Goal: Feedback & Contribution: Submit feedback/report problem

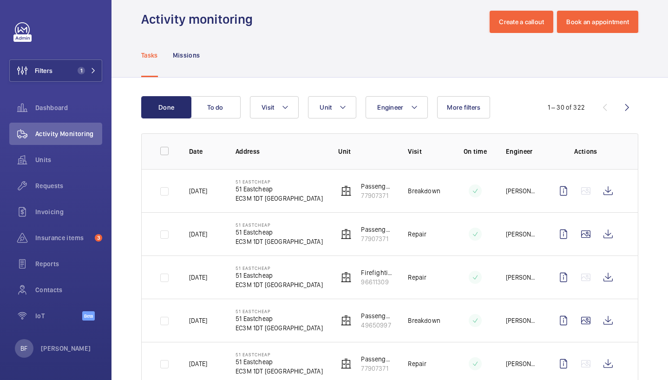
scroll to position [18, 0]
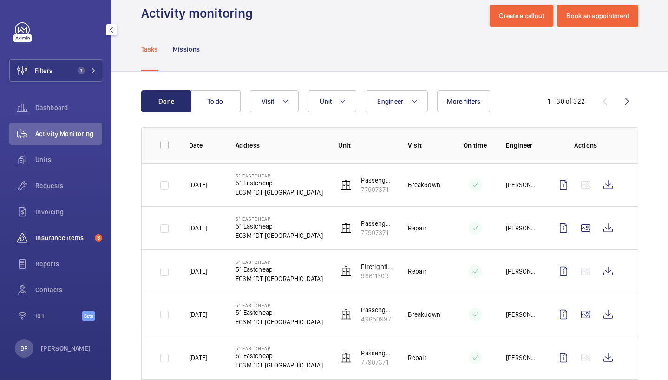
click at [82, 235] on span "Insurance items" at bounding box center [63, 237] width 56 height 9
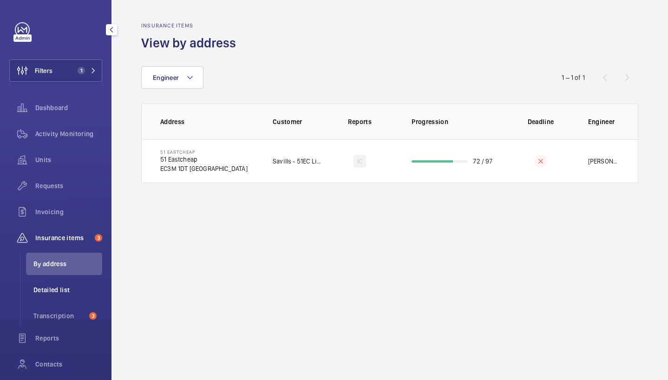
click at [54, 285] on li "Detailed list" at bounding box center [64, 290] width 76 height 22
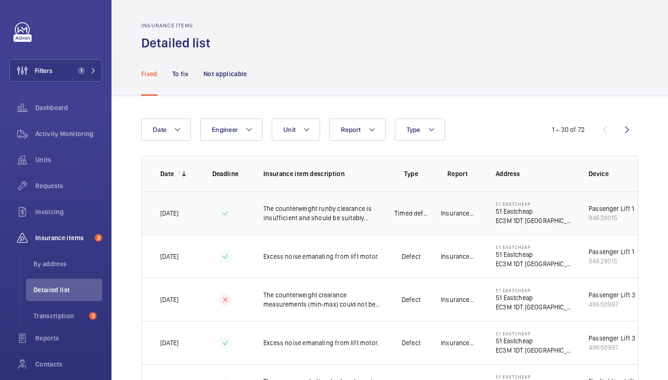
click at [235, 209] on td at bounding box center [225, 212] width 46 height 43
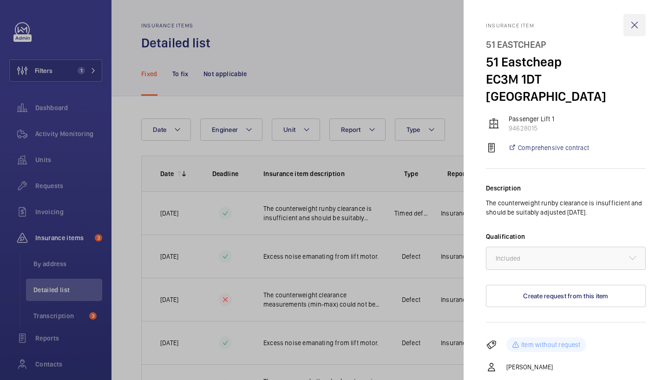
click at [631, 21] on wm-front-icon-button at bounding box center [635, 25] width 22 height 22
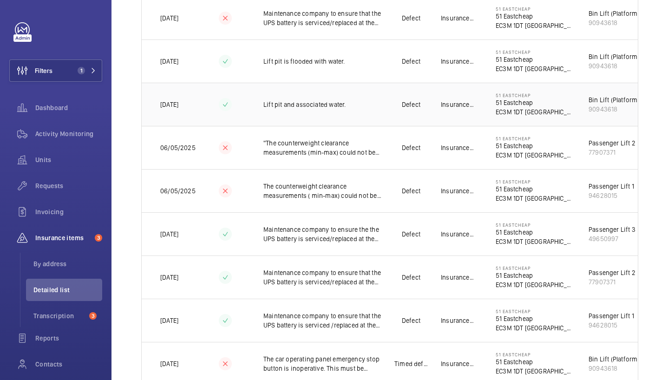
scroll to position [766, 0]
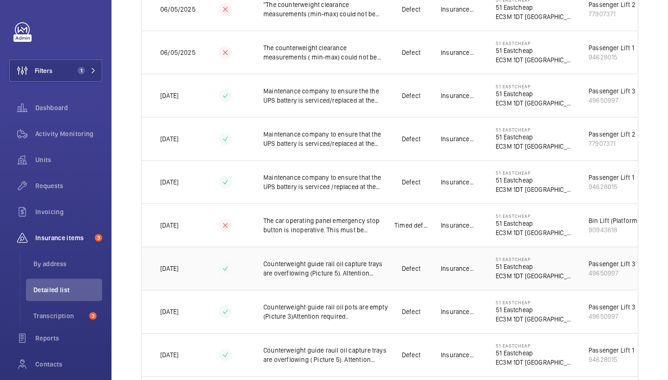
click at [443, 270] on p "Insurance Co." at bounding box center [457, 268] width 33 height 9
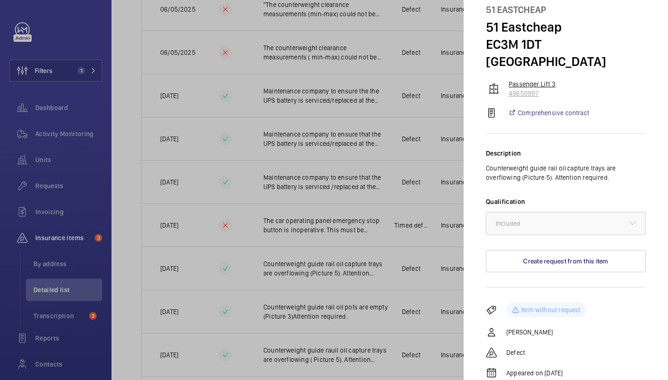
scroll to position [0, 0]
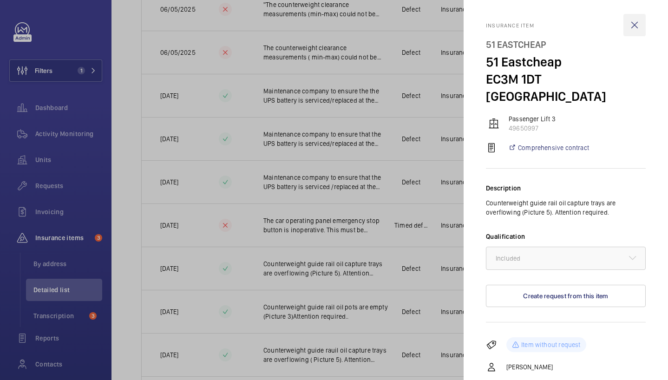
click at [631, 25] on wm-front-icon-button at bounding box center [635, 25] width 22 height 22
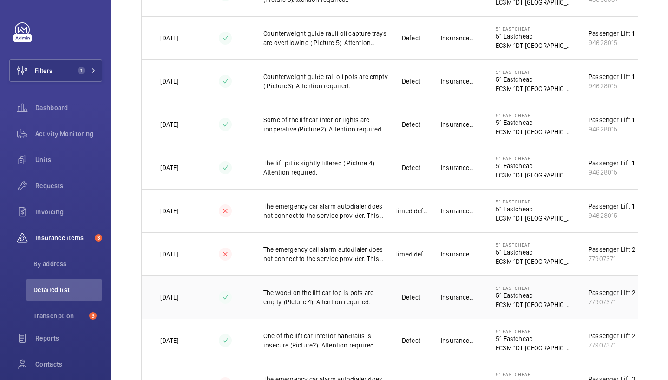
scroll to position [1136, 0]
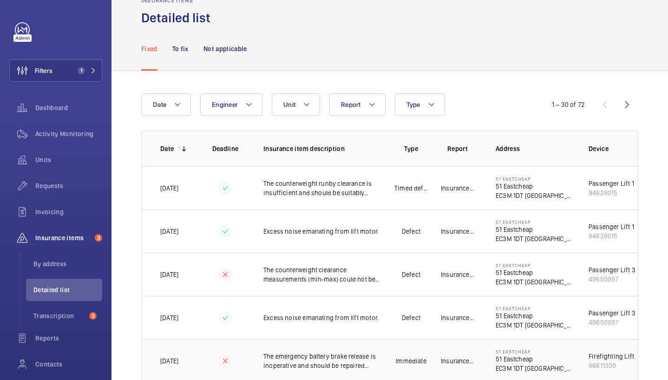
scroll to position [0, 0]
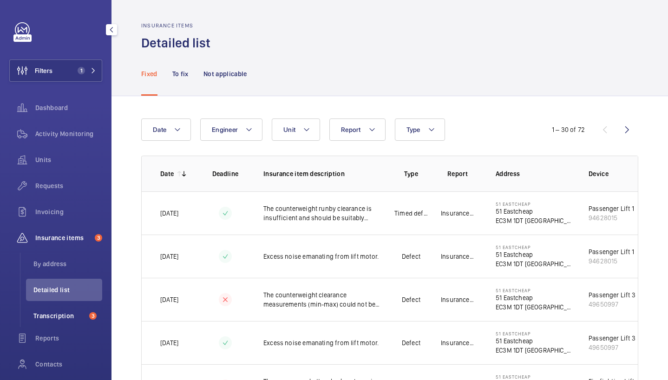
click at [41, 317] on span "Transcription" at bounding box center [59, 315] width 52 height 9
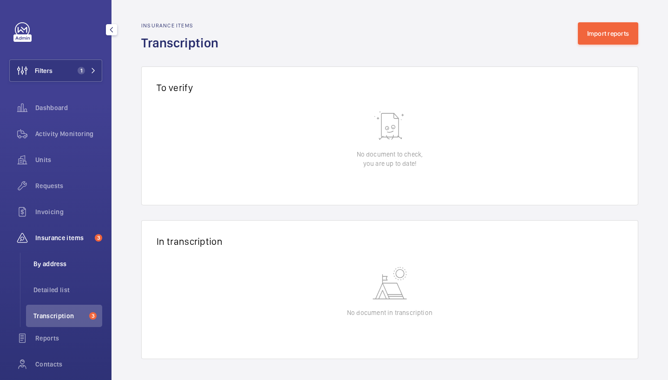
click at [56, 263] on span "By address" at bounding box center [67, 263] width 69 height 9
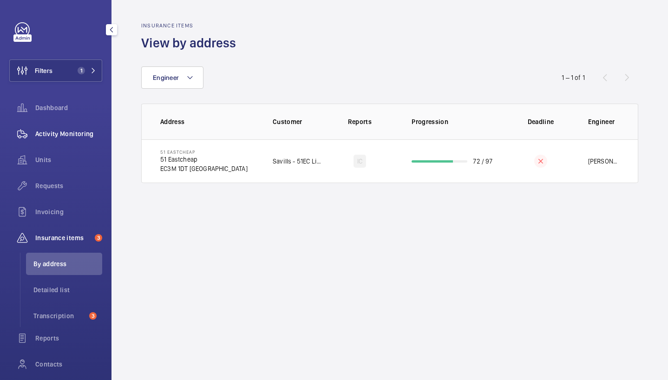
click at [76, 140] on div "Activity Monitoring" at bounding box center [55, 134] width 93 height 22
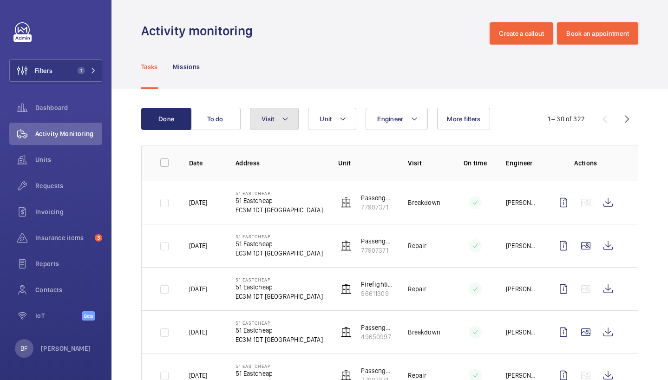
click at [284, 120] on mat-icon at bounding box center [285, 118] width 7 height 11
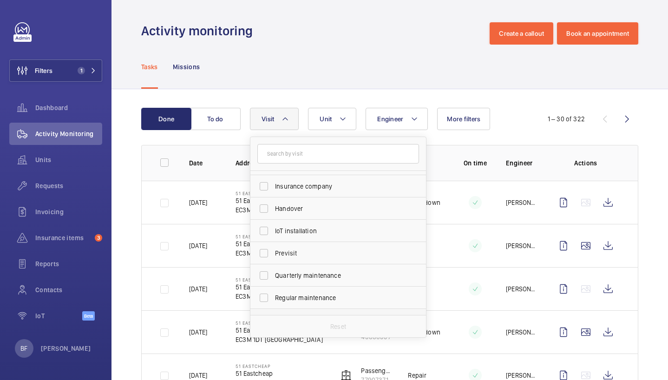
scroll to position [52, 0]
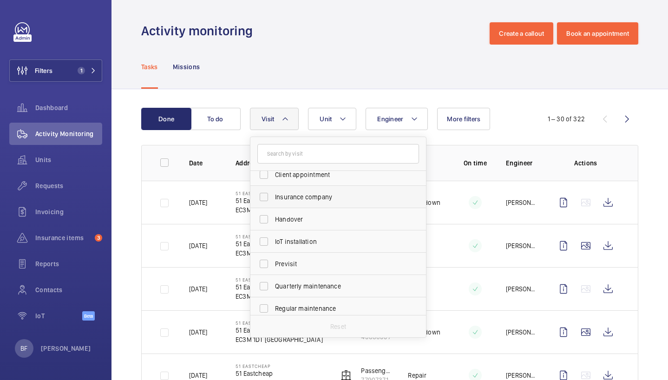
click at [323, 198] on span "Insurance company" at bounding box center [339, 196] width 128 height 9
click at [273, 198] on input "Insurance company" at bounding box center [264, 197] width 19 height 19
checkbox input "true"
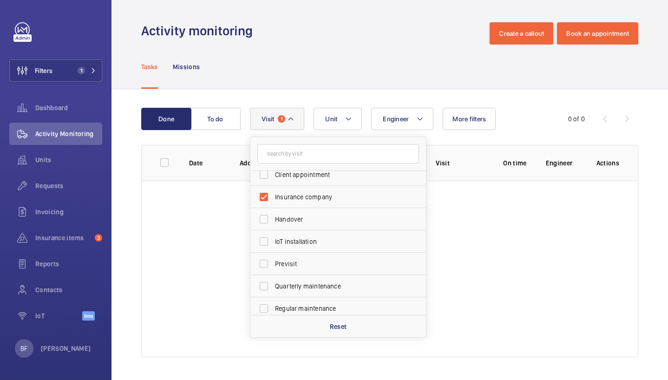
click at [280, 60] on div "Tasks Missions" at bounding box center [389, 67] width 497 height 44
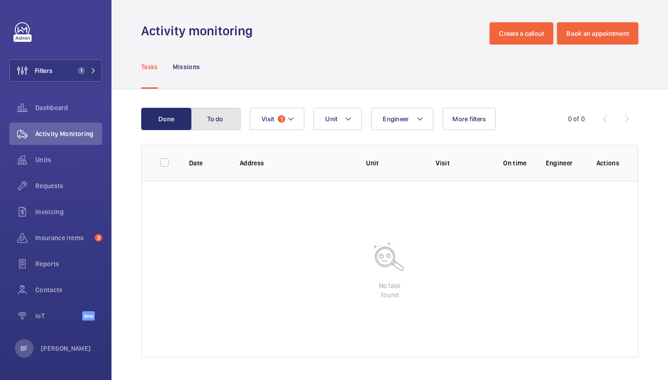
click at [221, 126] on button "To do" at bounding box center [216, 119] width 50 height 22
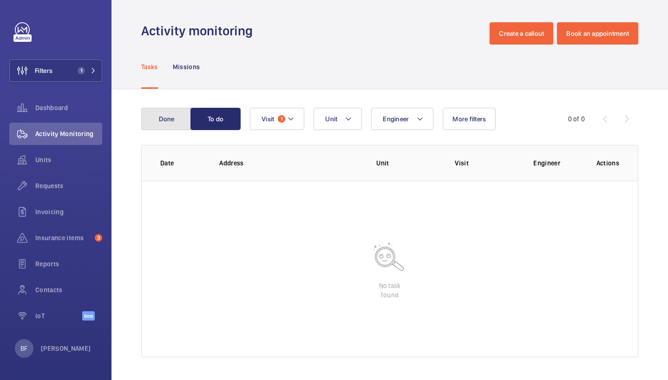
click at [180, 123] on button "Done" at bounding box center [166, 119] width 50 height 22
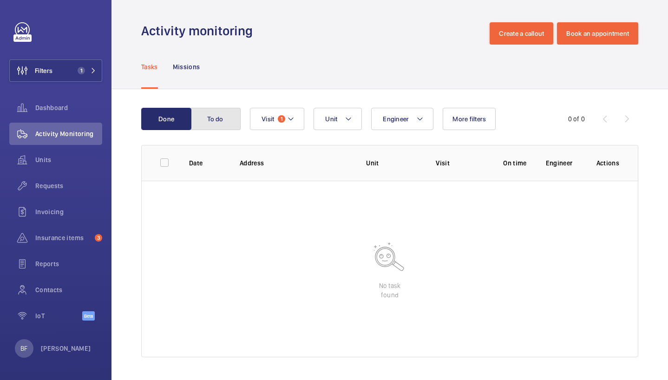
click at [206, 125] on button "To do" at bounding box center [216, 119] width 50 height 22
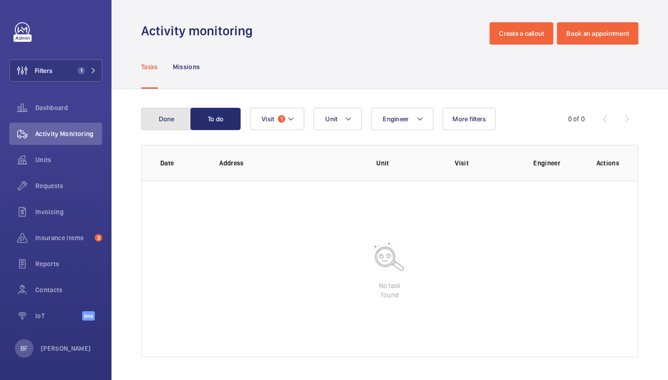
click at [180, 126] on button "Done" at bounding box center [166, 119] width 50 height 22
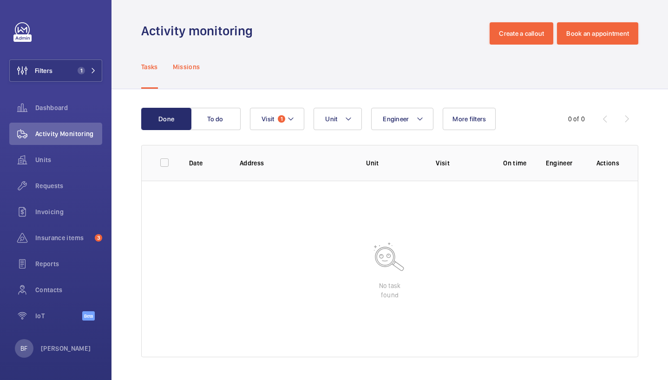
click at [195, 76] on div "Missions" at bounding box center [186, 67] width 27 height 44
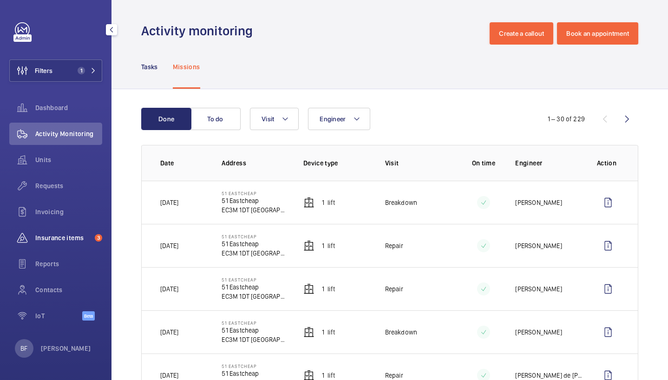
click at [55, 243] on div "Insurance items 3" at bounding box center [55, 238] width 93 height 22
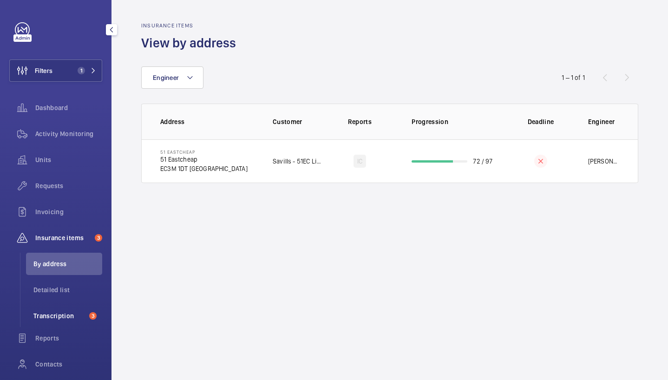
click at [73, 317] on span "Transcription" at bounding box center [59, 315] width 52 height 9
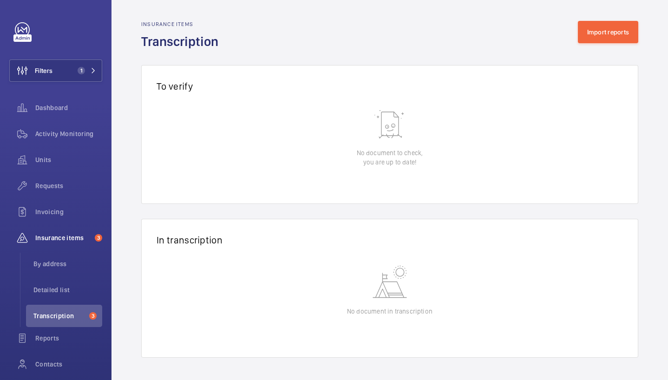
scroll to position [1, 0]
click at [61, 290] on span "Detailed list" at bounding box center [67, 289] width 69 height 9
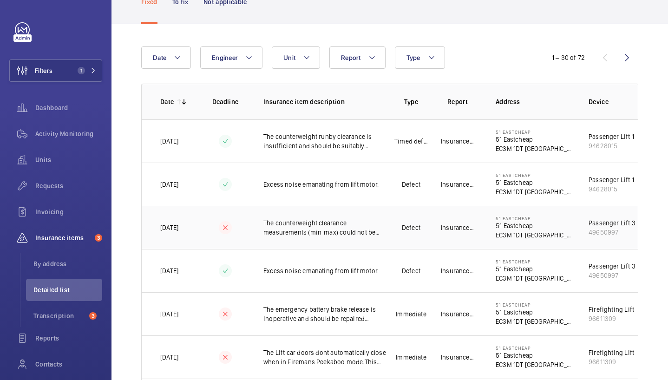
scroll to position [114, 0]
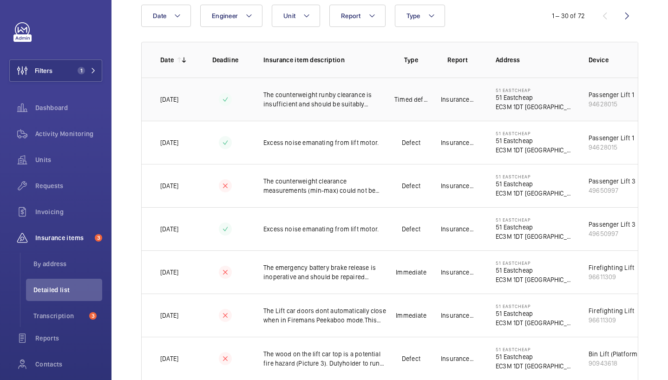
click at [245, 102] on td at bounding box center [225, 99] width 46 height 43
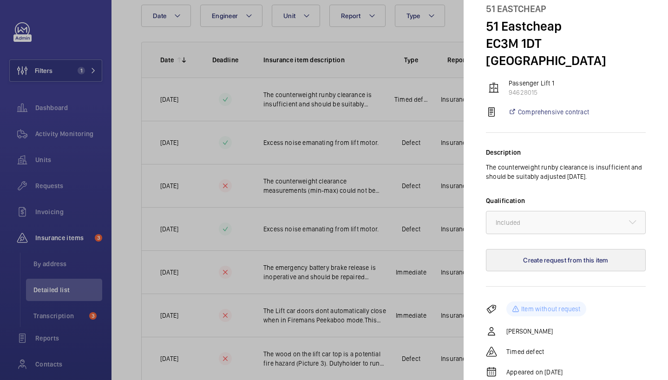
scroll to position [37, 0]
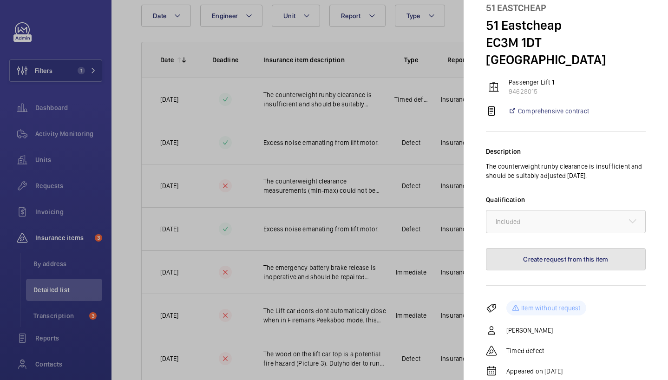
click at [577, 248] on button "Create request from this item" at bounding box center [566, 259] width 160 height 22
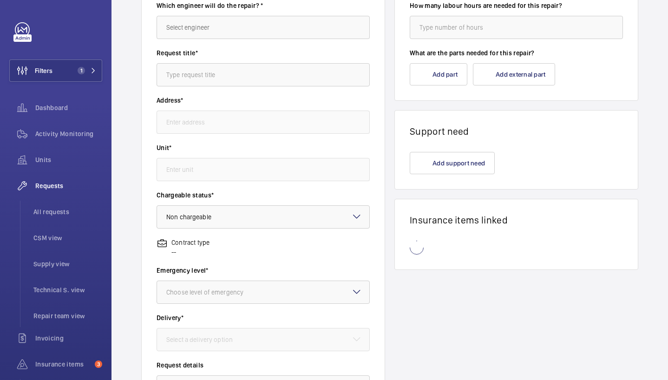
type input "51 Eastcheap 51 Eastcheap, EC3M 1DT LONDON"
type input "94628015 - Passenger Lift 1"
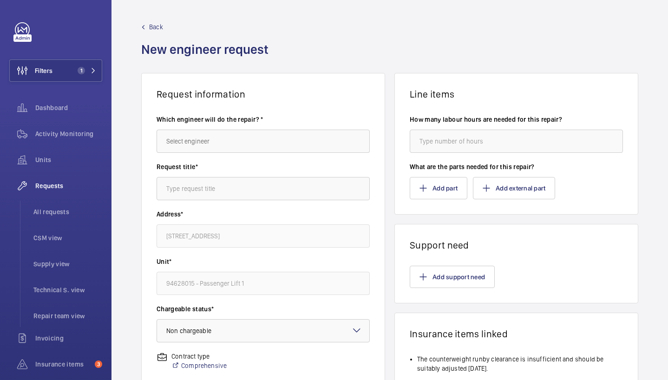
click at [146, 27] on link "Back" at bounding box center [207, 26] width 133 height 9
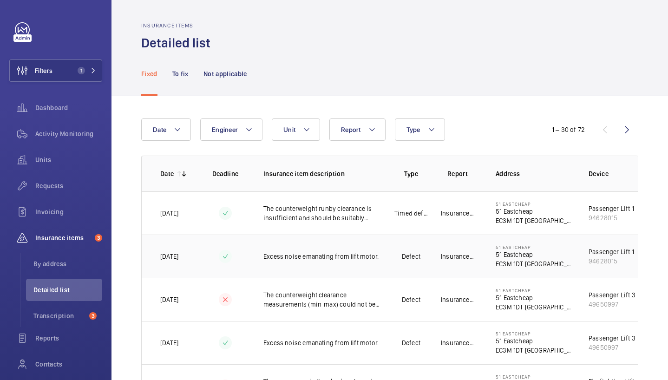
click at [476, 250] on td "Insurance Co." at bounding box center [458, 256] width 46 height 43
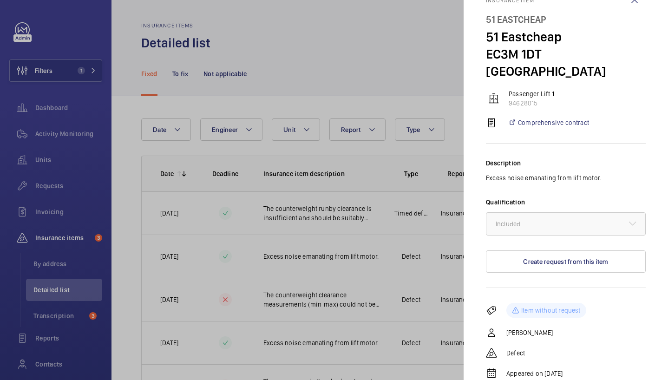
scroll to position [27, 0]
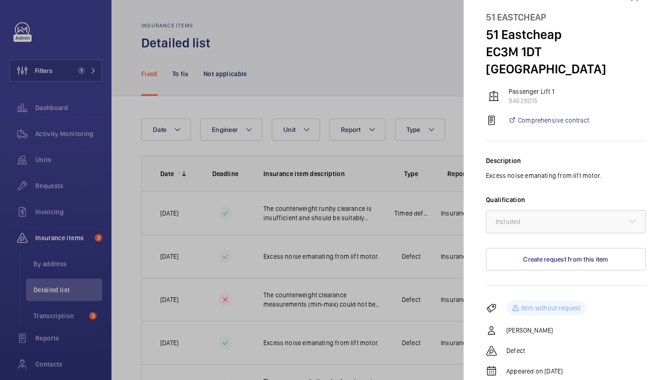
click at [374, 99] on div at bounding box center [334, 190] width 668 height 380
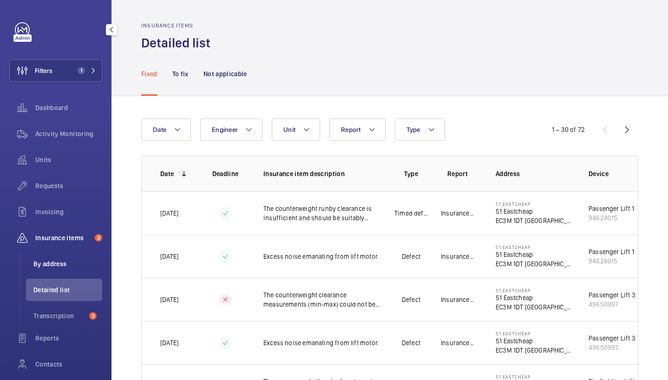
click at [57, 263] on span "By address" at bounding box center [67, 263] width 69 height 9
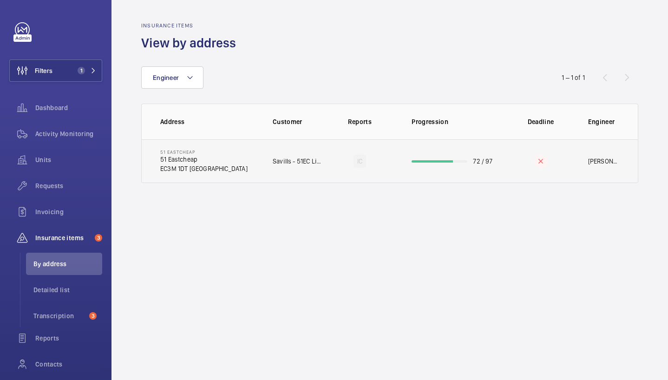
click at [240, 163] on td "51 Eastcheap 51 Eastcheap EC3M 1DT LONDON" at bounding box center [200, 161] width 116 height 44
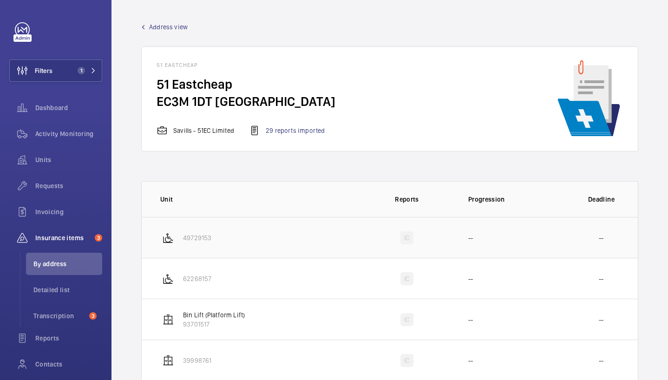
click at [231, 239] on td "49729153" at bounding box center [251, 237] width 219 height 41
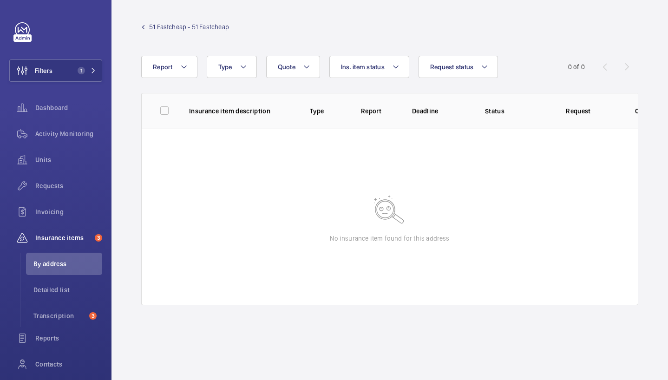
click at [160, 32] on div "51 Eastcheap - 51 Eastcheap" at bounding box center [185, 31] width 88 height 19
click at [205, 22] on span "51 Eastcheap - 51 Eastcheap" at bounding box center [189, 26] width 80 height 9
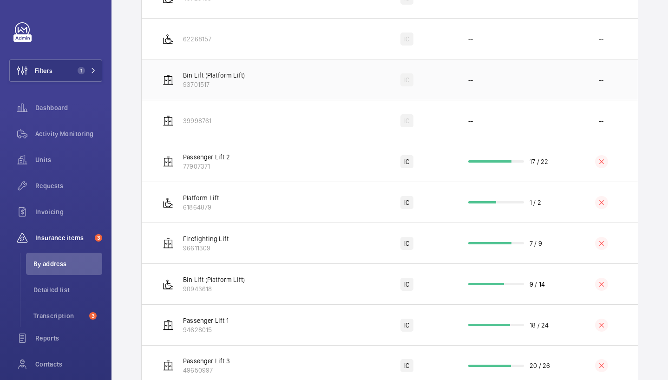
scroll to position [268, 0]
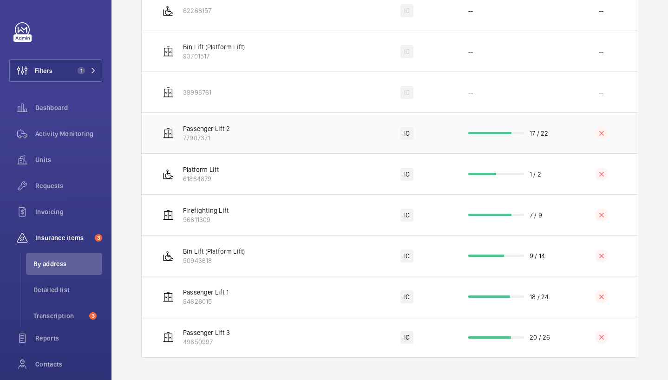
click at [306, 129] on td "Passenger Lift 2 77907371" at bounding box center [251, 132] width 219 height 41
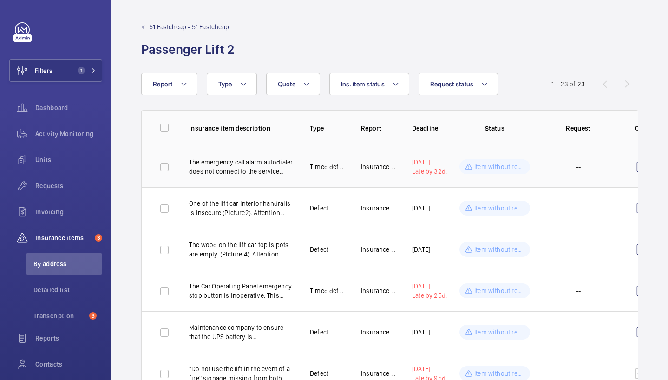
click at [479, 167] on p "Item without request" at bounding box center [500, 166] width 50 height 9
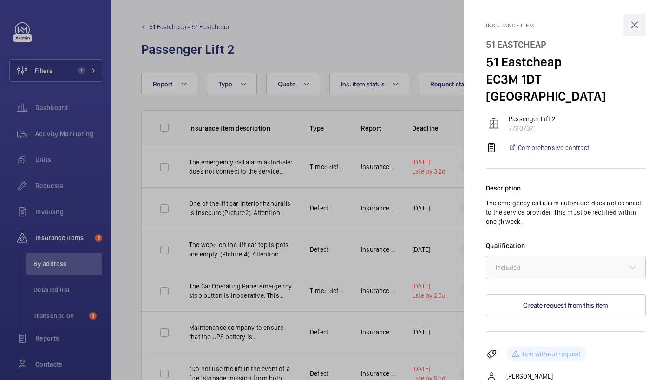
click at [628, 27] on wm-front-icon-button at bounding box center [635, 25] width 22 height 22
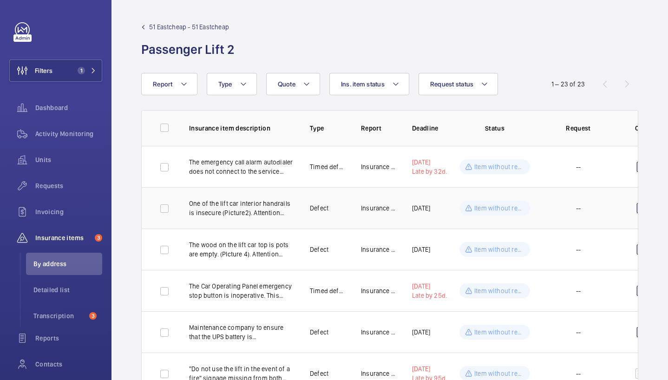
click at [305, 209] on td "Defect" at bounding box center [320, 207] width 51 height 41
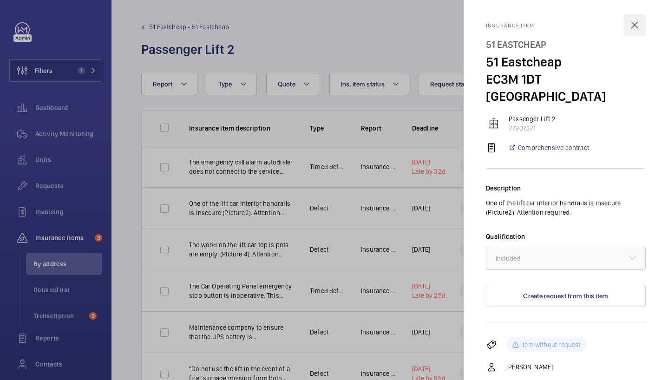
click at [633, 21] on wm-front-icon-button at bounding box center [635, 25] width 22 height 22
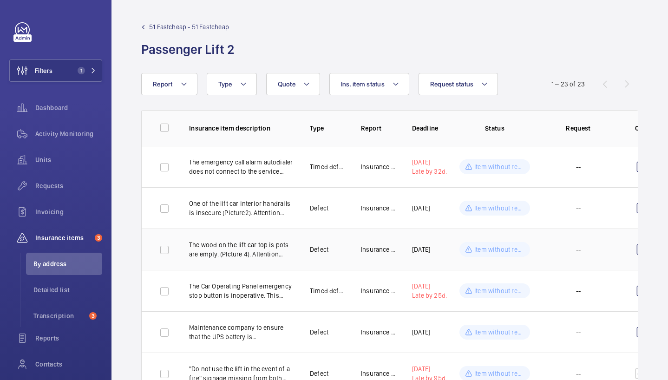
click at [362, 262] on td "Insurance Co." at bounding box center [371, 249] width 51 height 41
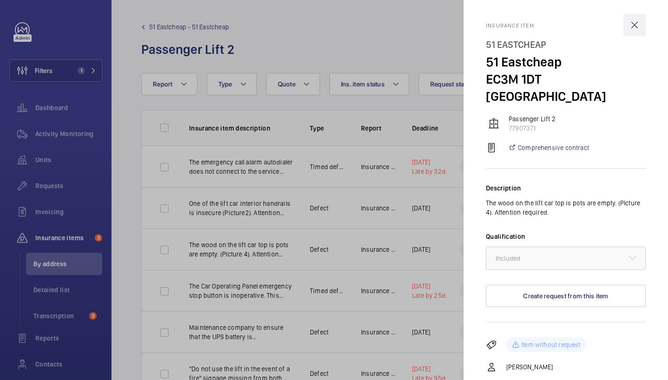
click at [630, 26] on wm-front-icon-button at bounding box center [635, 25] width 22 height 22
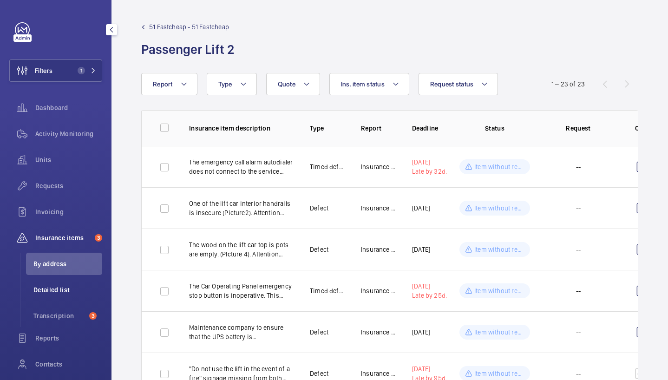
click at [58, 292] on span "Detailed list" at bounding box center [67, 289] width 69 height 9
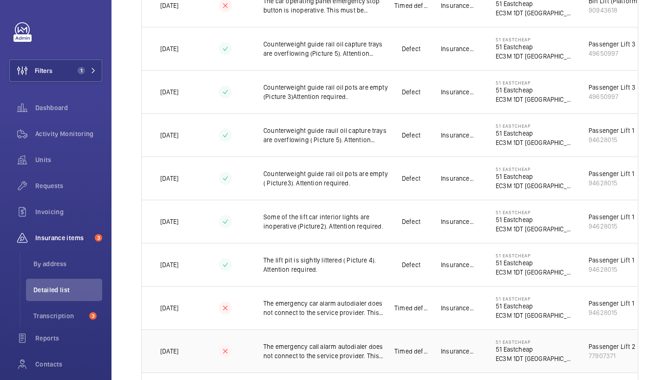
scroll to position [1138, 0]
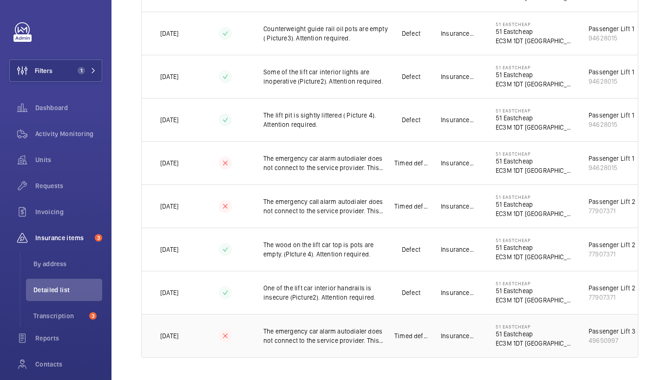
click at [248, 327] on td at bounding box center [225, 336] width 46 height 44
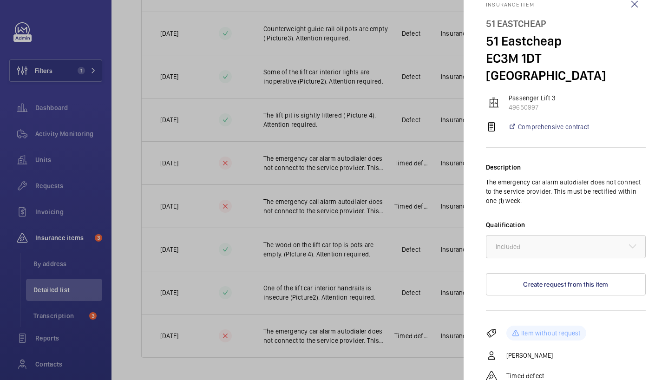
scroll to position [0, 0]
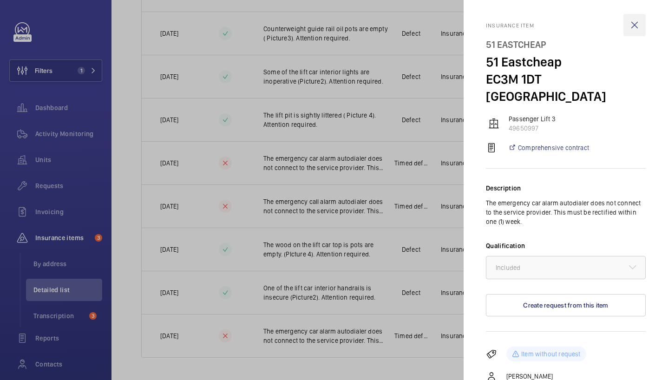
click at [632, 26] on wm-front-icon-button at bounding box center [635, 25] width 22 height 22
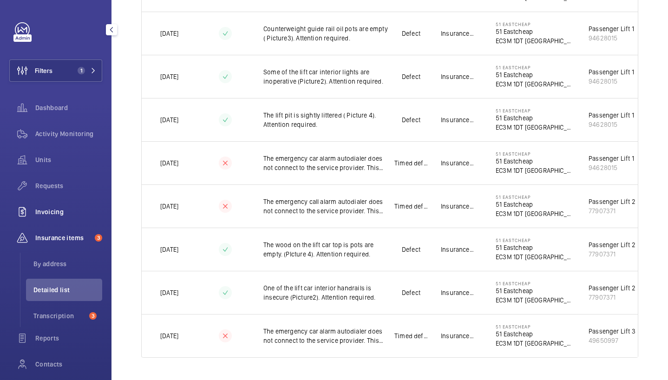
click at [46, 205] on div "Invoicing" at bounding box center [55, 212] width 93 height 22
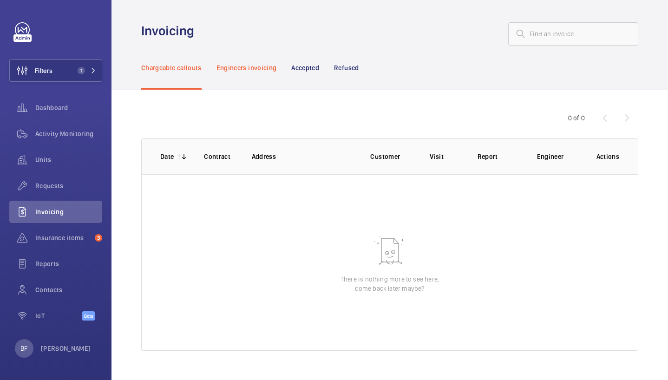
click at [230, 70] on p "Engineers invoicing" at bounding box center [247, 67] width 60 height 9
click at [326, 66] on nav "Chargeable callouts Engineers invoicing Accepted Refused" at bounding box center [250, 68] width 218 height 44
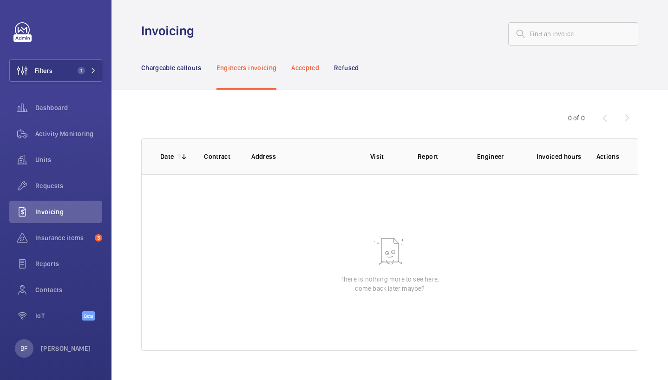
click at [313, 73] on div "Accepted" at bounding box center [305, 68] width 28 height 44
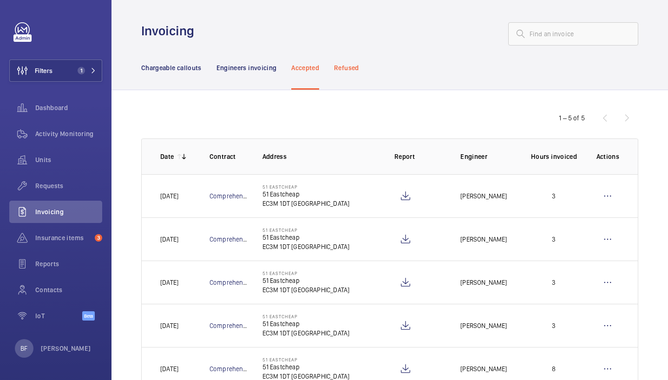
click at [353, 62] on div "Refused" at bounding box center [346, 68] width 25 height 44
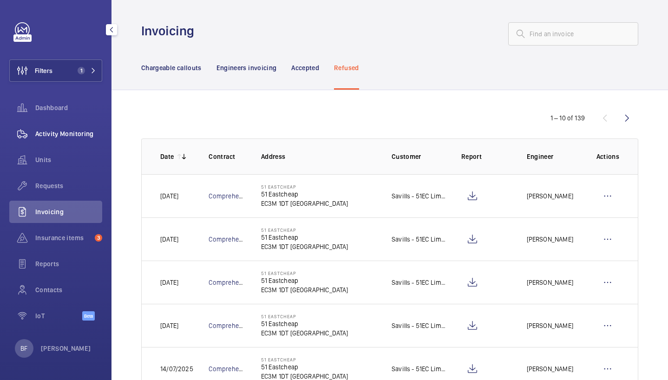
click at [57, 132] on span "Activity Monitoring" at bounding box center [68, 133] width 67 height 9
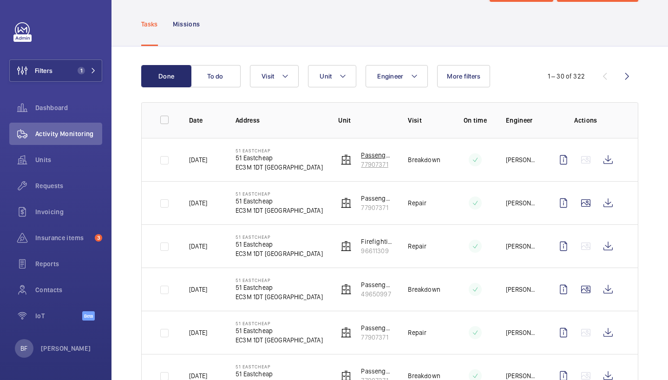
scroll to position [90, 0]
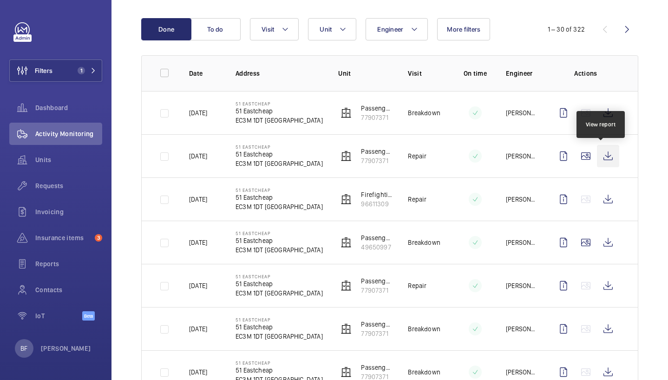
click at [597, 156] on wm-front-icon-button at bounding box center [608, 156] width 22 height 22
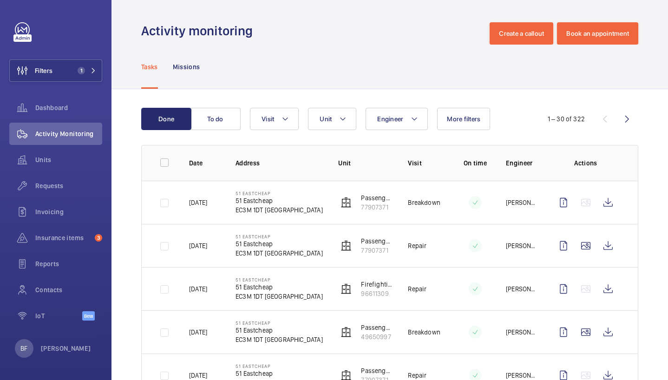
scroll to position [0, 0]
click at [59, 185] on span "Requests" at bounding box center [68, 185] width 67 height 9
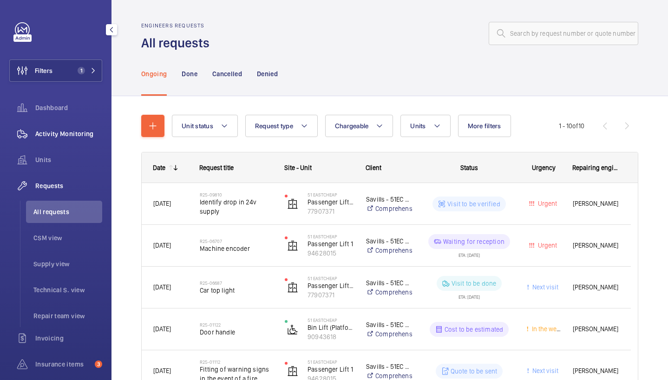
click at [67, 133] on span "Activity Monitoring" at bounding box center [68, 133] width 67 height 9
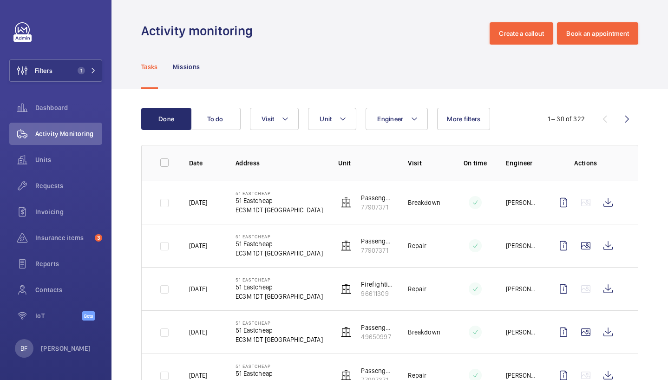
scroll to position [26, 0]
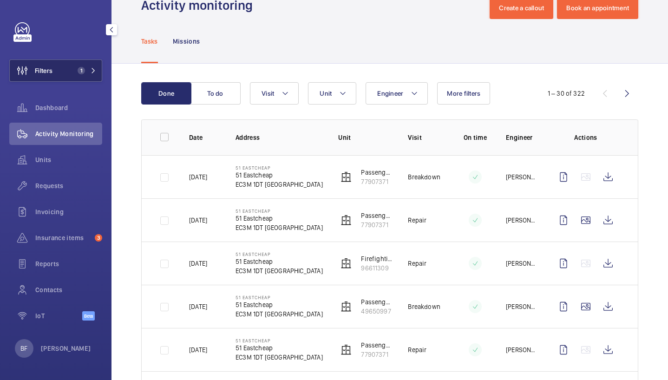
click at [96, 63] on button "Filters 1" at bounding box center [55, 70] width 93 height 22
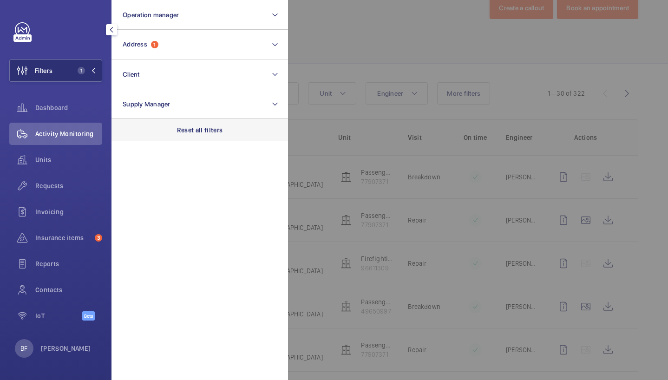
click at [193, 120] on div "Reset all filters" at bounding box center [200, 130] width 177 height 22
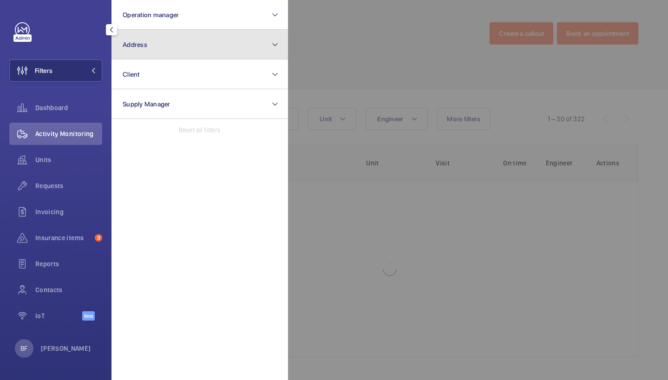
click at [200, 48] on button "Address" at bounding box center [200, 45] width 177 height 30
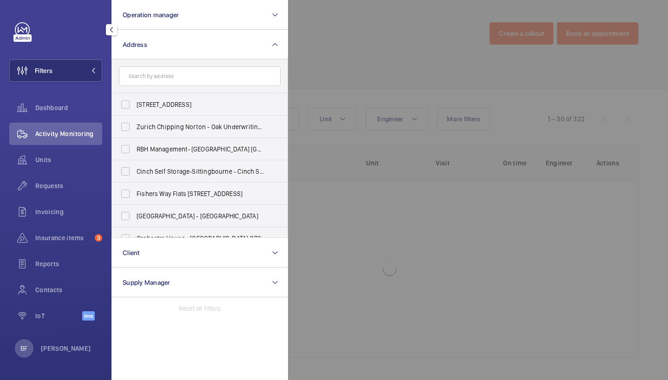
click at [205, 84] on input "text" at bounding box center [200, 76] width 162 height 20
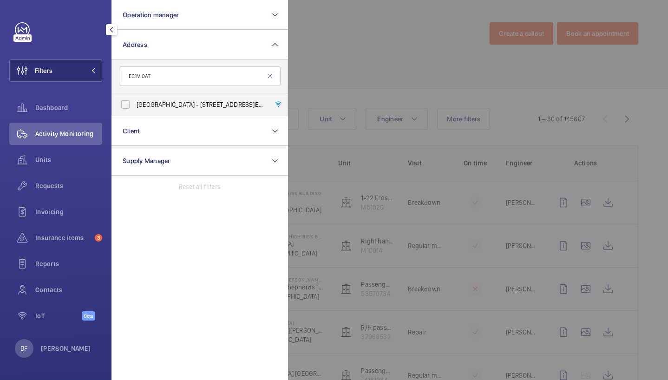
type input "EC1V 0AT"
click at [191, 105] on span "Northburgh House - 10 Northburgh St, LONDON EC1V 0AT" at bounding box center [201, 104] width 128 height 9
click at [135, 105] on input "Northburgh House - 10 Northburgh St, LONDON EC1V 0AT" at bounding box center [125, 104] width 19 height 19
checkbox input "true"
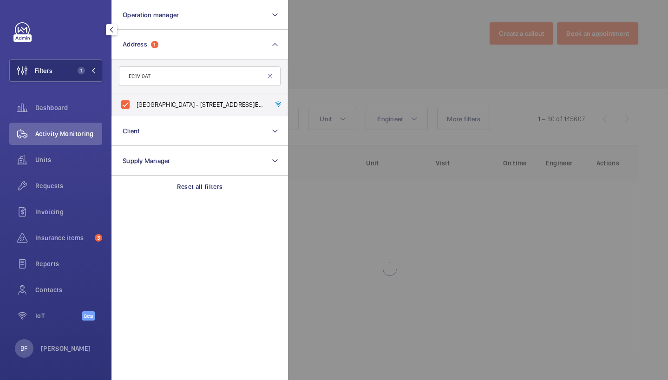
click at [415, 48] on div at bounding box center [622, 190] width 668 height 380
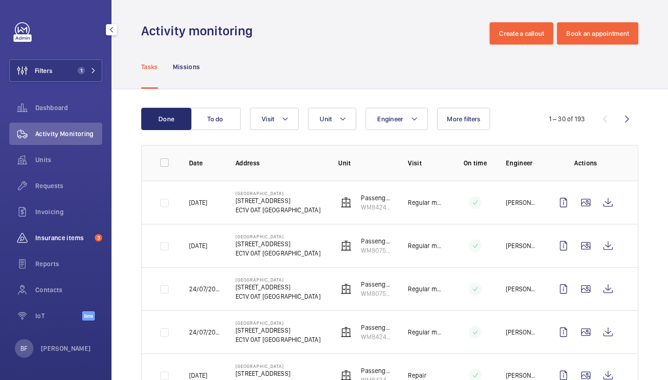
click at [70, 236] on span "Insurance items" at bounding box center [63, 237] width 56 height 9
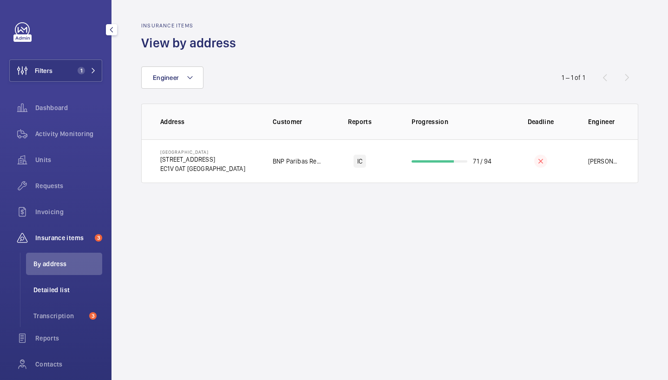
click at [56, 290] on span "Detailed list" at bounding box center [67, 289] width 69 height 9
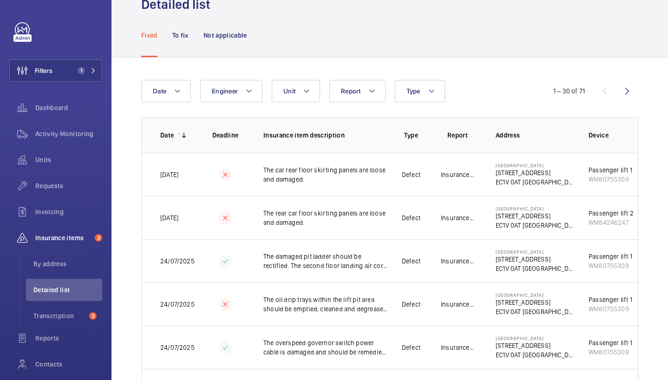
click at [177, 39] on p "To fix" at bounding box center [180, 35] width 16 height 9
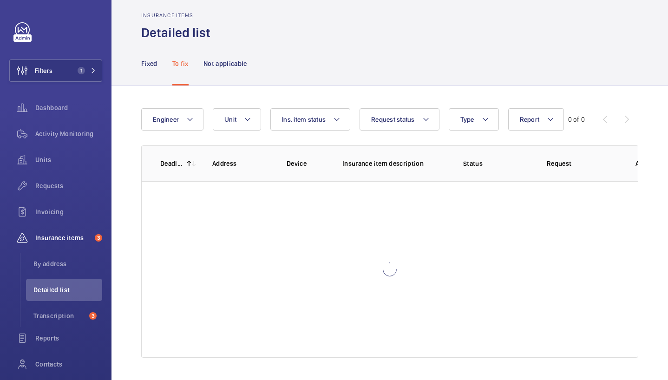
scroll to position [10, 0]
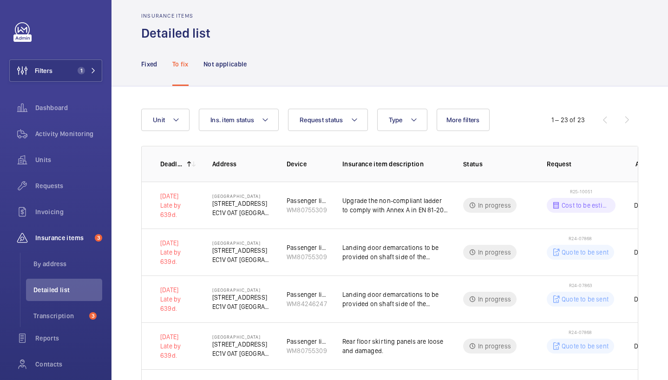
scroll to position [11, 0]
click at [210, 67] on p "Not applicable" at bounding box center [226, 63] width 44 height 9
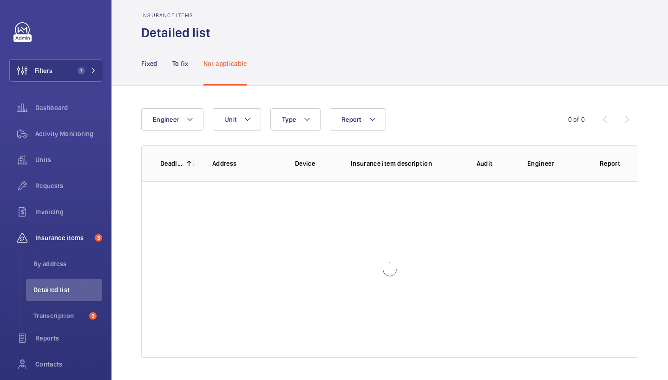
scroll to position [10, 0]
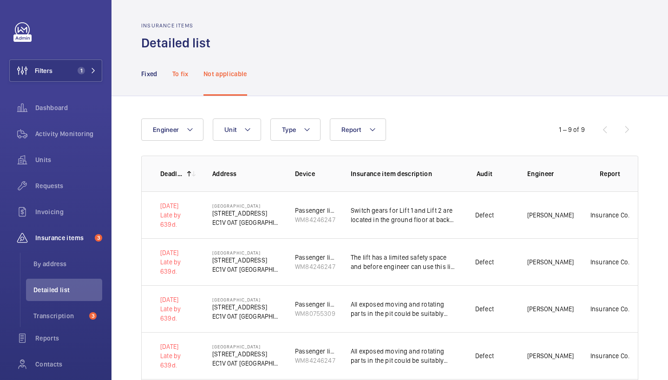
click at [179, 75] on p "To fix" at bounding box center [180, 73] width 16 height 9
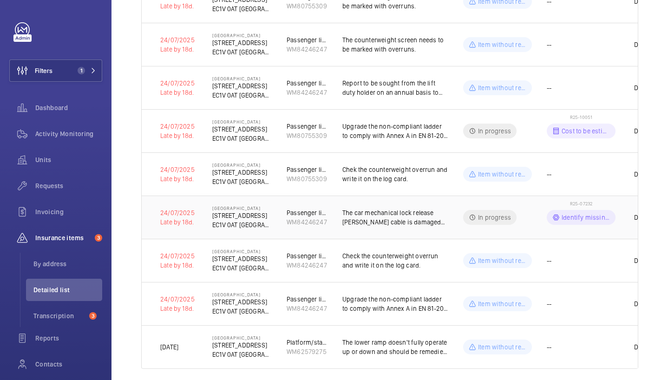
scroll to position [876, 0]
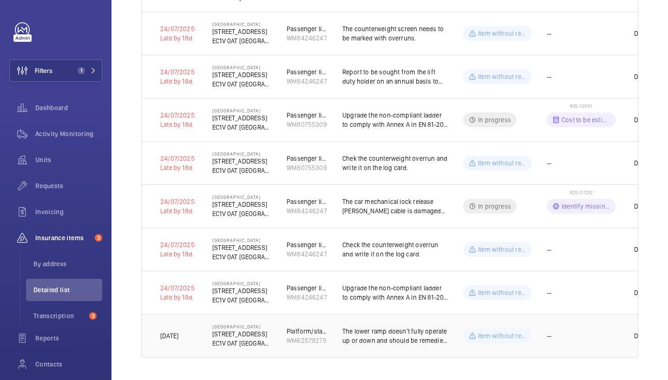
click at [322, 316] on td "Platform/stair lift WM62579275" at bounding box center [300, 336] width 56 height 44
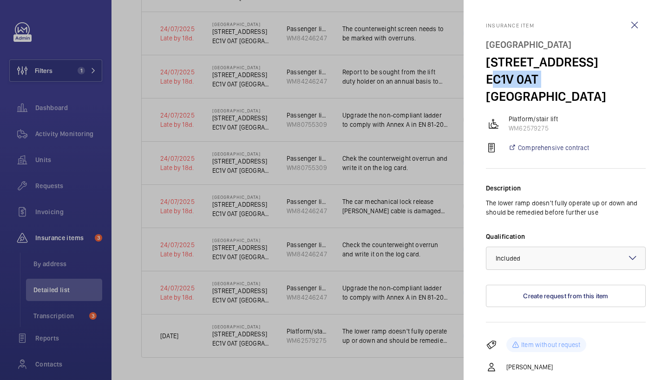
drag, startPoint x: 488, startPoint y: 80, endPoint x: 539, endPoint y: 85, distance: 50.9
click at [539, 85] on h4 "Northburgh House 10 Northburgh St EC1V 0AT LONDON" at bounding box center [566, 70] width 160 height 69
click at [624, 27] on wm-front-icon-button at bounding box center [635, 25] width 22 height 22
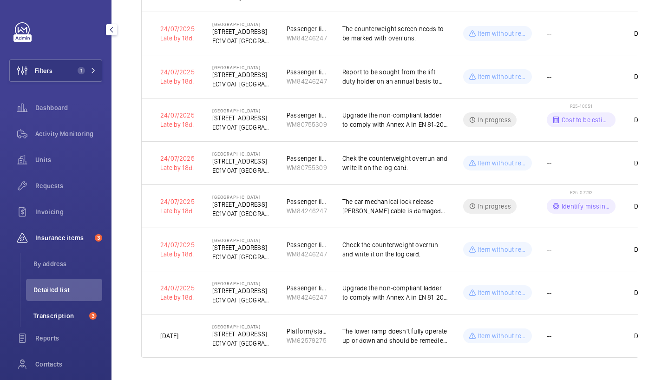
click at [56, 315] on span "Transcription" at bounding box center [59, 315] width 52 height 9
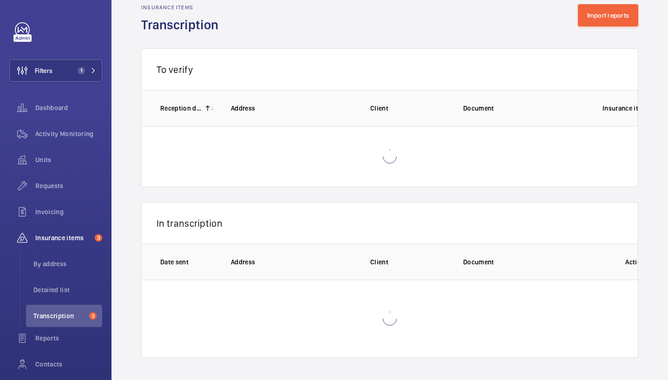
scroll to position [18, 0]
click at [592, 13] on button "Import reports" at bounding box center [608, 15] width 61 height 22
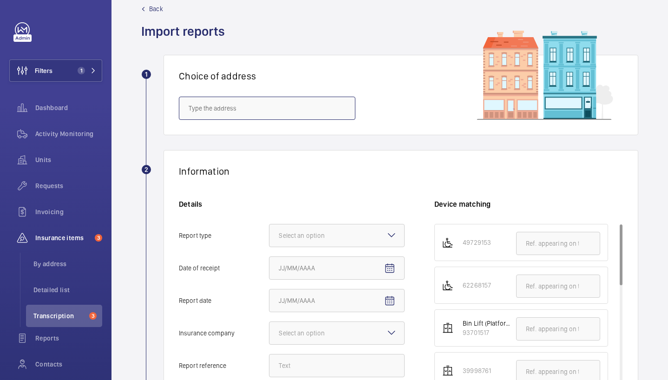
click at [230, 102] on input "text" at bounding box center [267, 108] width 177 height 23
paste input "NW10 3TH"
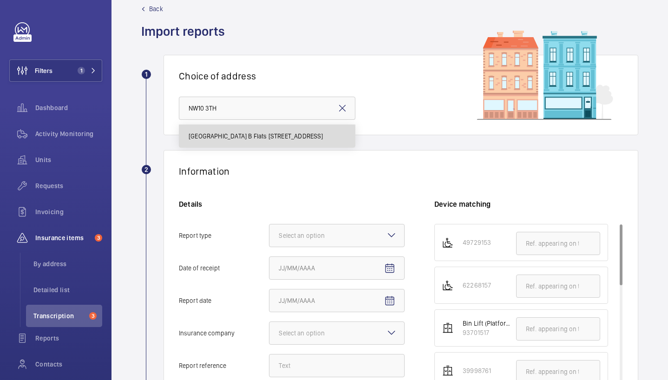
click at [257, 136] on span "Donnington Court Block B Flats 22-44 - High Risk Building - Donnington Court Bl…" at bounding box center [256, 136] width 135 height 9
type input "Donnington Court Block B Flats 22-44 - High Risk Building - Donnington Court Bl…"
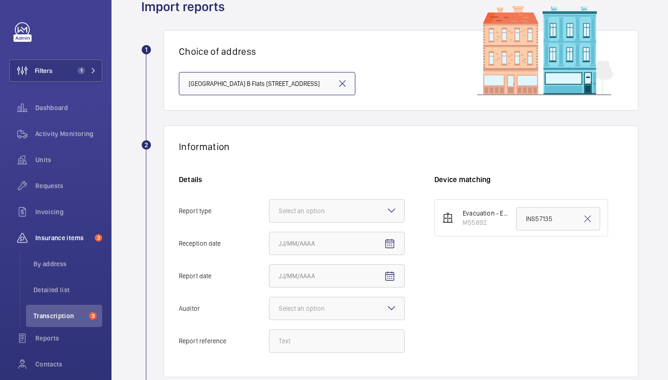
scroll to position [44, 0]
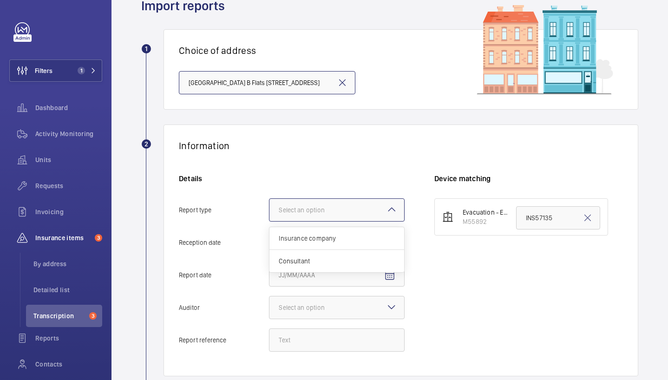
click at [343, 212] on div "Select an option" at bounding box center [313, 209] width 69 height 9
click at [270, 212] on input "Report type Select an option Insurance company Consultant" at bounding box center [270, 210] width 0 height 22
click at [335, 235] on span "Insurance company" at bounding box center [337, 238] width 116 height 9
click at [270, 221] on input "Report type Select an option Insurance company Consultant" at bounding box center [270, 210] width 0 height 22
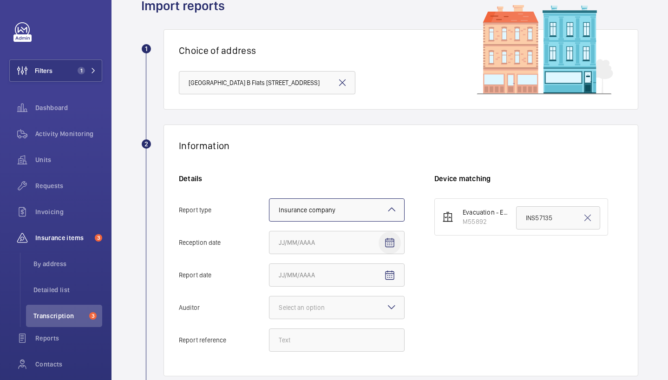
click at [393, 248] on mat-icon "Open calendar" at bounding box center [389, 243] width 11 height 11
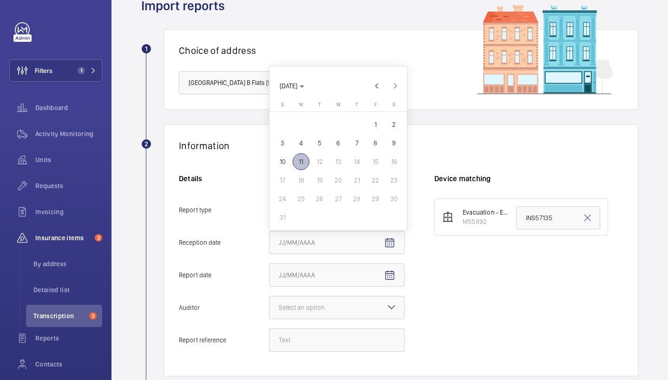
click at [303, 165] on span "11" at bounding box center [301, 161] width 17 height 17
type input "[DATE]"
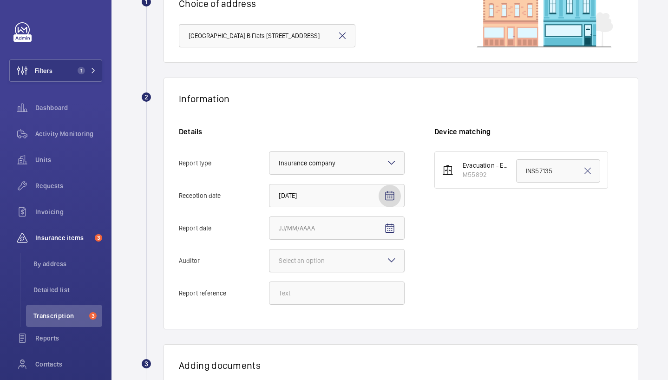
scroll to position [93, 0]
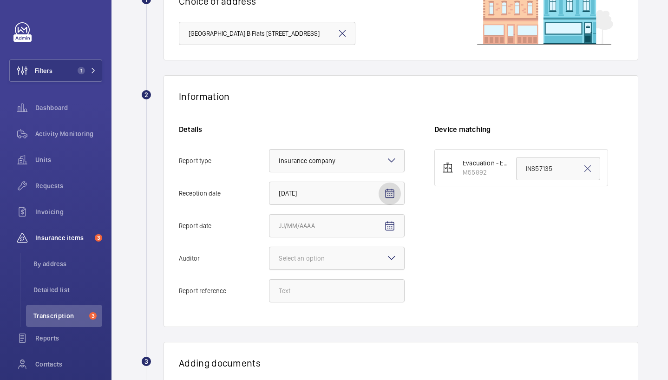
click at [361, 255] on div at bounding box center [337, 258] width 135 height 22
click at [270, 255] on input "Auditor Select an option" at bounding box center [270, 258] width 0 height 22
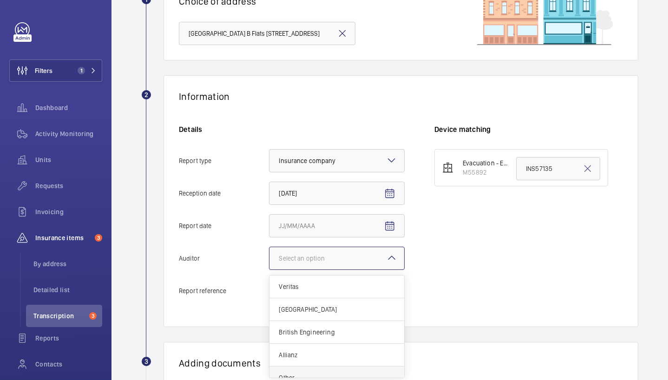
click at [365, 373] on div "Other" at bounding box center [337, 378] width 135 height 22
click at [270, 270] on input "Auditor Select an option Veritas Zurich British Engineering Allianz Other" at bounding box center [270, 258] width 0 height 22
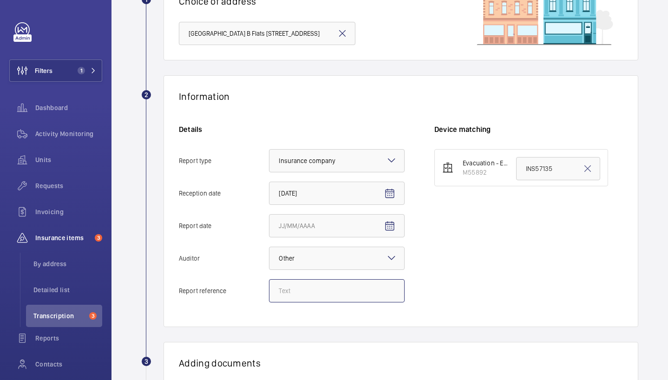
click at [346, 293] on input "Report reference" at bounding box center [337, 290] width 136 height 23
click at [328, 226] on input "Report date" at bounding box center [337, 225] width 136 height 23
click at [392, 229] on mat-icon "Open calendar" at bounding box center [389, 226] width 11 height 11
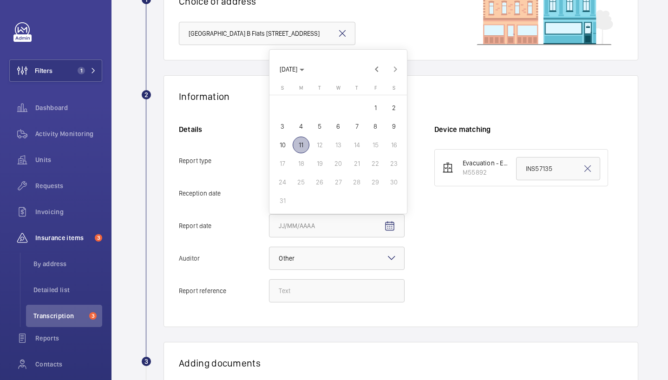
click at [304, 147] on span "11" at bounding box center [301, 145] width 17 height 17
type input "[DATE]"
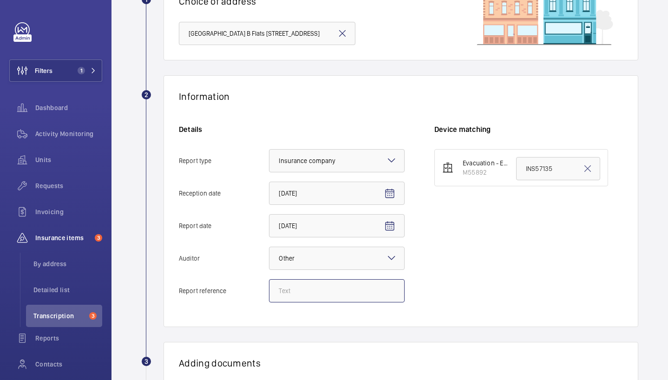
click at [314, 290] on input "Report reference" at bounding box center [337, 290] width 136 height 23
click at [291, 300] on input "Report reference" at bounding box center [337, 290] width 136 height 23
paste input "INS63824"
type input "INS63824"
click at [541, 170] on input "INS57135" at bounding box center [558, 168] width 84 height 23
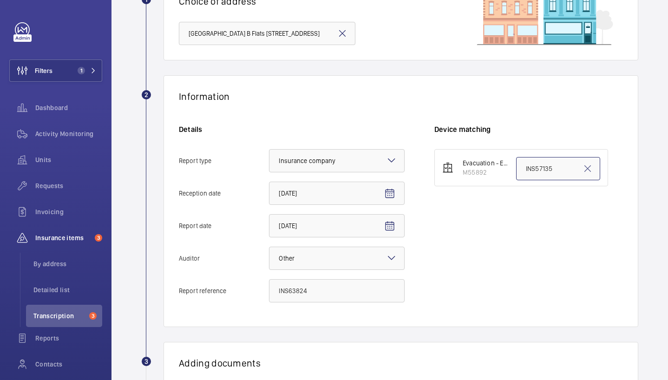
click at [541, 170] on input "INS57135" at bounding box center [558, 168] width 84 height 23
paste input "INS63824"
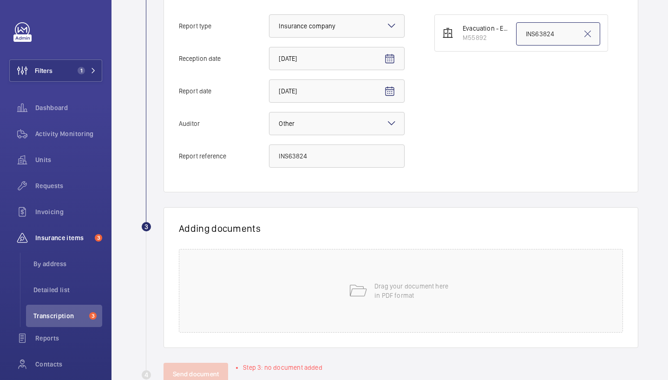
scroll to position [235, 0]
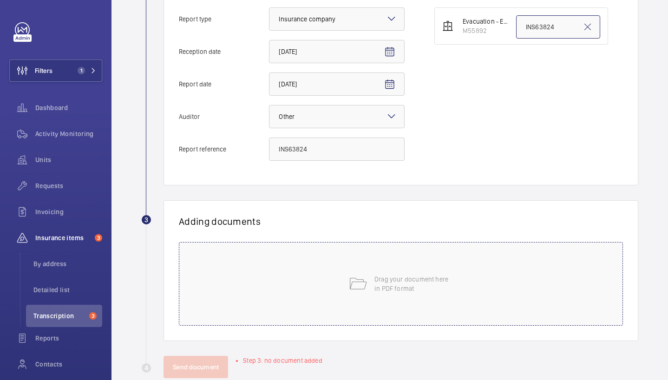
type input "INS63824"
click at [431, 264] on div "Drag your document here in PDF format" at bounding box center [401, 284] width 444 height 84
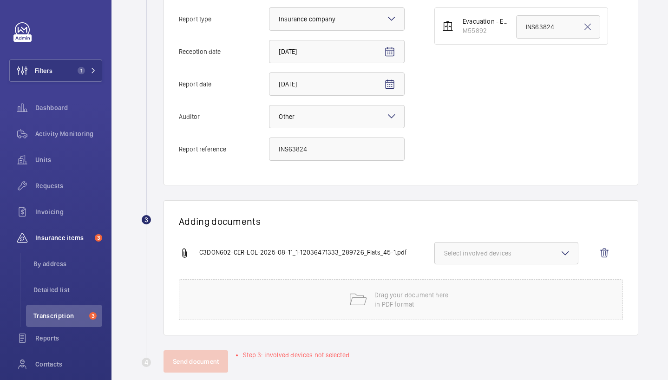
click at [464, 253] on span "Select involved devices" at bounding box center [506, 253] width 125 height 9
click at [487, 285] on span "M55892" at bounding box center [507, 282] width 95 height 9
click at [458, 285] on input "M55892" at bounding box center [448, 282] width 19 height 19
checkbox input "true"
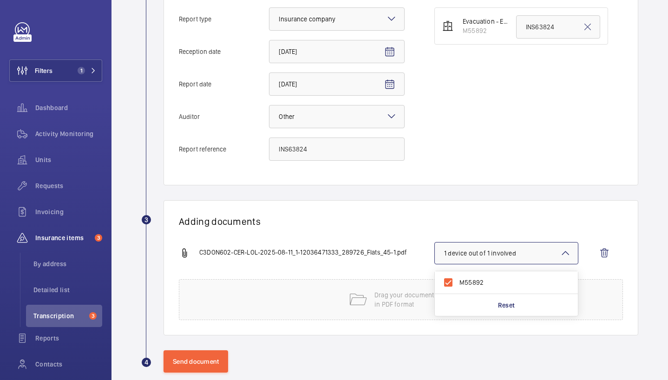
click at [327, 220] on h1 "Adding documents" at bounding box center [401, 222] width 444 height 12
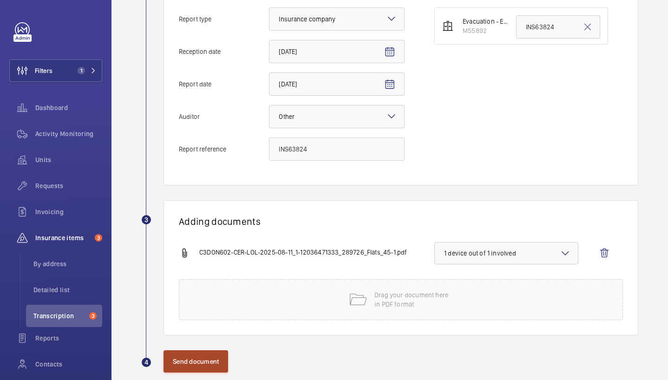
click at [198, 368] on button "Send document" at bounding box center [196, 361] width 65 height 22
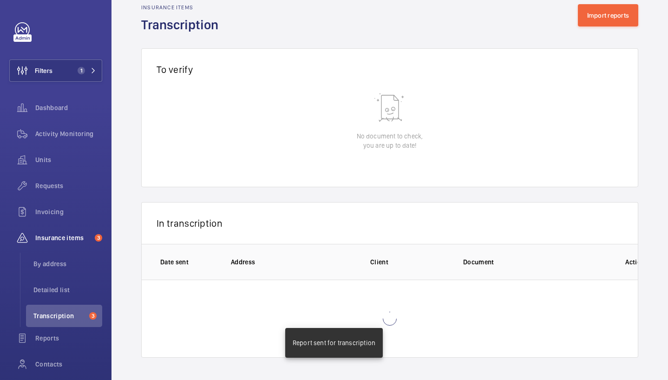
scroll to position [1, 0]
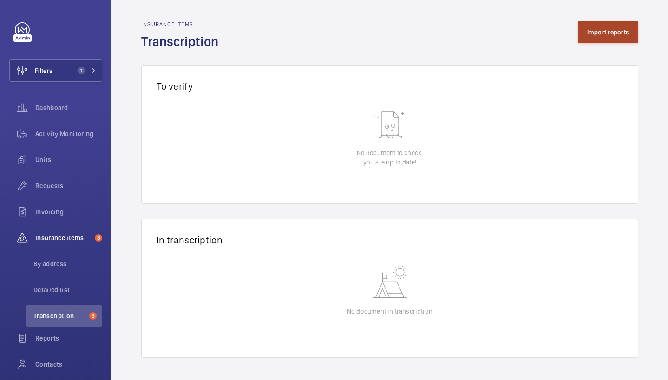
click at [595, 30] on button "Import reports" at bounding box center [608, 32] width 61 height 22
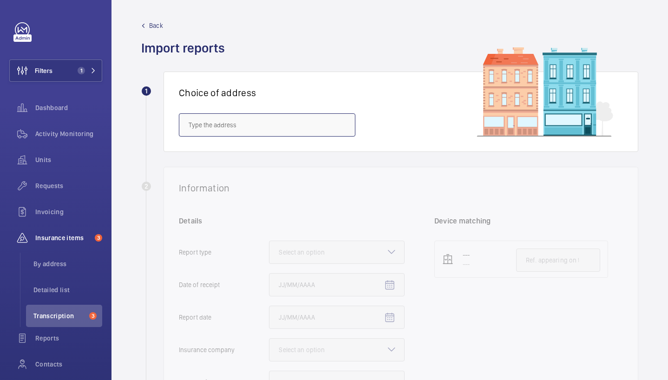
click at [310, 133] on input "text" at bounding box center [267, 124] width 177 height 23
paste input "NW10 3TH"
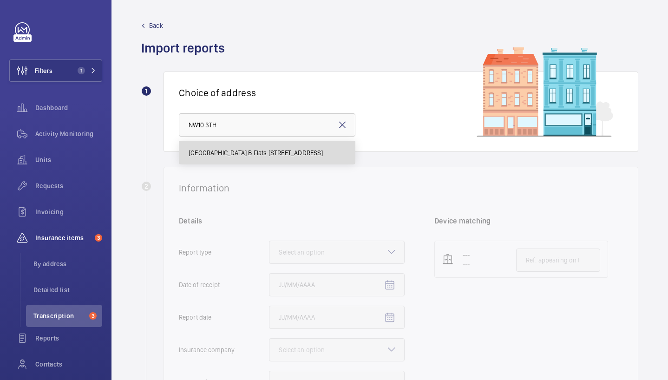
click at [251, 150] on span "Donnington Court Block B Flats 22-44 - High Risk Building - Donnington Court Bl…" at bounding box center [256, 152] width 135 height 9
type input "Donnington Court Block B Flats 22-44 - High Risk Building - Donnington Court Bl…"
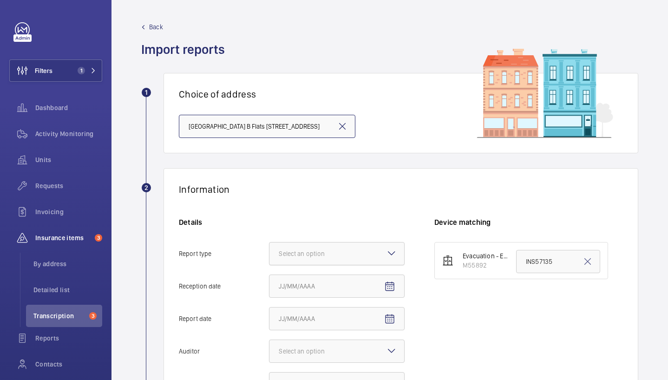
click at [334, 259] on div at bounding box center [337, 254] width 135 height 22
click at [270, 259] on input "Report type Select an option" at bounding box center [270, 254] width 0 height 22
click at [336, 281] on span "Insurance company" at bounding box center [337, 281] width 116 height 9
click at [270, 265] on input "Report type Select an option Insurance company Consultant" at bounding box center [270, 254] width 0 height 22
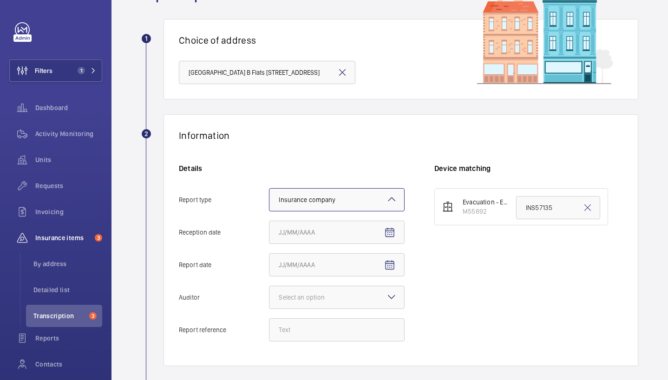
scroll to position [59, 0]
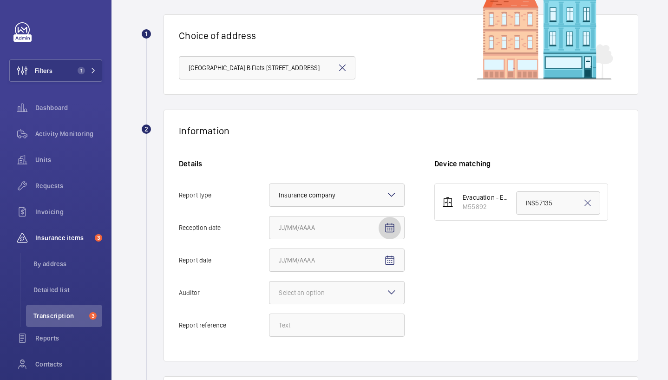
click at [391, 228] on mat-icon "Open calendar" at bounding box center [389, 228] width 11 height 11
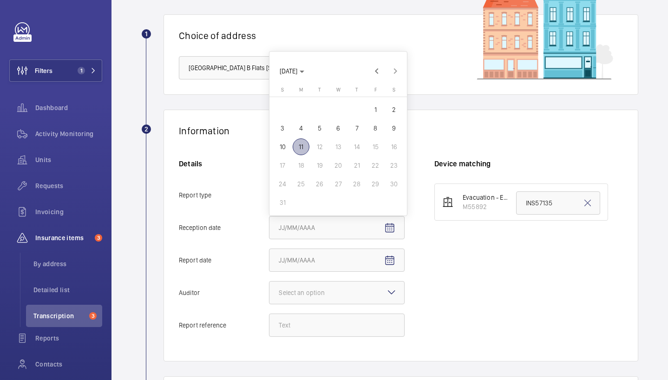
click at [303, 144] on span "11" at bounding box center [301, 147] width 17 height 17
type input "[DATE]"
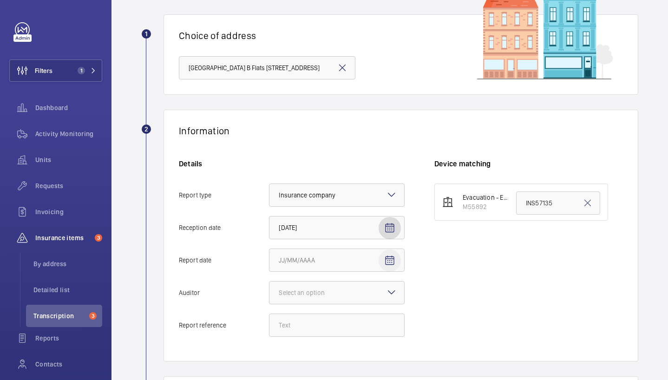
click at [389, 263] on mat-icon "Open calendar" at bounding box center [389, 260] width 11 height 11
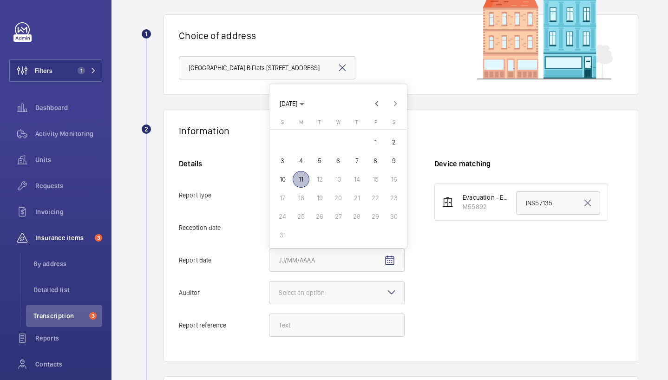
click at [303, 177] on span "11" at bounding box center [301, 179] width 17 height 17
type input "[DATE]"
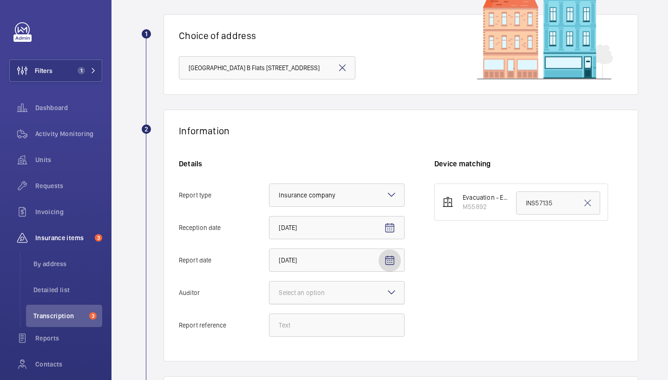
click at [350, 296] on div at bounding box center [337, 293] width 135 height 22
click at [270, 296] on input "Auditor Select an option" at bounding box center [270, 293] width 0 height 22
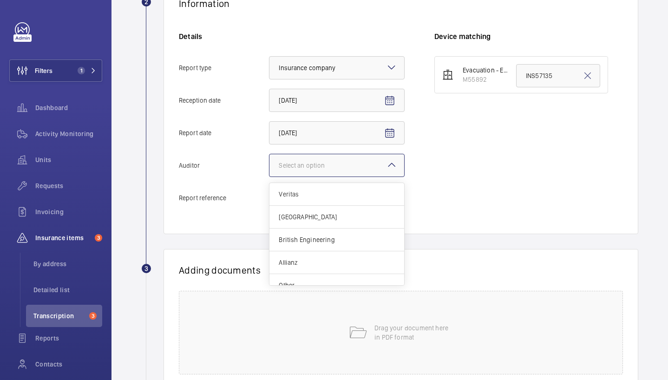
scroll to position [187, 0]
click at [339, 276] on div "Other" at bounding box center [337, 284] width 135 height 22
click at [270, 176] on input "Auditor Select an option Veritas Zurich British Engineering Allianz Other" at bounding box center [270, 164] width 0 height 22
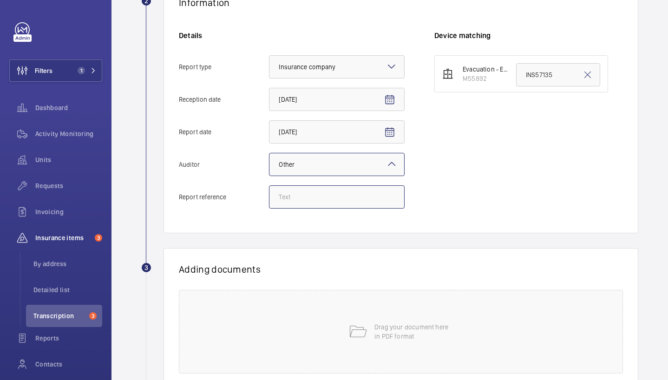
click at [309, 194] on input "Report reference" at bounding box center [337, 196] width 136 height 23
click at [307, 201] on input "Report reference" at bounding box center [337, 196] width 136 height 23
paste input "INS63823"
type input "INS63823"
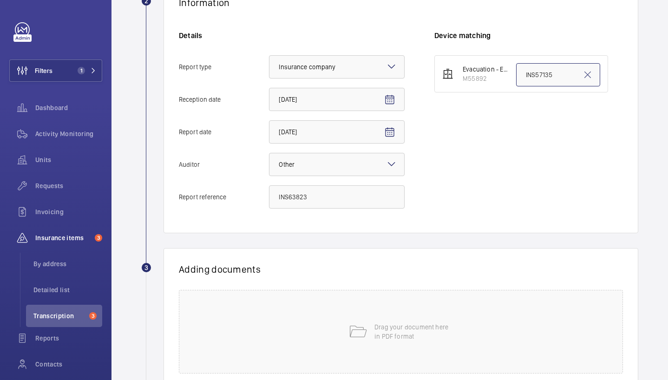
click at [530, 80] on input "INS57135" at bounding box center [558, 74] width 84 height 23
paste input "INS63823"
type input "INS63823"
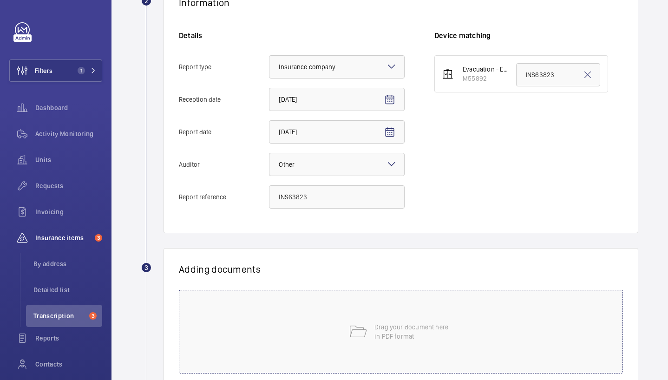
click at [349, 353] on div "Drag your document here in PDF format" at bounding box center [401, 332] width 444 height 84
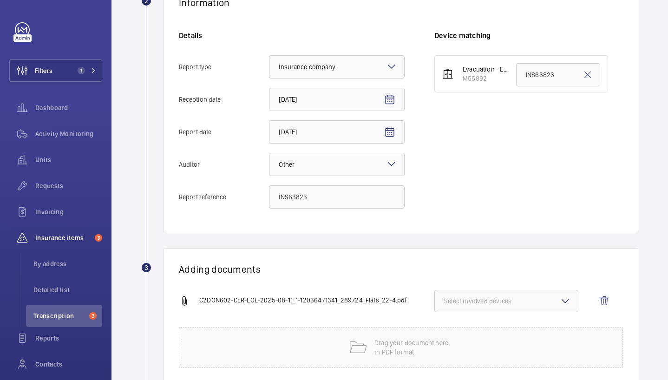
click at [494, 305] on span "Select involved devices" at bounding box center [506, 301] width 125 height 9
click at [454, 332] on label "M55892" at bounding box center [499, 330] width 129 height 22
click at [454, 332] on input "M55892" at bounding box center [448, 330] width 19 height 19
checkbox input "true"
click at [376, 250] on div "Adding documents C2DON602-CER-LOL-2025-08-11_1-12036471341_289724_Flats_22-4.pd…" at bounding box center [401, 315] width 475 height 135
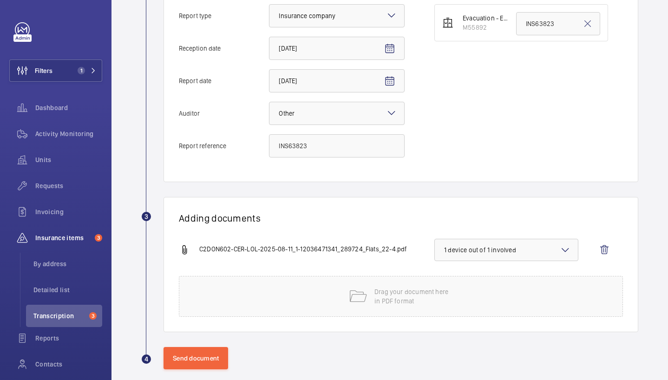
scroll to position [250, 0]
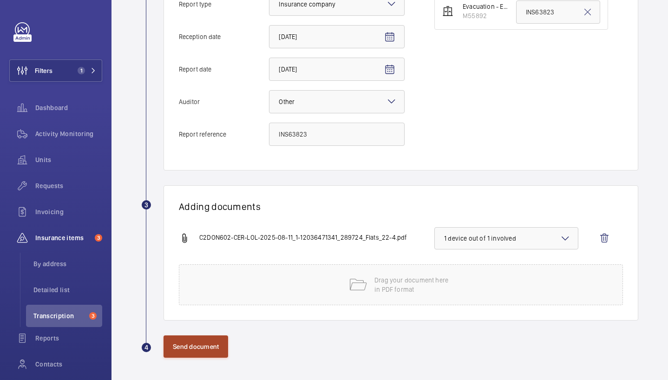
click at [198, 336] on button "Send document" at bounding box center [196, 347] width 65 height 22
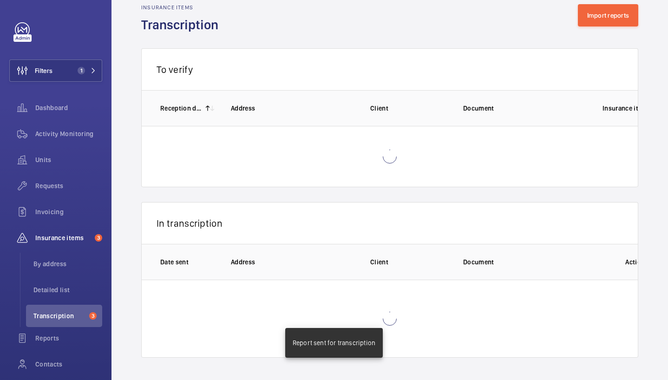
scroll to position [1, 0]
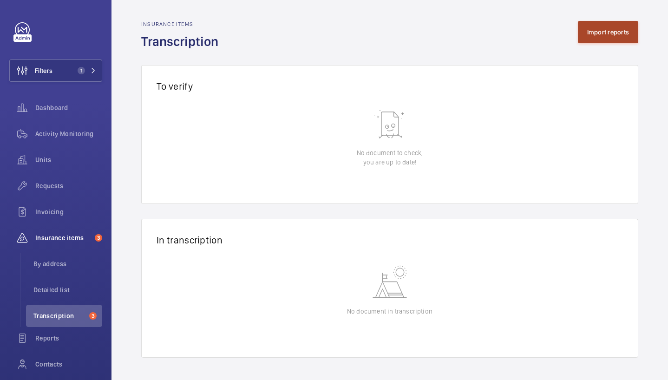
click at [581, 28] on button "Import reports" at bounding box center [608, 32] width 61 height 22
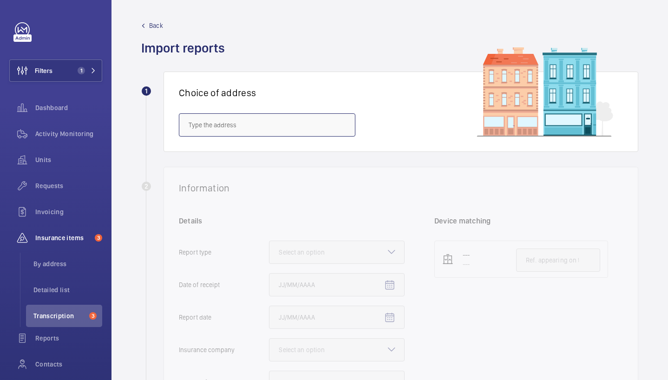
click at [288, 126] on input "text" at bounding box center [267, 124] width 177 height 23
paste input "E8 1AU"
click at [241, 158] on mat-option "Downs Court - Downs Court, LONDON E8 1AU" at bounding box center [267, 153] width 176 height 22
type input "Downs Court - Downs Court, LONDON E8 1AU"
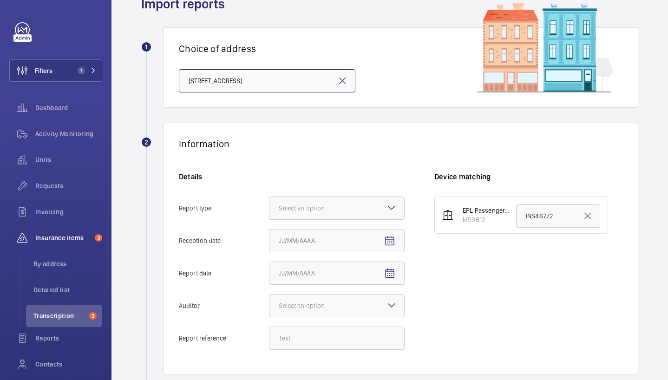
scroll to position [46, 0]
click at [315, 209] on div "Select an option" at bounding box center [313, 207] width 69 height 9
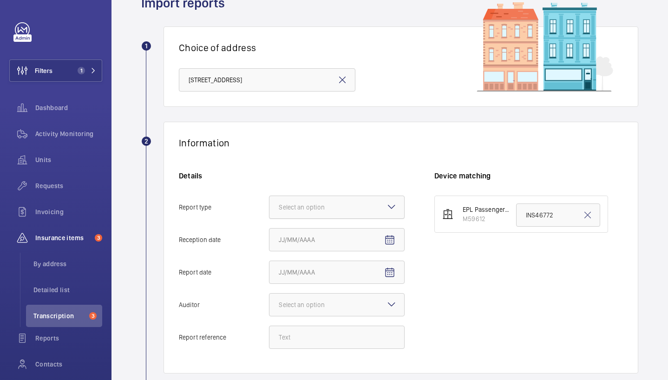
click at [270, 209] on input "Report type Select an option" at bounding box center [270, 207] width 0 height 22
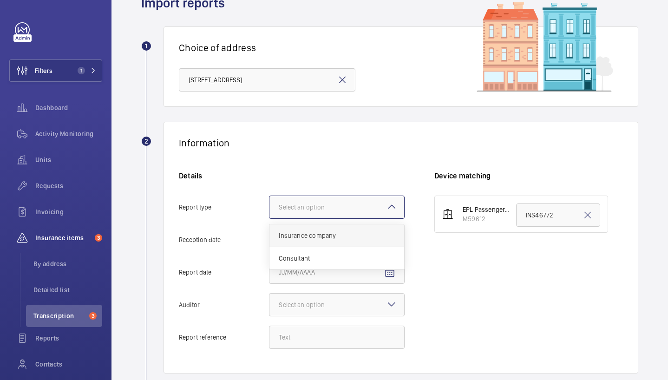
click at [347, 235] on span "Insurance company" at bounding box center [337, 235] width 116 height 9
click at [270, 218] on input "Report type Select an option Insurance company Consultant" at bounding box center [270, 207] width 0 height 22
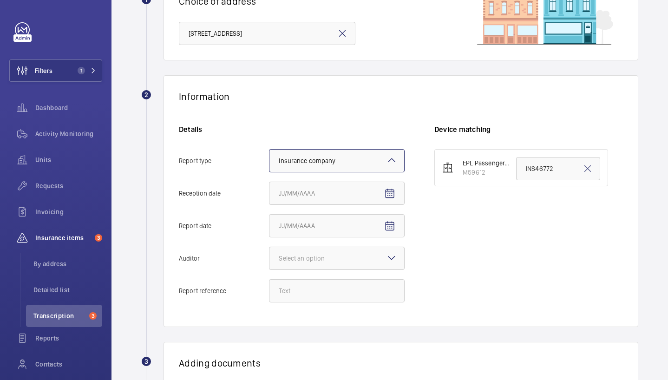
scroll to position [96, 0]
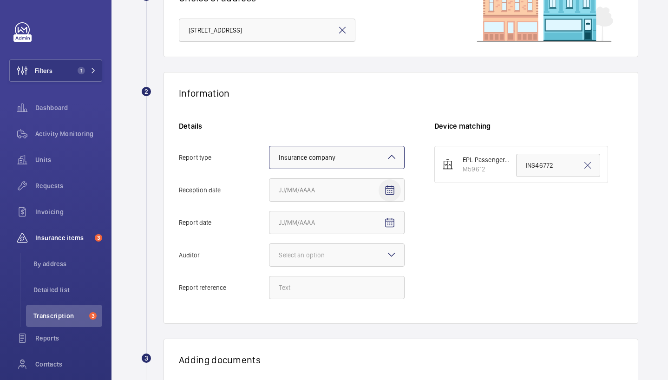
click at [395, 182] on span "Open calendar" at bounding box center [390, 190] width 22 height 22
click at [301, 302] on span "11" at bounding box center [301, 303] width 17 height 17
type input "[DATE]"
click at [393, 222] on mat-icon "Open calendar" at bounding box center [389, 223] width 11 height 11
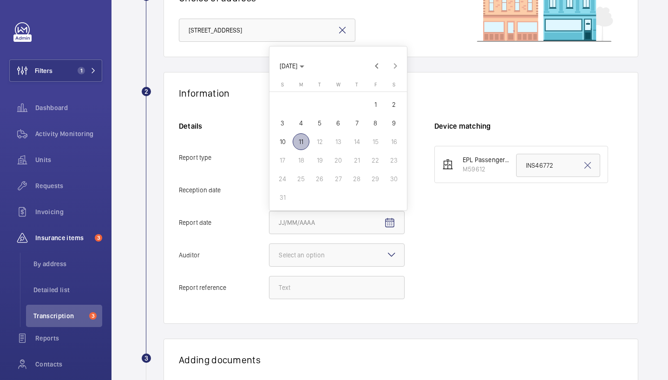
click at [302, 140] on span "11" at bounding box center [301, 141] width 17 height 17
type input "[DATE]"
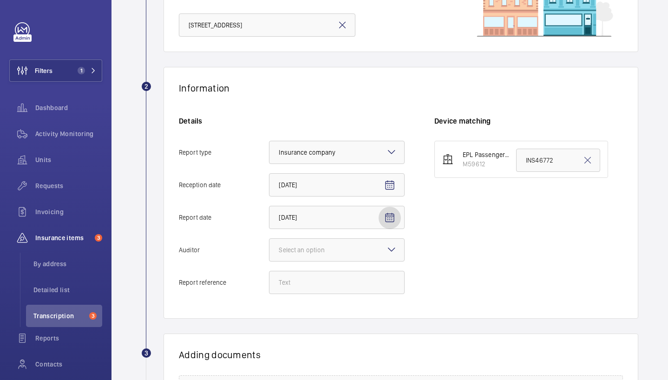
scroll to position [138, 0]
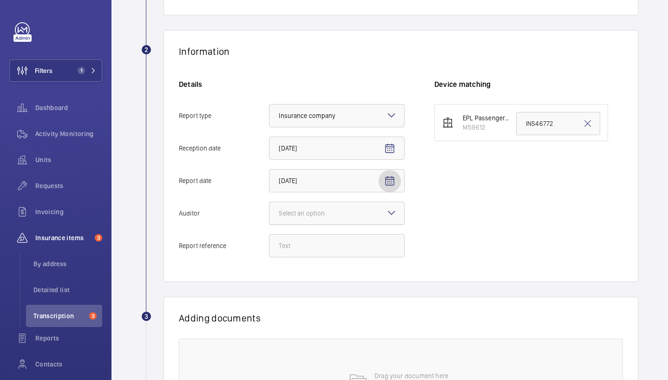
click at [315, 216] on div "Select an option" at bounding box center [313, 213] width 69 height 9
click at [270, 216] on input "Auditor Select an option" at bounding box center [270, 213] width 0 height 22
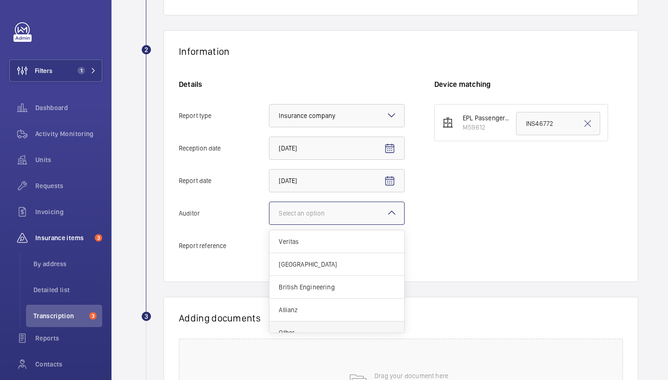
click at [311, 328] on span "Other" at bounding box center [337, 332] width 116 height 9
click at [270, 224] on input "Auditor Select an option Veritas Zurich British Engineering Allianz Other" at bounding box center [270, 213] width 0 height 22
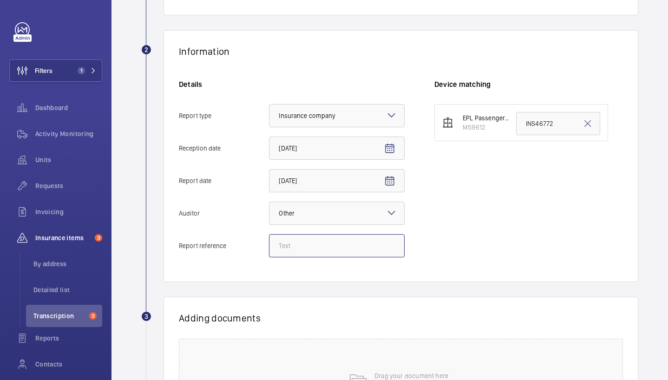
click at [307, 253] on input "Report reference" at bounding box center [337, 245] width 136 height 23
click at [304, 252] on input "Report reference" at bounding box center [337, 245] width 136 height 23
paste input "INS63743"
type input "INS63743"
click at [516, 126] on input "INS46772" at bounding box center [558, 123] width 84 height 23
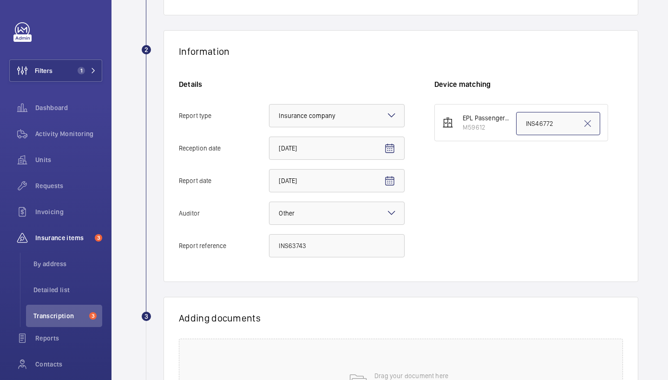
click at [516, 126] on input "INS46772" at bounding box center [558, 123] width 84 height 23
paste input "63743"
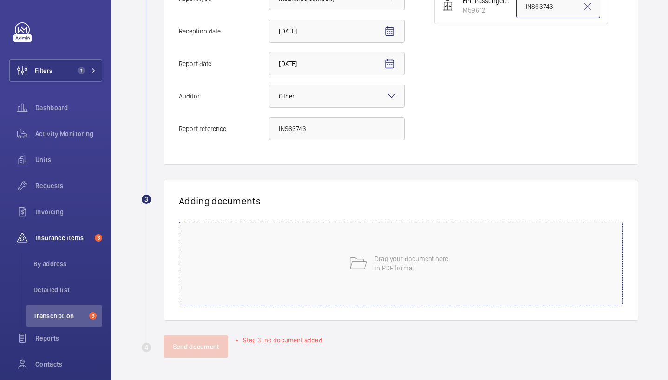
type input "INS63743"
click at [431, 234] on div "Drag your document here in PDF format" at bounding box center [401, 264] width 444 height 84
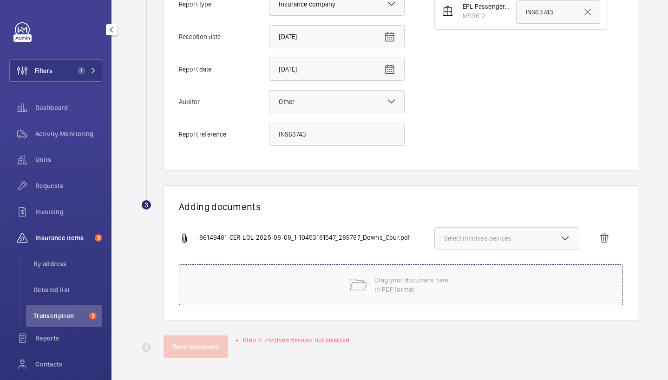
scroll to position [250, 0]
click at [492, 234] on span "Select involved devices" at bounding box center [506, 238] width 125 height 9
click at [479, 271] on span "M59612" at bounding box center [507, 267] width 95 height 9
click at [458, 271] on input "M59612" at bounding box center [448, 267] width 19 height 19
checkbox input "true"
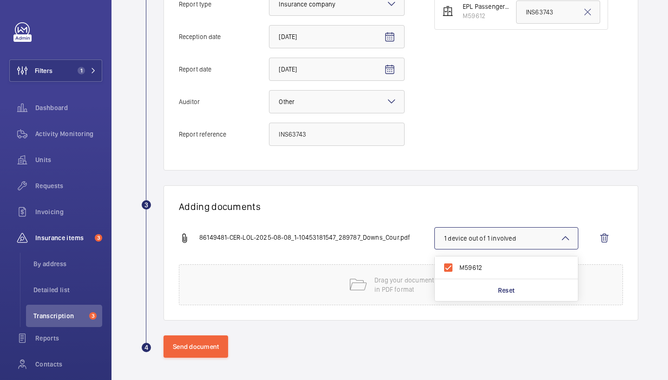
click at [155, 347] on div "4 Send document" at bounding box center [389, 347] width 497 height 22
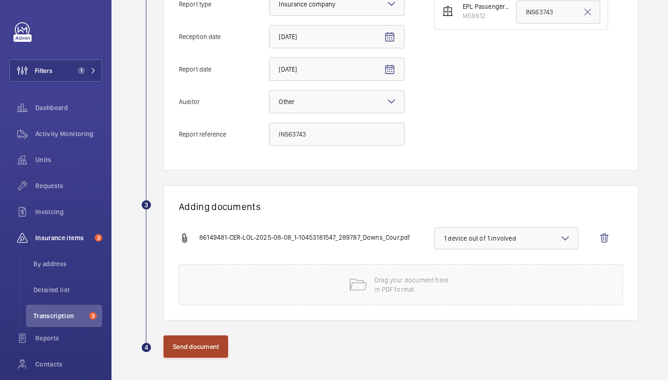
click at [201, 349] on button "Send document" at bounding box center [196, 347] width 65 height 22
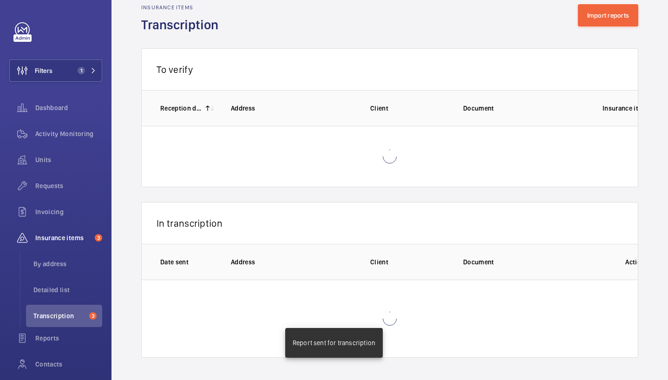
scroll to position [1, 0]
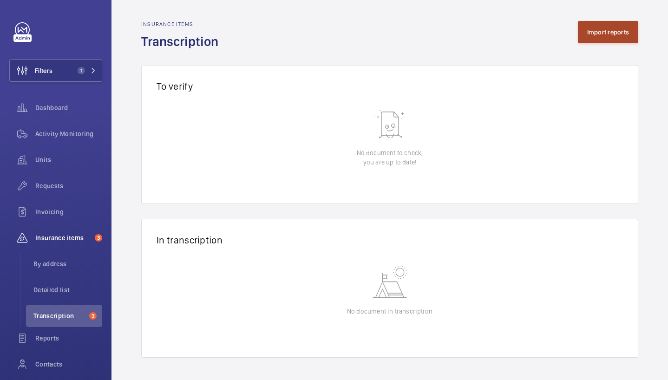
click at [608, 34] on button "Import reports" at bounding box center [608, 32] width 61 height 22
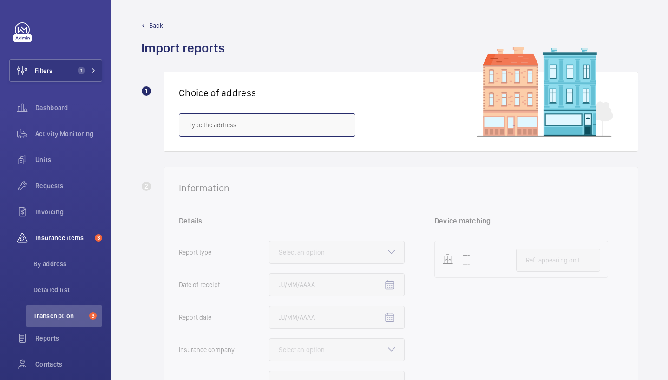
click at [215, 133] on input "text" at bounding box center [267, 124] width 177 height 23
paste input "ll Gene"
type input "ll Gene"
click at [217, 120] on input "ll Gene" at bounding box center [267, 124] width 177 height 23
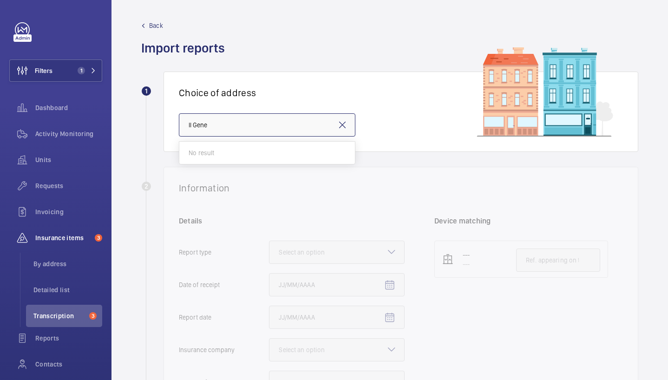
click at [217, 120] on input "ll Gene" at bounding box center [267, 124] width 177 height 23
click at [281, 121] on input "text" at bounding box center [267, 124] width 177 height 23
paste input "E8 3RU"
click at [190, 124] on input "E8 3RU" at bounding box center [267, 124] width 177 height 23
type input "E8 3RU"
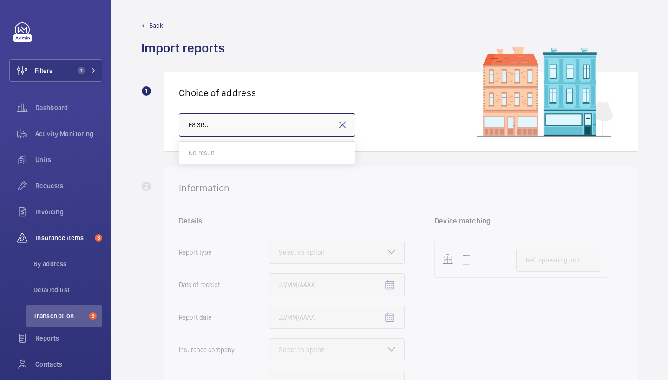
click at [222, 125] on input "E8 3RU" at bounding box center [267, 124] width 177 height 23
click at [240, 124] on input "text" at bounding box center [267, 124] width 177 height 23
click at [229, 157] on span "Waxham Apartments - Waxham Apartments, LONDON E8 3FP" at bounding box center [267, 152] width 157 height 9
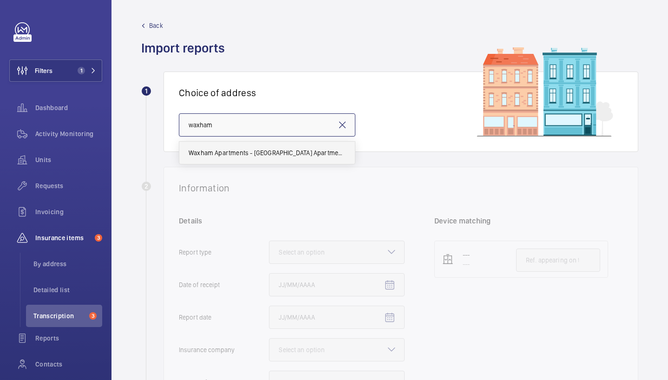
type input "Waxham Apartments - Waxham Apartments, LONDON E8 3FP"
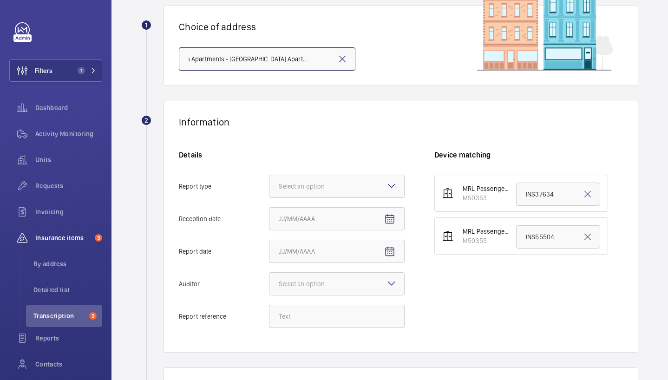
scroll to position [68, 0]
click at [341, 189] on div "Select an option" at bounding box center [313, 185] width 69 height 9
click at [270, 189] on input "Report type Select an option" at bounding box center [270, 185] width 0 height 22
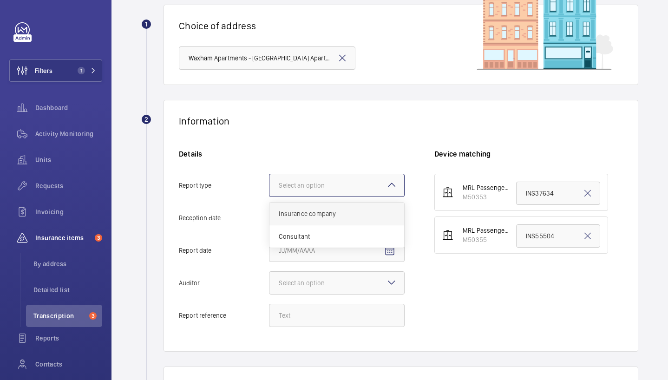
click at [347, 216] on span "Insurance company" at bounding box center [337, 213] width 116 height 9
click at [270, 197] on input "Report type Select an option Insurance company Consultant" at bounding box center [270, 185] width 0 height 22
click at [407, 223] on div "Details Report type Select an option × Insurance company × Reception date Repor…" at bounding box center [307, 242] width 256 height 187
click at [387, 221] on mat-icon "Open calendar" at bounding box center [389, 218] width 11 height 11
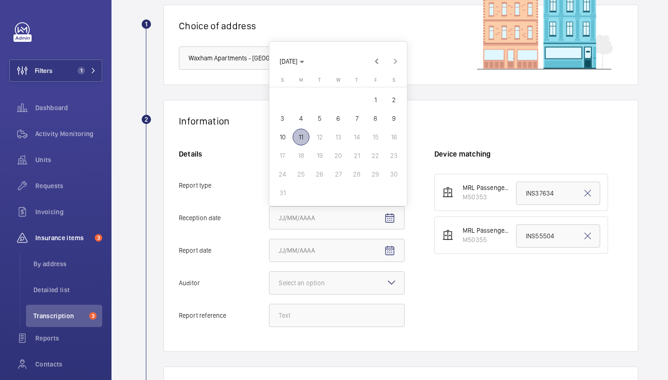
click at [304, 142] on span "11" at bounding box center [301, 137] width 17 height 17
type input "[DATE]"
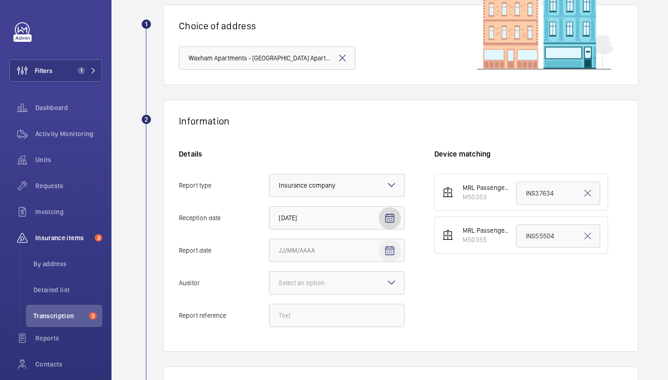
click at [397, 256] on span "Open calendar" at bounding box center [390, 251] width 22 height 22
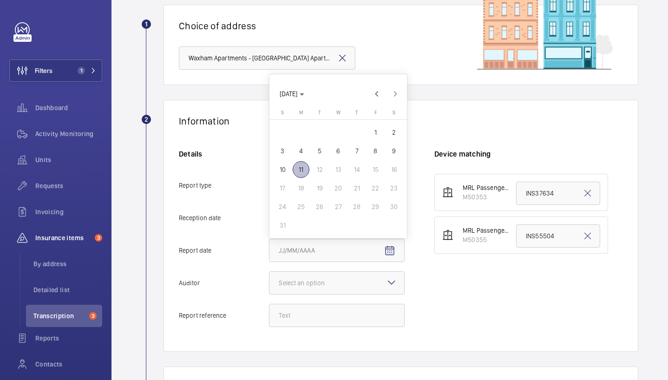
click at [298, 170] on span "11" at bounding box center [301, 169] width 17 height 17
type input "[DATE]"
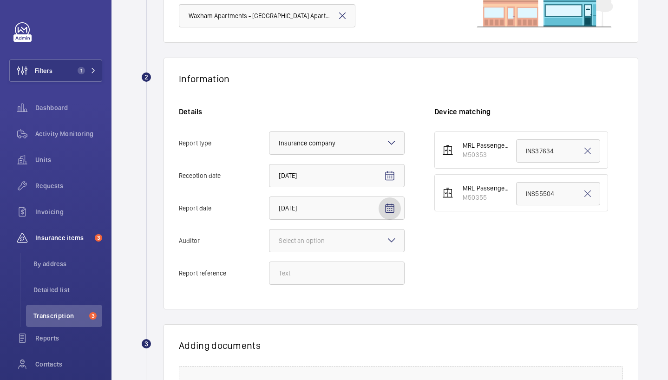
scroll to position [111, 0]
click at [325, 245] on div at bounding box center [337, 240] width 135 height 22
click at [270, 245] on input "Auditor Select an option" at bounding box center [270, 240] width 0 height 22
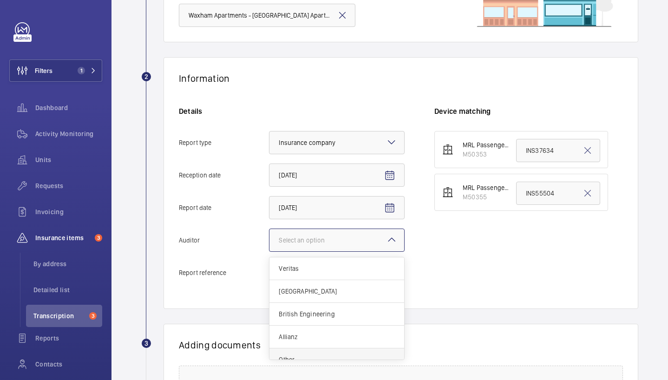
click at [306, 357] on span "Other" at bounding box center [337, 359] width 116 height 9
click at [270, 251] on input "Auditor Select an option Veritas Zurich British Engineering Allianz Other" at bounding box center [270, 240] width 0 height 22
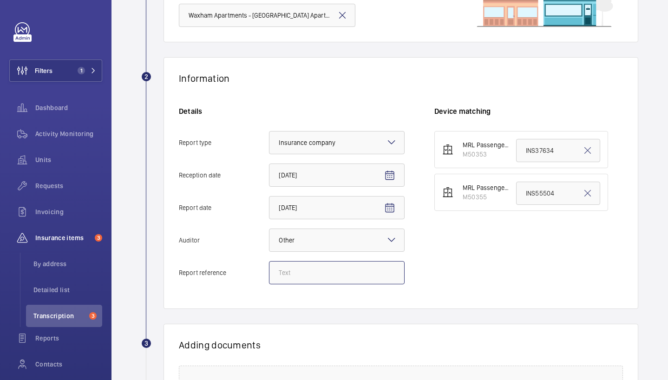
click at [310, 278] on input "Report reference" at bounding box center [337, 272] width 136 height 23
click at [318, 273] on input "Report reference" at bounding box center [337, 272] width 136 height 23
paste input "INS63745"
type input "INS63745"
click at [549, 198] on input "INS55504" at bounding box center [558, 193] width 84 height 23
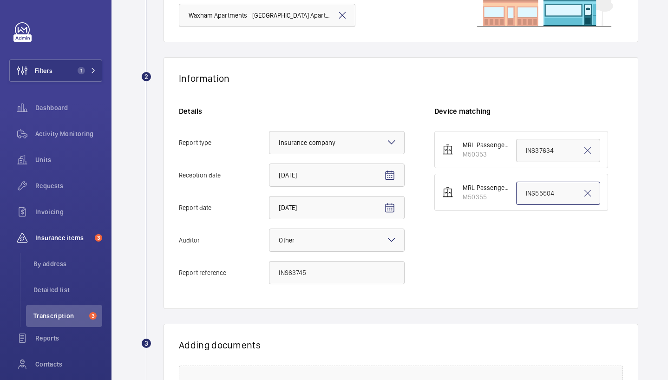
click at [549, 198] on input "INS55504" at bounding box center [558, 193] width 84 height 23
paste input "INS63745"
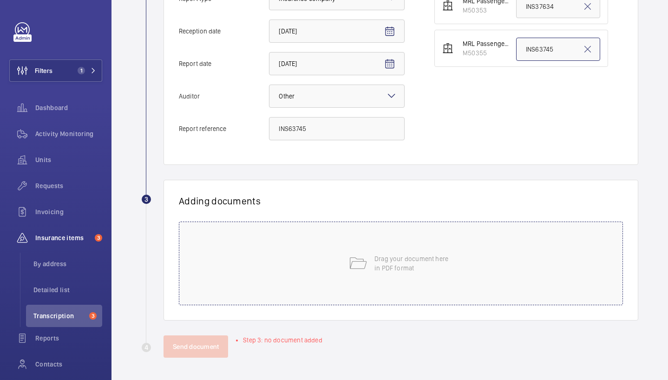
type input "INS63745"
click at [395, 237] on div "Drag your document here in PDF format" at bounding box center [401, 264] width 444 height 84
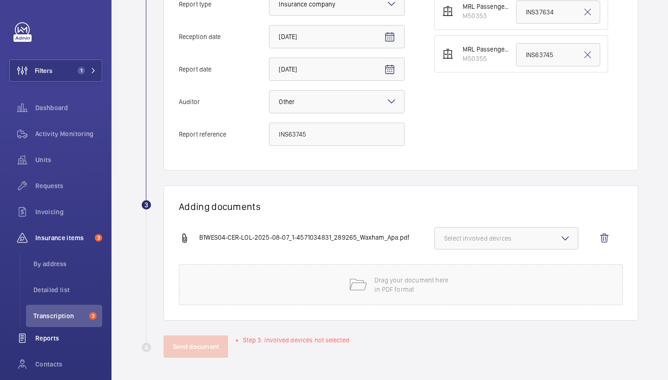
scroll to position [250, 0]
click at [494, 236] on span "Select involved devices" at bounding box center [506, 238] width 125 height 9
click at [499, 287] on span "M50355" at bounding box center [507, 289] width 95 height 9
click at [458, 287] on input "M50355" at bounding box center [448, 290] width 19 height 19
checkbox input "true"
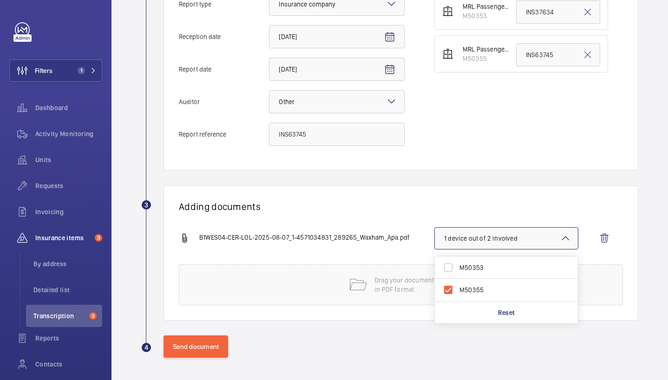
click at [385, 195] on div "Adding documents B1WES04-CER-LOL-2025-08-07_1-4571034831_289265_Waxham_Apa.pdf …" at bounding box center [401, 252] width 475 height 135
click at [204, 361] on wm-front-admin-audit-upload "Back Import reports 1 Choice of address Waxham Apartments - Waxham Apartments, …" at bounding box center [390, 65] width 557 height 630
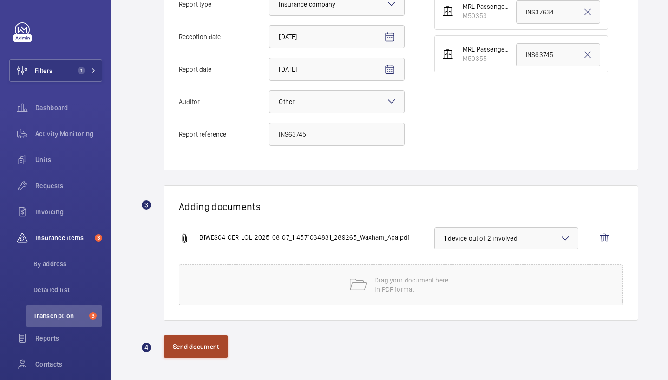
click at [204, 348] on button "Send document" at bounding box center [196, 347] width 65 height 22
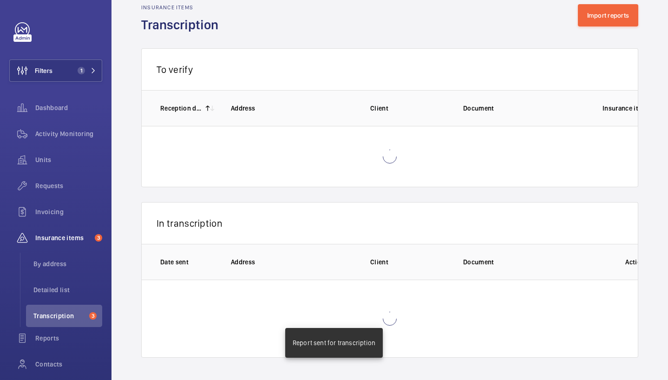
scroll to position [1, 0]
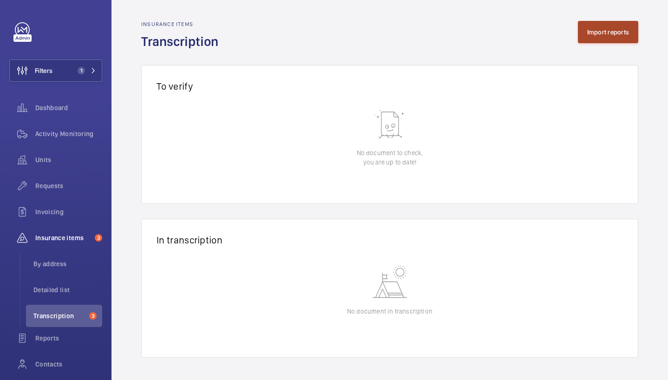
click at [608, 23] on button "Import reports" at bounding box center [608, 32] width 61 height 22
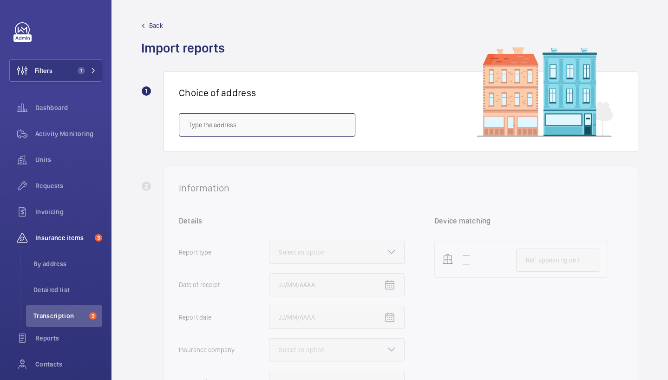
click at [234, 128] on input "text" at bounding box center [267, 124] width 177 height 23
paste input "E14 7FX"
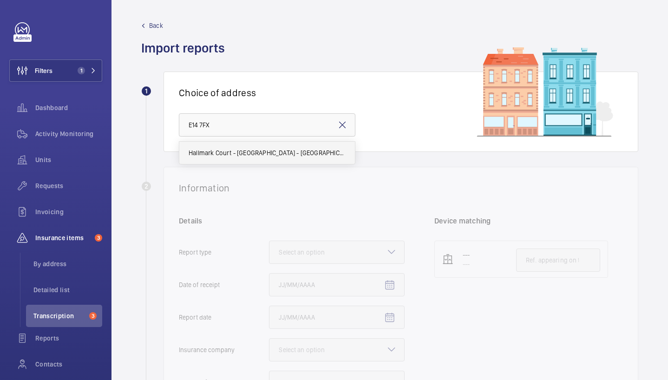
click at [240, 154] on span "Hallmark Court - High Risk Building - Hallmark Court, LONDON E14 7FX" at bounding box center [267, 152] width 157 height 9
type input "Hallmark Court - High Risk Building - Hallmark Court, LONDON E14 7FX"
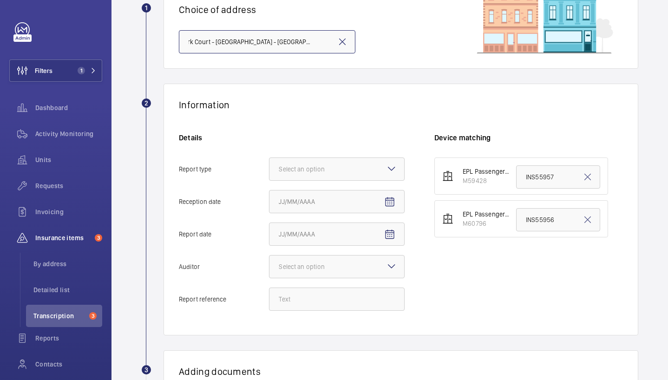
scroll to position [86, 0]
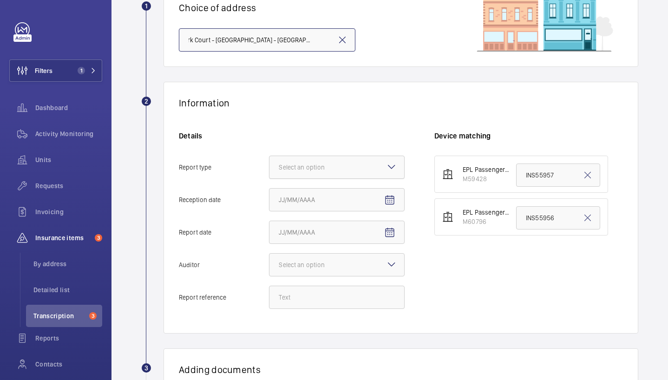
click at [348, 165] on div at bounding box center [337, 167] width 135 height 22
click at [270, 165] on input "Report type Select an option" at bounding box center [270, 167] width 0 height 22
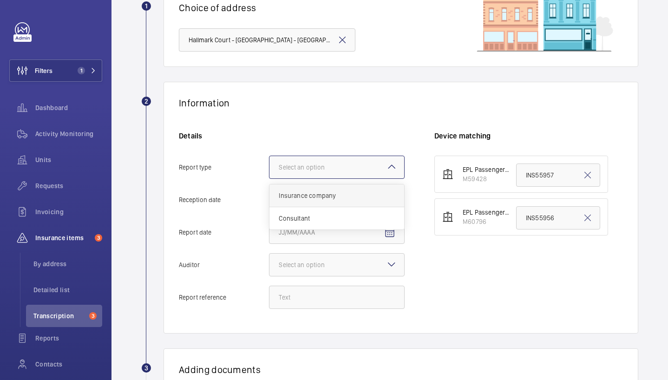
click at [367, 192] on span "Insurance company" at bounding box center [337, 195] width 116 height 9
click at [270, 178] on input "Report type Select an option Insurance company Consultant" at bounding box center [270, 167] width 0 height 22
click at [402, 201] on input "Reception date" at bounding box center [337, 199] width 136 height 23
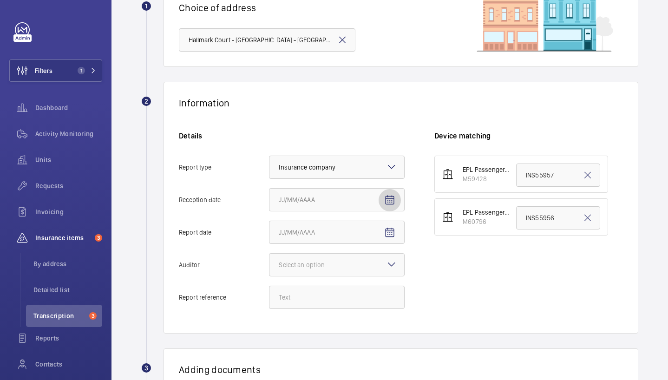
click at [389, 199] on mat-icon "Open calendar" at bounding box center [389, 200] width 11 height 11
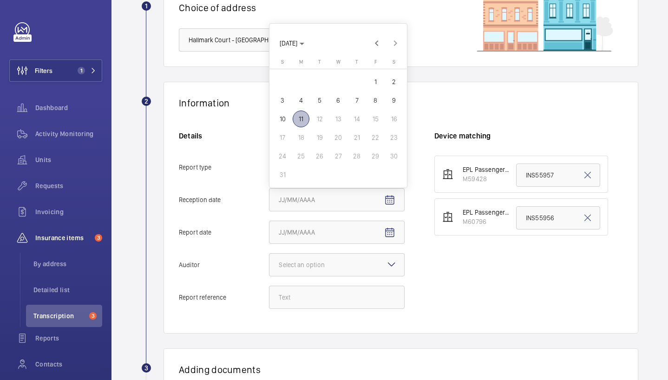
click at [300, 121] on span "11" at bounding box center [301, 119] width 17 height 17
type input "[DATE]"
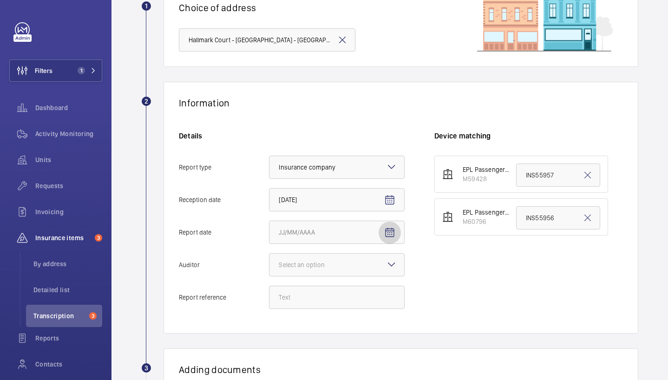
click at [396, 233] on span "Open calendar" at bounding box center [390, 233] width 22 height 22
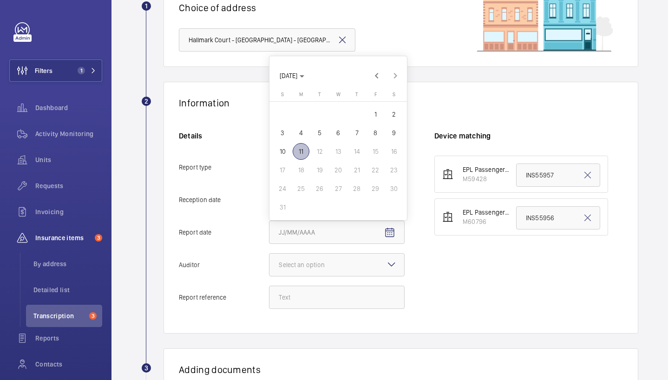
click at [304, 151] on span "11" at bounding box center [301, 151] width 17 height 17
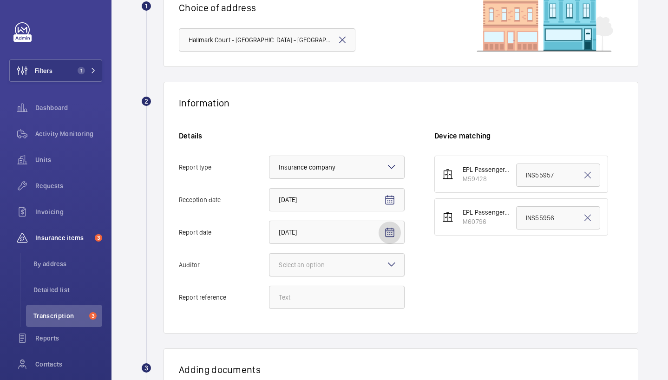
click at [334, 271] on div at bounding box center [337, 265] width 135 height 22
click at [270, 271] on input "Auditor Select an option" at bounding box center [270, 265] width 0 height 22
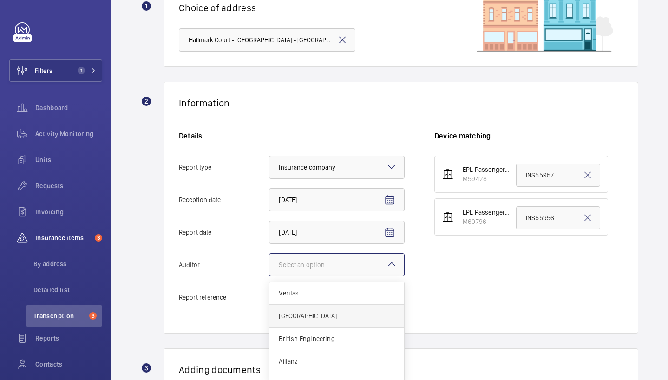
scroll to position [11, 0]
click at [301, 370] on span "Other" at bounding box center [337, 373] width 116 height 9
click at [270, 276] on input "Auditor Select an option Veritas Zurich British Engineering Allianz Other" at bounding box center [270, 265] width 0 height 22
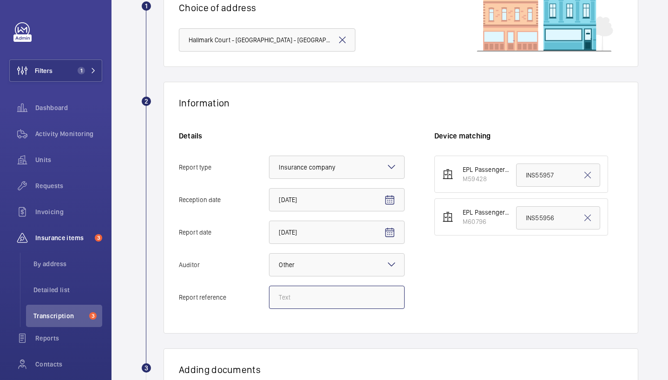
click at [305, 306] on input "Report reference" at bounding box center [337, 297] width 136 height 23
click at [391, 237] on mat-icon "Open calendar" at bounding box center [389, 232] width 11 height 11
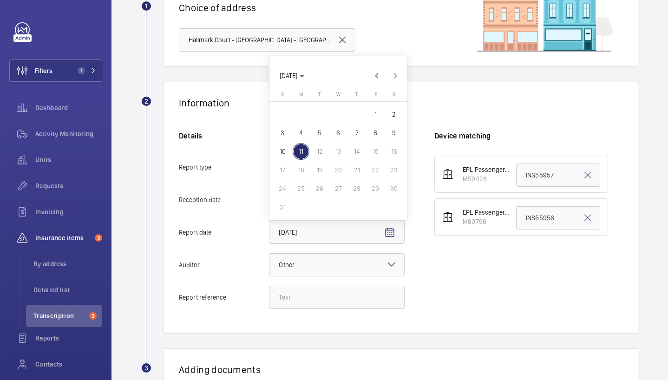
click at [375, 128] on span "8" at bounding box center [375, 133] width 17 height 17
type input "8/8/2025"
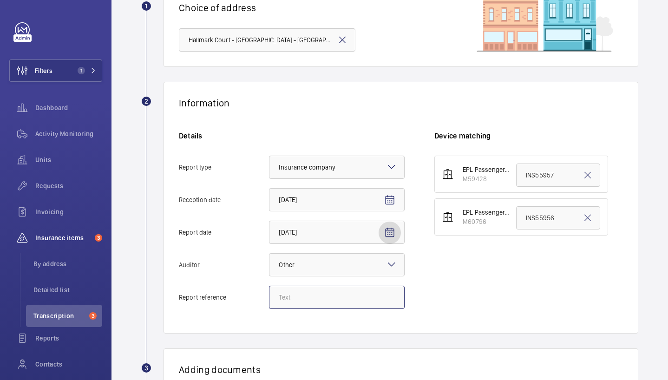
click at [302, 301] on input "Report reference" at bounding box center [337, 297] width 136 height 23
click at [286, 307] on input "Report reference" at bounding box center [337, 297] width 136 height 23
paste input "INS64354"
type input "INS64354"
click at [540, 217] on input "INS55956" at bounding box center [558, 217] width 84 height 23
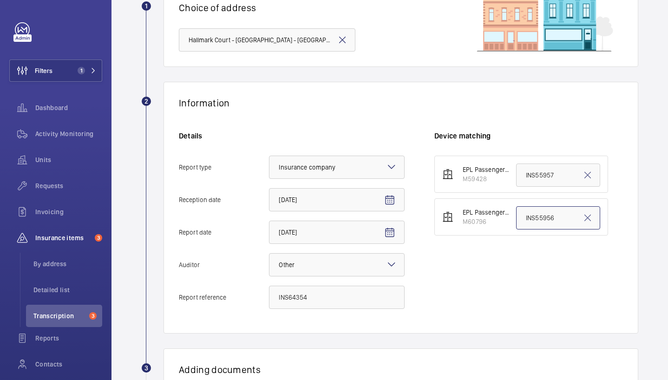
click at [540, 217] on input "INS55956" at bounding box center [558, 217] width 84 height 23
paste input "64354"
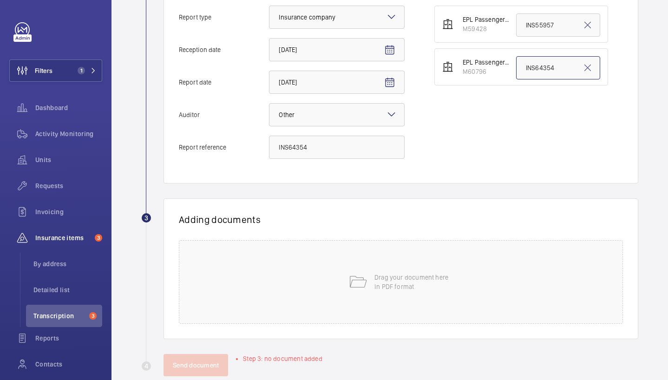
scroll to position [255, 0]
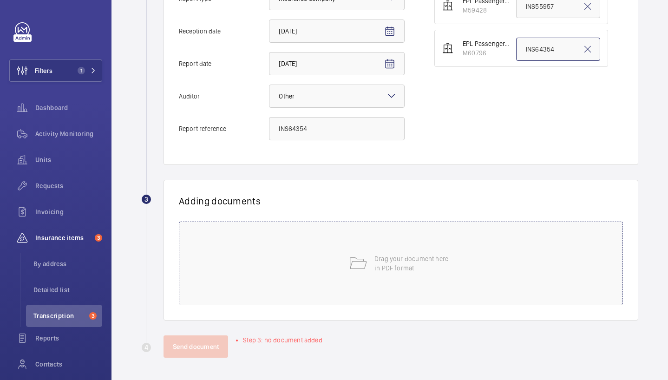
type input "INS64354"
click at [460, 241] on div "Drag your document here in PDF format" at bounding box center [401, 264] width 444 height 84
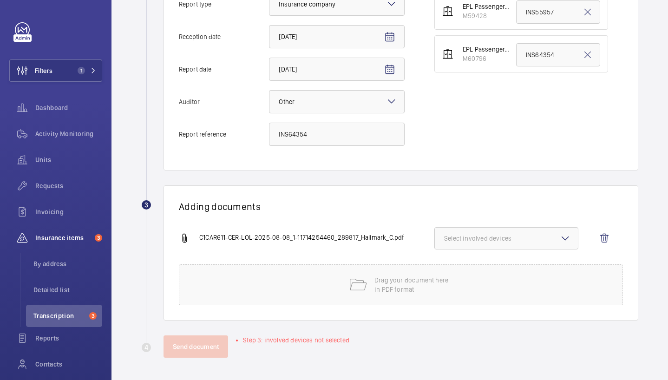
scroll to position [250, 0]
click at [476, 232] on button "Select involved devices" at bounding box center [507, 238] width 144 height 22
click at [463, 289] on span "M60796" at bounding box center [507, 289] width 95 height 9
click at [458, 289] on input "M60796" at bounding box center [448, 290] width 19 height 19
checkbox input "true"
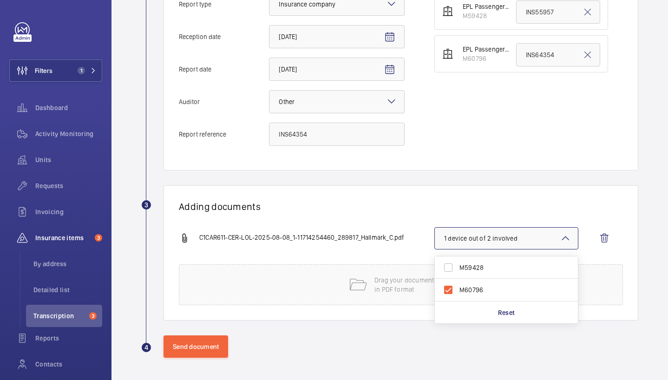
click at [421, 228] on div "C1CAR611-CER-LOL-2025-08-08_1-11714254460_289817_Hallmark_C.pdf 1 device out of…" at bounding box center [397, 245] width 437 height 37
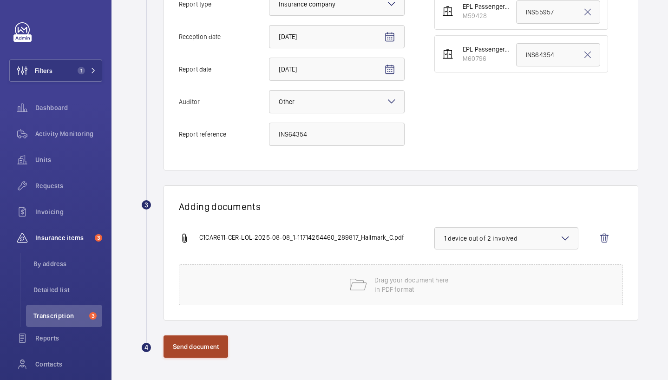
click at [182, 347] on button "Send document" at bounding box center [196, 347] width 65 height 22
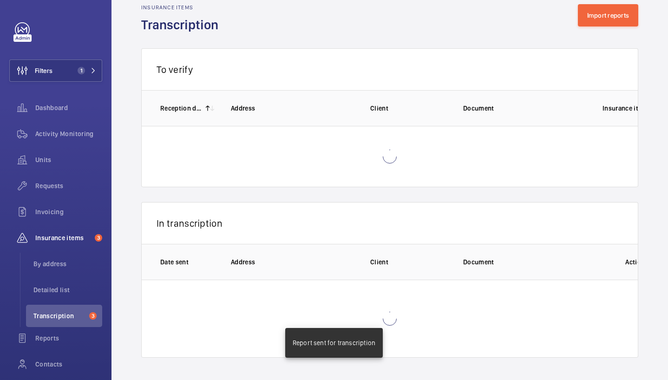
scroll to position [1, 0]
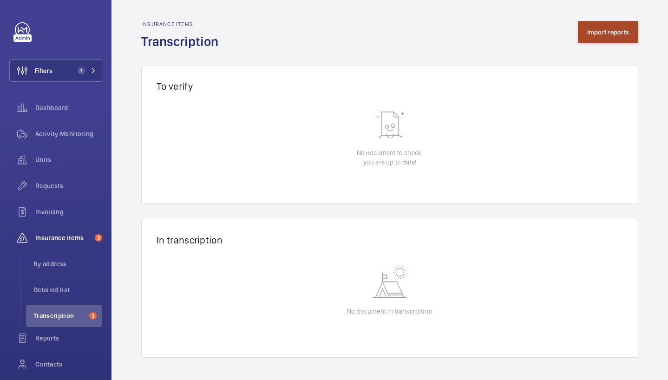
click at [608, 32] on button "Import reports" at bounding box center [608, 32] width 61 height 22
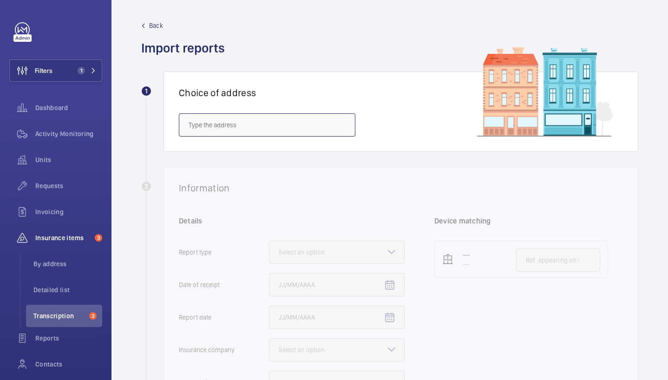
click at [225, 114] on input "text" at bounding box center [267, 124] width 177 height 23
click at [227, 121] on input "text" at bounding box center [267, 124] width 177 height 23
paste input "PRN: B1OA"
type input "PRN: B1OA"
click at [230, 124] on input "PRN: B1OA" at bounding box center [267, 124] width 177 height 23
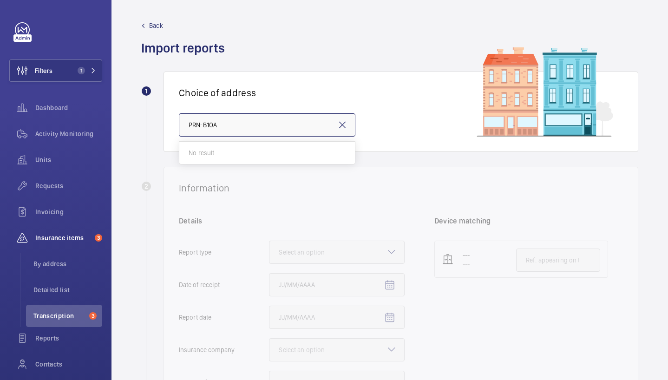
click at [230, 124] on input "PRN: B1OA" at bounding box center [267, 124] width 177 height 23
paste input "PRN: B1OA"
type input "P"
click at [244, 127] on input "text" at bounding box center [267, 124] width 177 height 23
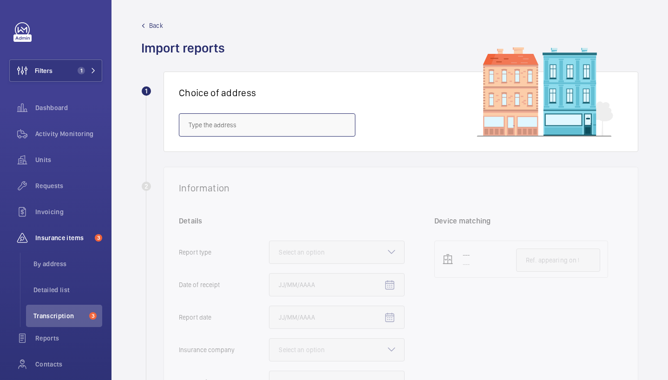
paste input "NW10 6FR"
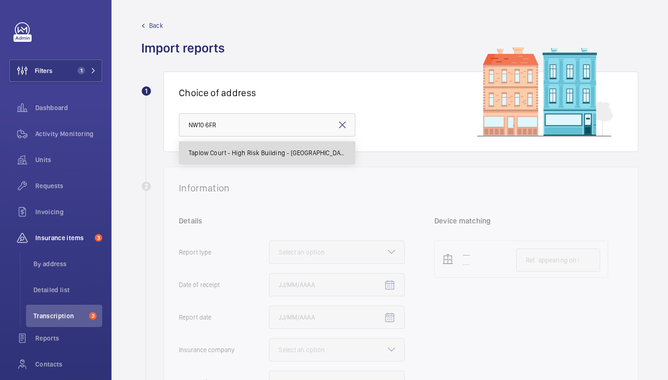
click at [231, 161] on mat-option "Taplow Court - High Risk Building - [GEOGRAPHIC_DATA]" at bounding box center [267, 153] width 176 height 22
type input "Taplow Court - High Risk Building - [GEOGRAPHIC_DATA]"
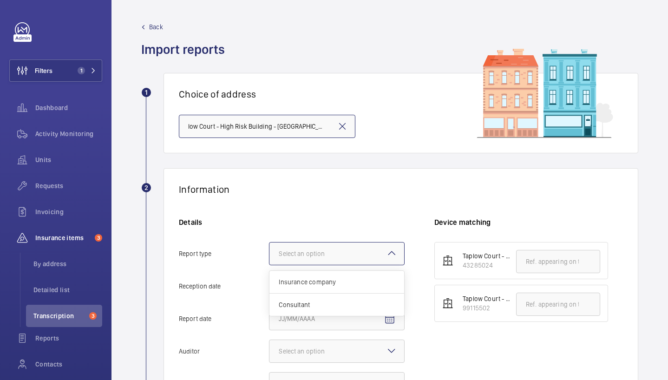
click at [337, 250] on div "Select an option" at bounding box center [313, 253] width 69 height 9
click at [270, 250] on input "Report type Select an option Insurance company Consultant" at bounding box center [270, 254] width 0 height 22
click at [354, 287] on div "Insurance company" at bounding box center [337, 282] width 135 height 23
click at [270, 265] on input "Report type Select an option Insurance company Consultant" at bounding box center [270, 254] width 0 height 22
click at [394, 284] on mat-icon "Open calendar" at bounding box center [389, 286] width 11 height 11
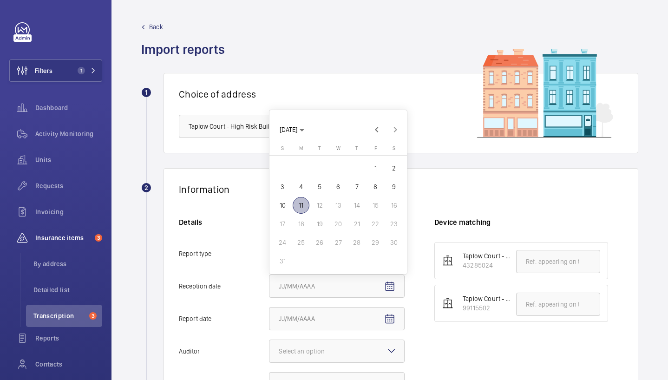
click at [300, 206] on span "11" at bounding box center [301, 205] width 17 height 17
type input "[DATE]"
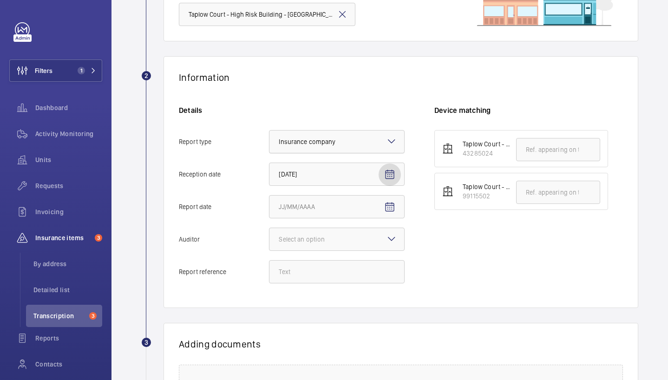
scroll to position [114, 0]
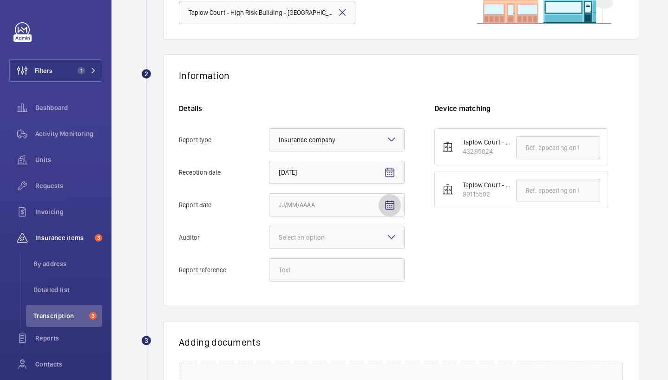
click at [396, 204] on span "Open calendar" at bounding box center [390, 205] width 22 height 22
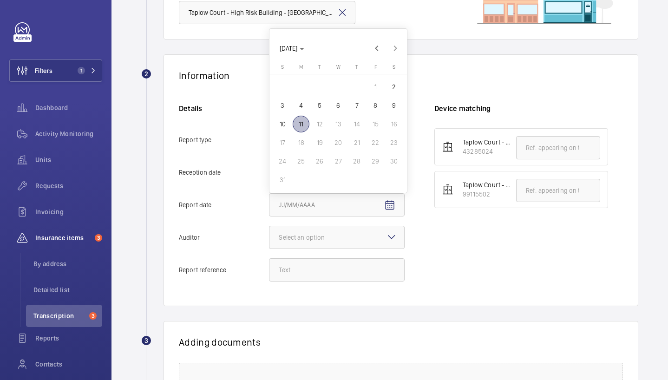
click at [303, 125] on span "11" at bounding box center [301, 124] width 17 height 17
type input "[DATE]"
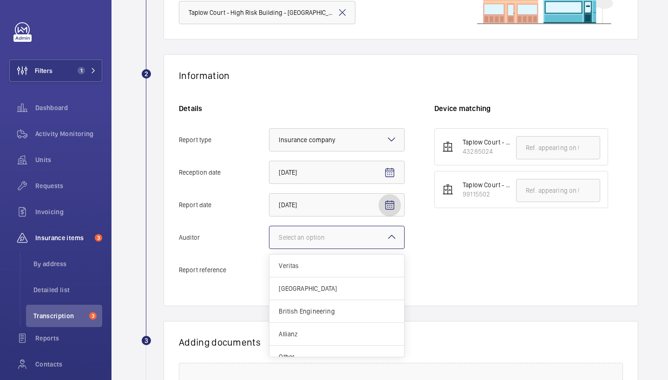
click at [295, 238] on div "Select an option" at bounding box center [313, 237] width 69 height 9
click at [270, 238] on input "Auditor Select an option Veritas Zurich British Engineering Allianz Other" at bounding box center [270, 237] width 0 height 22
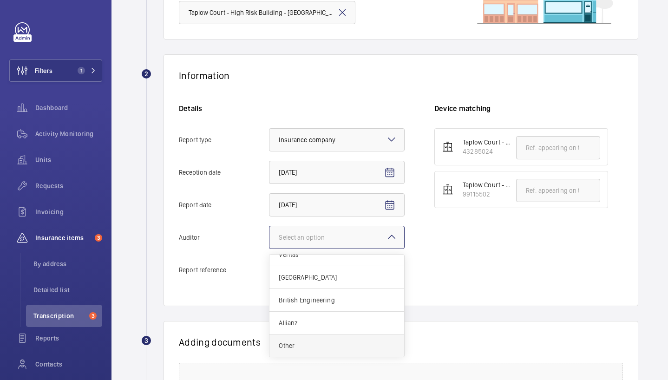
click at [300, 343] on span "Other" at bounding box center [337, 345] width 116 height 9
click at [270, 249] on input "Auditor Select an option Veritas Zurich British Engineering Allianz Other" at bounding box center [270, 237] width 0 height 22
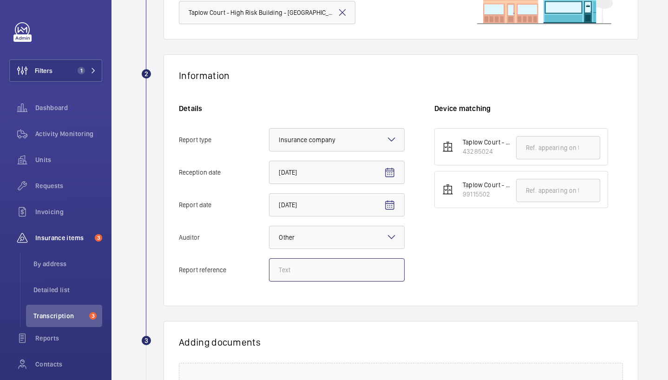
click at [323, 268] on input "Report reference" at bounding box center [337, 269] width 136 height 23
click at [303, 267] on input "Report reference" at bounding box center [337, 269] width 136 height 23
paste input "INS63825"
type input "INS63825"
click at [559, 151] on input "text" at bounding box center [558, 147] width 84 height 23
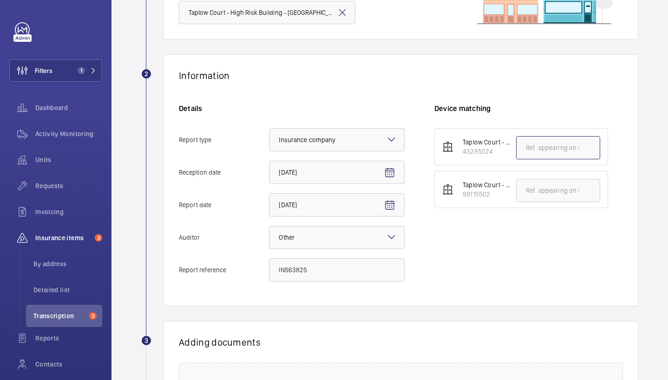
click at [559, 151] on input "text" at bounding box center [558, 147] width 84 height 23
paste input "INS63825"
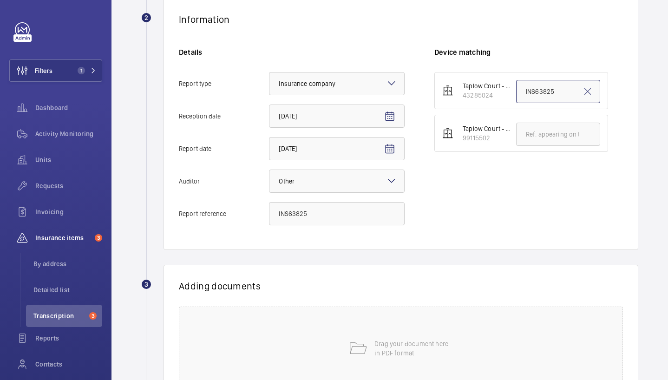
scroll to position [255, 0]
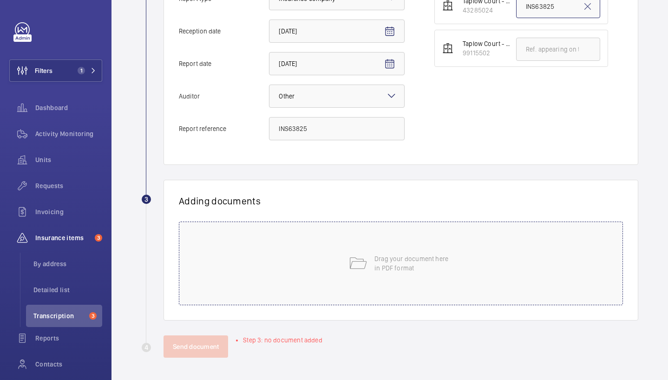
type input "INS63825"
click at [405, 256] on p "Drag your document here in PDF format" at bounding box center [414, 263] width 79 height 19
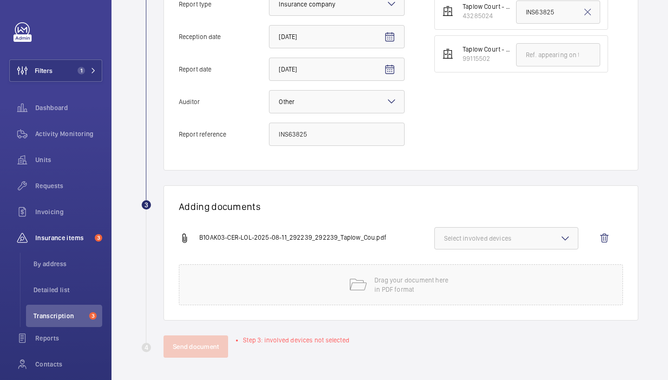
click at [481, 238] on span "Select involved devices" at bounding box center [506, 238] width 125 height 9
click at [456, 267] on label "43285024" at bounding box center [499, 268] width 129 height 22
click at [456, 267] on input "43285024" at bounding box center [448, 267] width 19 height 19
checkbox input "true"
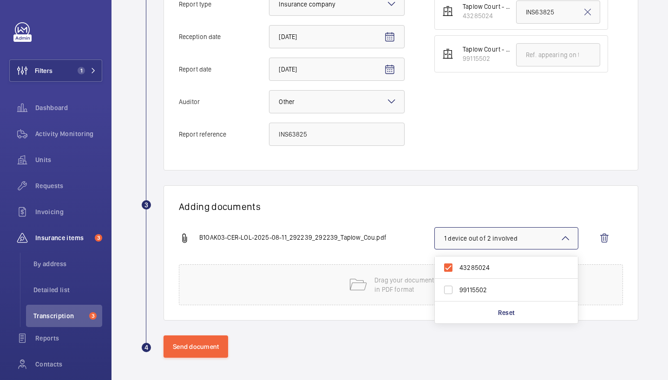
click at [331, 169] on div "Information Details Report type Select an option × Insurance company × Receptio…" at bounding box center [401, 45] width 475 height 252
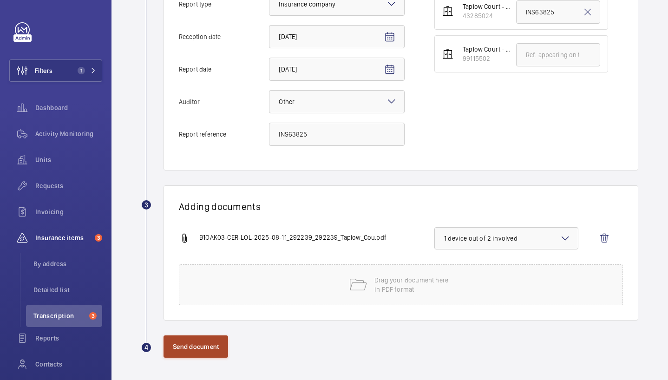
click at [207, 345] on button "Send document" at bounding box center [196, 347] width 65 height 22
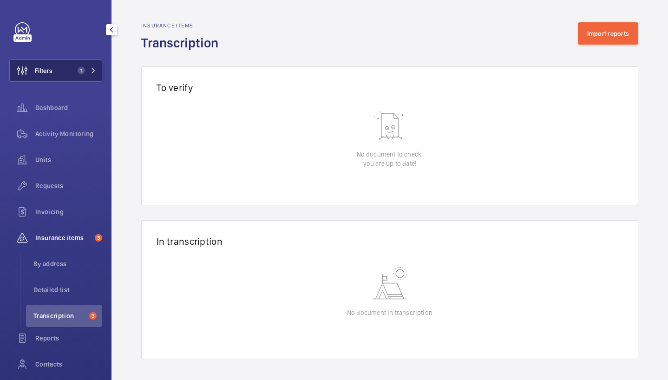
click at [91, 70] on mat-icon at bounding box center [94, 71] width 6 height 6
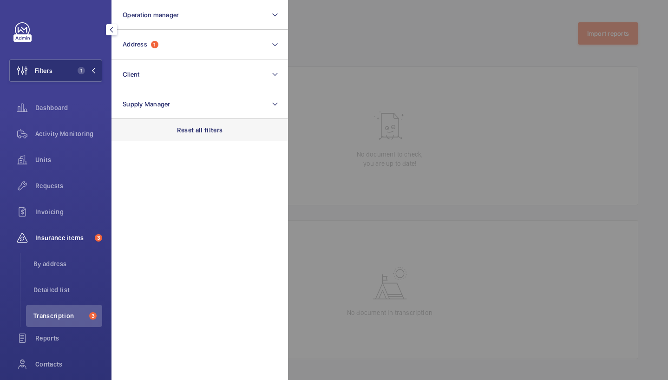
click at [191, 135] on div "Reset all filters" at bounding box center [200, 130] width 177 height 22
click at [470, 147] on div at bounding box center [622, 190] width 668 height 380
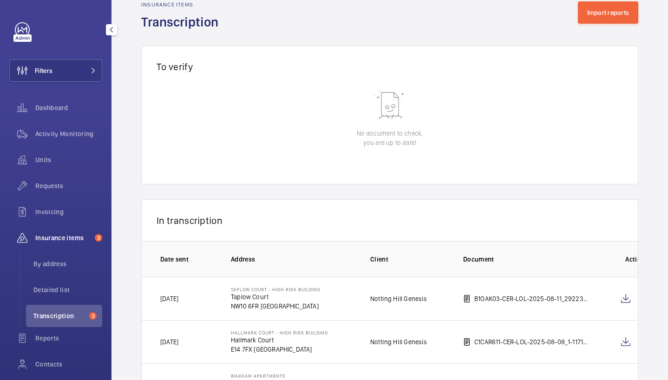
scroll to position [23, 0]
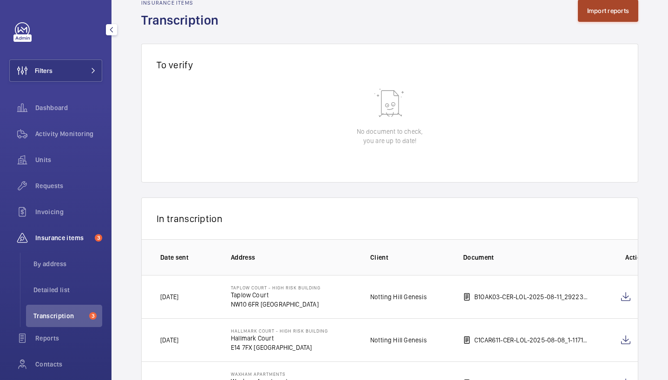
click at [604, 1] on button "Import reports" at bounding box center [608, 11] width 61 height 22
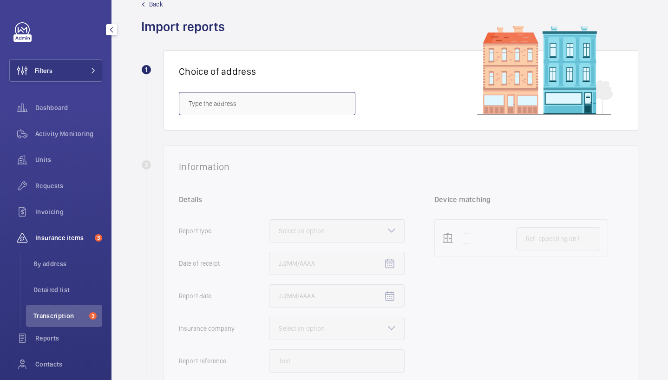
click at [238, 101] on input "text" at bounding box center [267, 103] width 177 height 23
paste input "INS63825"
type input "INS63825"
click at [239, 103] on input "INS63825" at bounding box center [267, 103] width 177 height 23
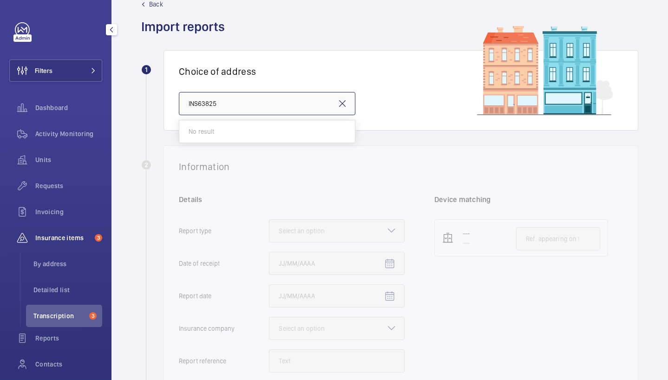
click at [239, 103] on input "INS63825" at bounding box center [267, 103] width 177 height 23
click at [275, 110] on input "text" at bounding box center [267, 103] width 177 height 23
paste input "SE16 7FY"
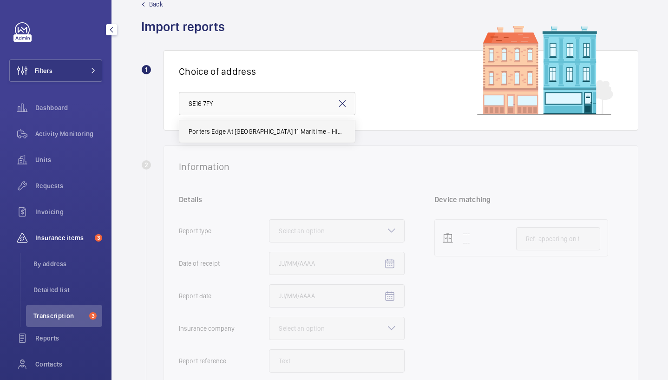
click at [256, 135] on span "Porters Edge At [GEOGRAPHIC_DATA] 11 Maritime - High Risk Building - [GEOGRAPHI…" at bounding box center [267, 131] width 157 height 9
type input "Porters Edge At [GEOGRAPHIC_DATA] 11 Maritime - High Risk Building - [GEOGRAPHI…"
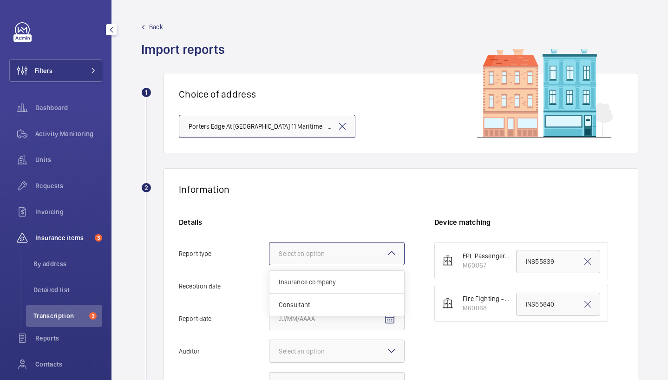
click at [316, 261] on div at bounding box center [337, 254] width 135 height 22
click at [270, 261] on input "Report type Select an option Insurance company Consultant" at bounding box center [270, 254] width 0 height 22
click at [332, 281] on span "Insurance company" at bounding box center [337, 281] width 116 height 9
click at [270, 265] on input "Report type Select an option Insurance company Consultant" at bounding box center [270, 254] width 0 height 22
click at [391, 285] on mat-icon "Open calendar" at bounding box center [389, 286] width 11 height 11
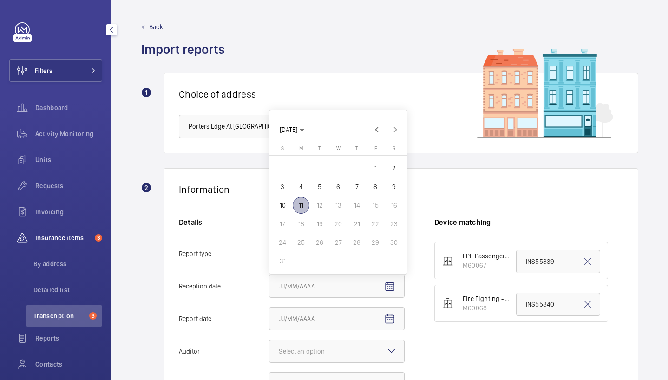
click at [302, 206] on span "11" at bounding box center [301, 205] width 17 height 17
type input "[DATE]"
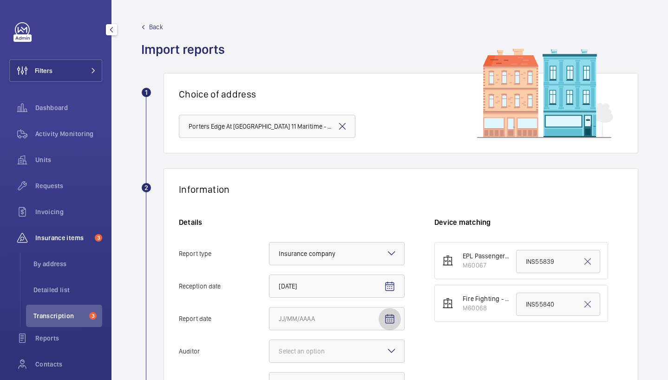
click at [392, 318] on mat-icon "Open calendar" at bounding box center [389, 319] width 11 height 11
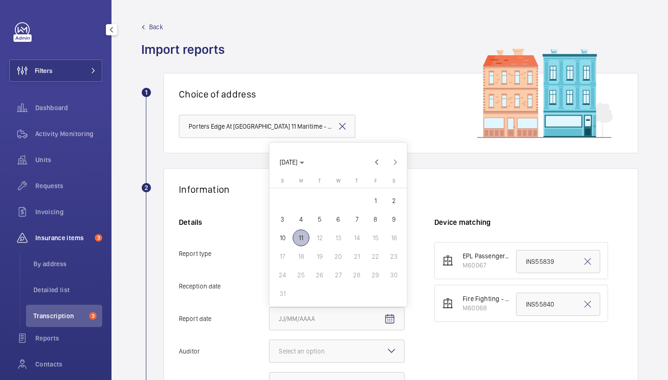
click at [302, 234] on span "11" at bounding box center [301, 238] width 17 height 17
type input "[DATE]"
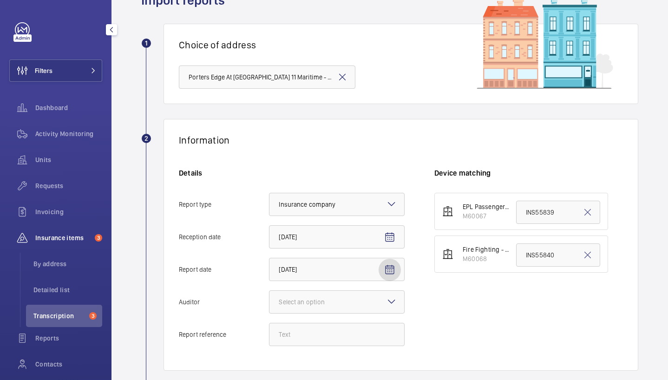
scroll to position [80, 0]
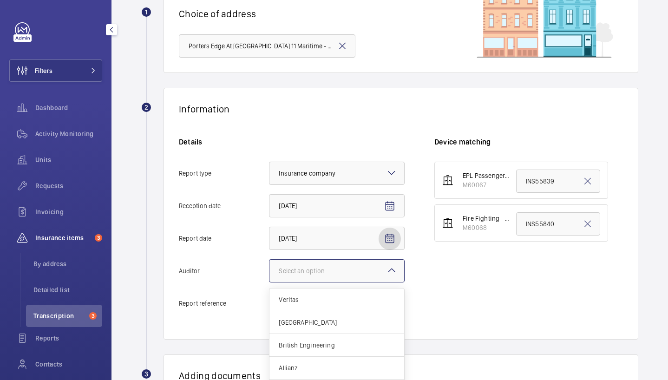
click at [322, 277] on div at bounding box center [337, 271] width 135 height 22
click at [270, 277] on input "Auditor Select an option Veritas Zurich British Engineering Allianz Other" at bounding box center [270, 271] width 0 height 22
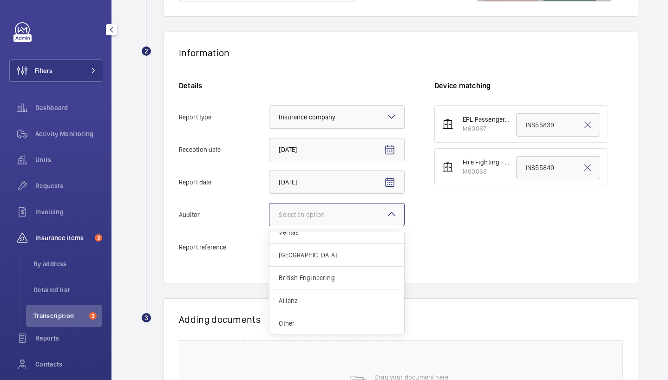
scroll to position [153, 0]
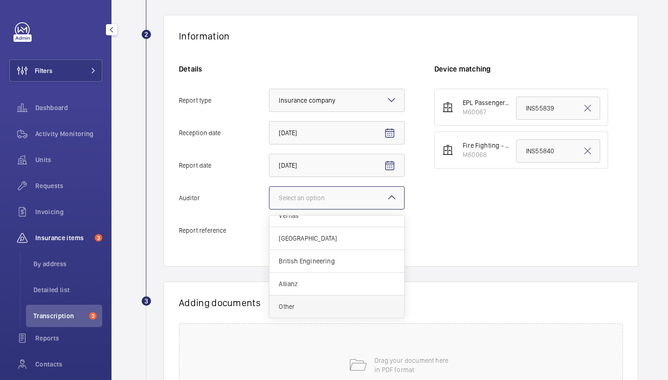
click at [368, 311] on div "Other" at bounding box center [337, 307] width 135 height 22
click at [270, 209] on input "Auditor Select an option Veritas Zurich British Engineering Allianz Other" at bounding box center [270, 198] width 0 height 22
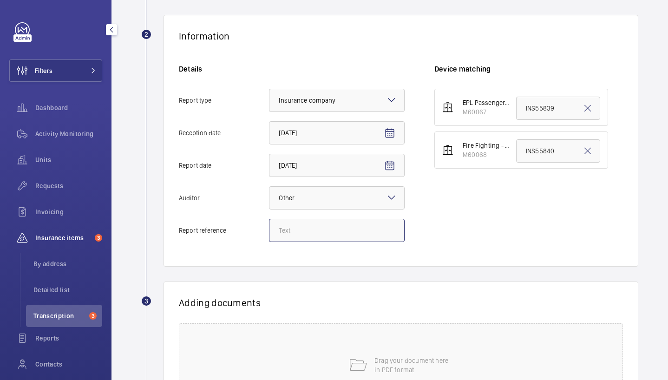
click at [321, 240] on input "Report reference" at bounding box center [337, 230] width 136 height 23
paste input "INS63828"
type input "INS63828"
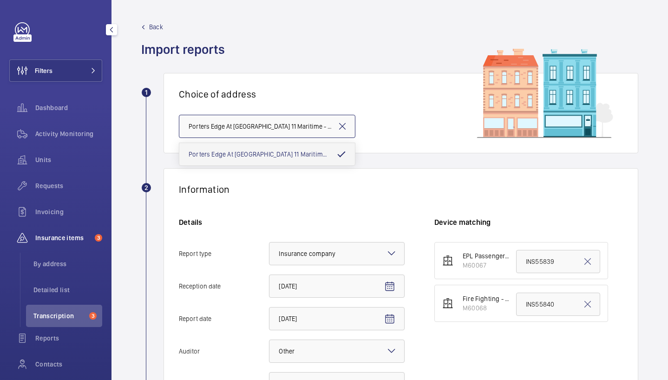
scroll to position [0, 191]
drag, startPoint x: 303, startPoint y: 127, endPoint x: 363, endPoint y: 130, distance: 59.1
click at [363, 130] on div "Choice of address Porters Edge At Waters Yards 11 Maritime - High Risk Building…" at bounding box center [401, 113] width 475 height 80
click at [311, 125] on input "Porters Edge At [GEOGRAPHIC_DATA] 11 Maritime - High Risk Building - [GEOGRAPHI…" at bounding box center [267, 126] width 177 height 23
drag, startPoint x: 310, startPoint y: 125, endPoint x: 332, endPoint y: 126, distance: 22.3
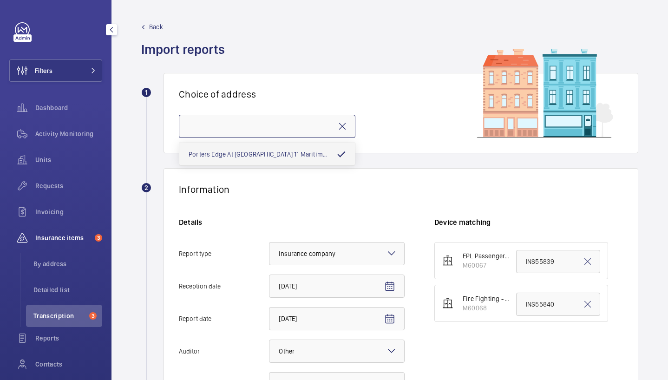
click at [333, 126] on input "Porters Edge At [GEOGRAPHIC_DATA] 11 Maritime - High Risk Building - [GEOGRAPHI…" at bounding box center [267, 126] width 177 height 23
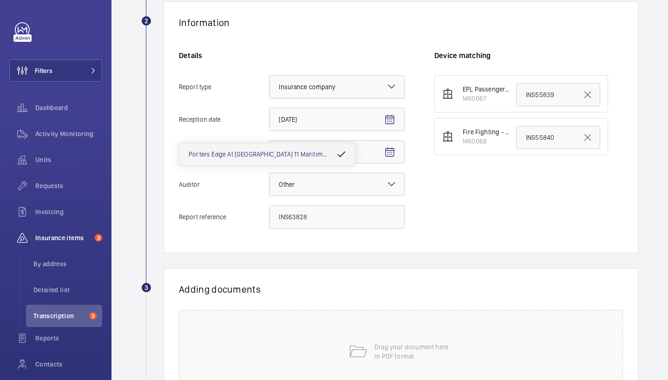
scroll to position [175, 0]
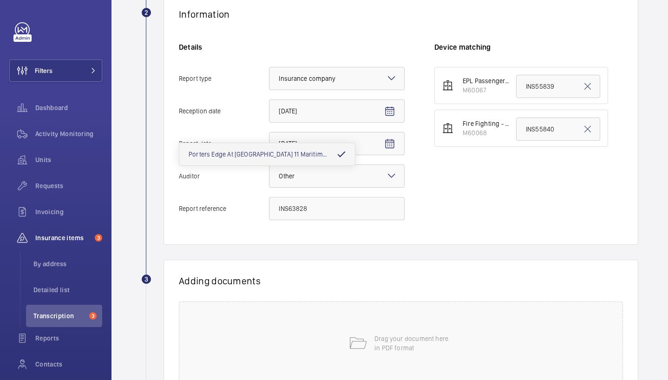
click at [313, 277] on h1 "Adding documents" at bounding box center [401, 281] width 444 height 12
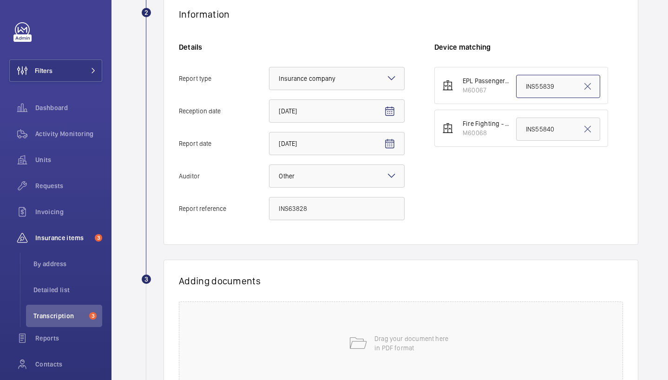
click at [539, 87] on input "INS55839" at bounding box center [558, 86] width 84 height 23
paste input "SE16 7FY"
click at [291, 205] on input "INS63828" at bounding box center [337, 208] width 136 height 23
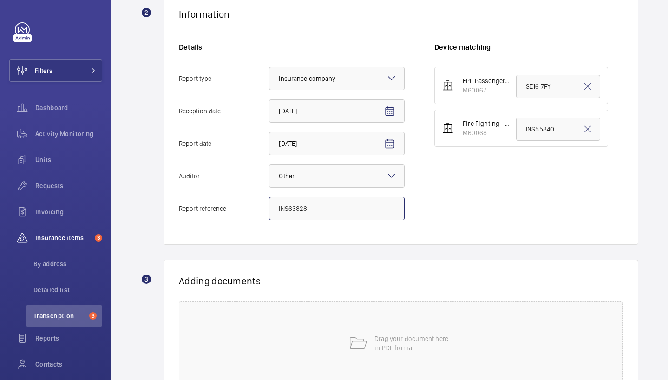
click at [291, 205] on input "INS63828" at bounding box center [337, 208] width 136 height 23
click at [539, 99] on li "EPL Passenger Lift Block A M60067 SE16 7FY" at bounding box center [522, 85] width 174 height 37
click at [539, 89] on input "SE16 7FY" at bounding box center [558, 86] width 84 height 23
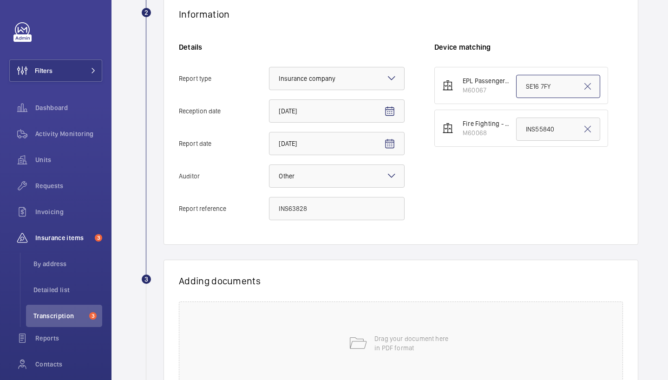
click at [539, 89] on input "SE16 7FY" at bounding box center [558, 86] width 84 height 23
paste input "INS63828"
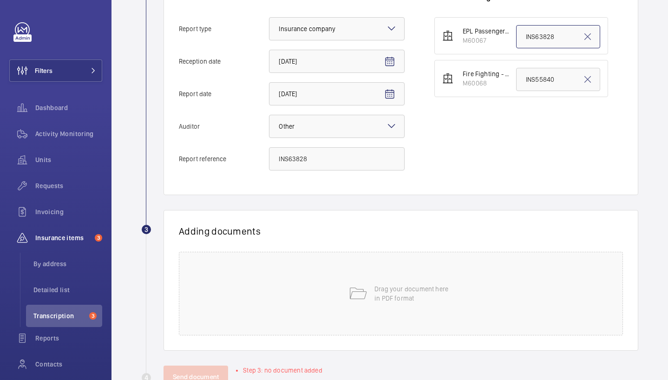
scroll to position [255, 0]
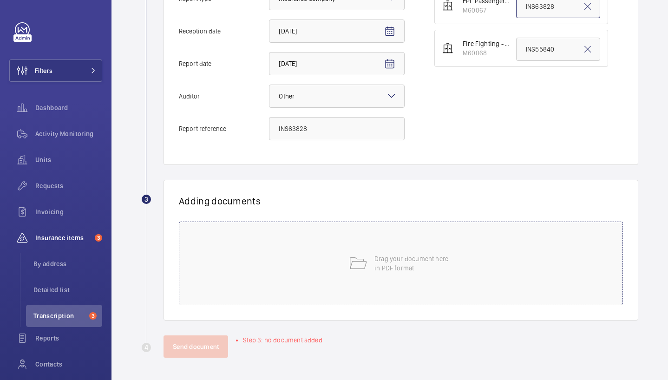
type input "INS63828"
click at [454, 239] on div "Drag your document here in PDF format" at bounding box center [401, 264] width 444 height 84
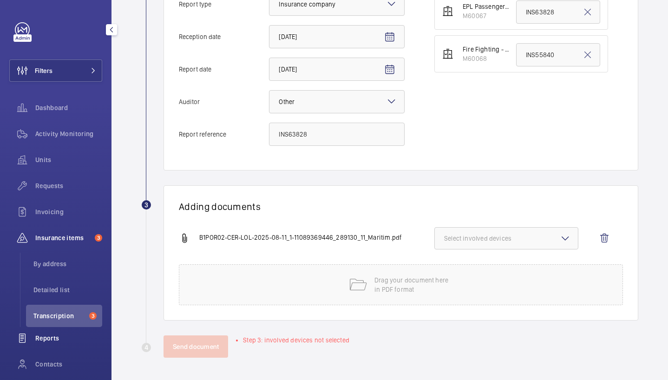
scroll to position [250, 0]
click at [500, 236] on span "Select involved devices" at bounding box center [506, 238] width 125 height 9
click at [496, 268] on span "M60067" at bounding box center [507, 267] width 95 height 9
click at [458, 268] on input "M60067" at bounding box center [448, 267] width 19 height 19
checkbox input "true"
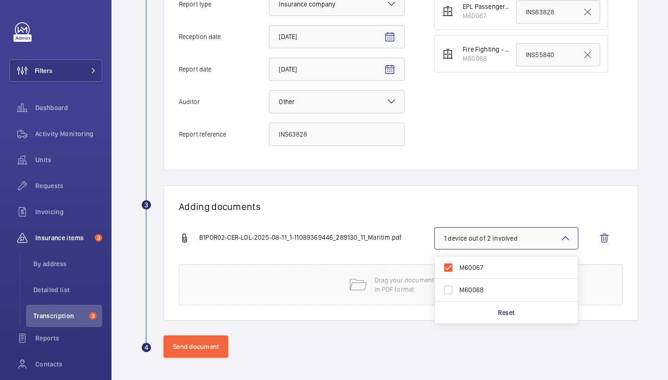
click at [419, 210] on h1 "Adding documents" at bounding box center [401, 207] width 444 height 12
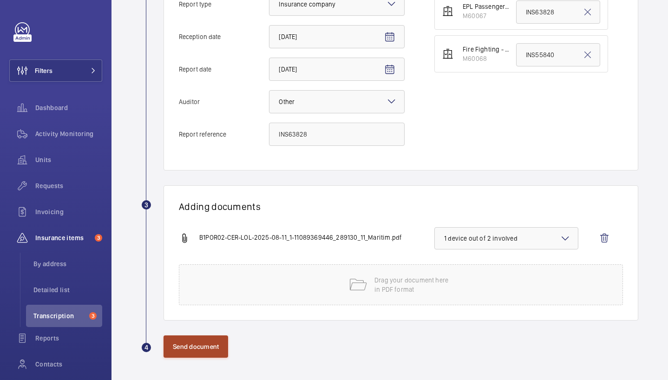
click at [208, 348] on button "Send document" at bounding box center [196, 347] width 65 height 22
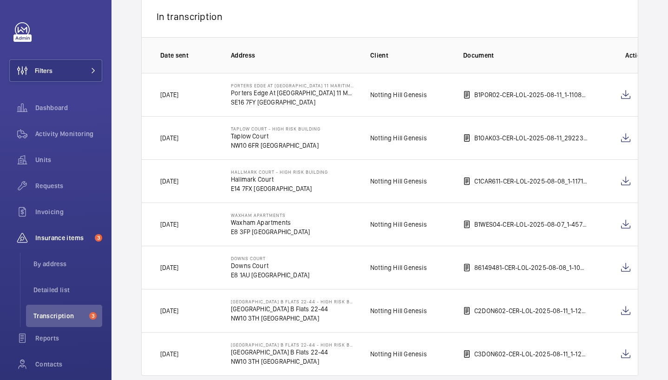
scroll to position [227, 0]
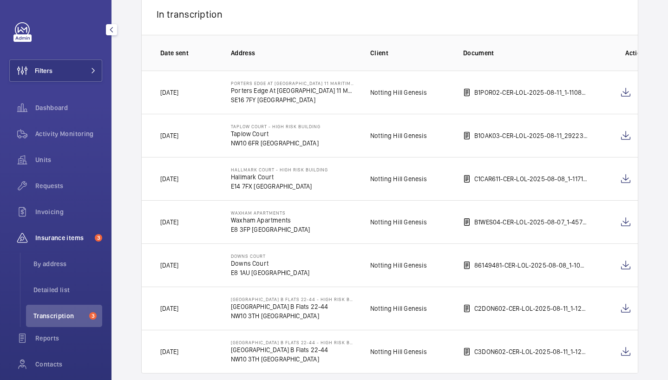
click at [66, 319] on span "Transcription" at bounding box center [59, 315] width 52 height 9
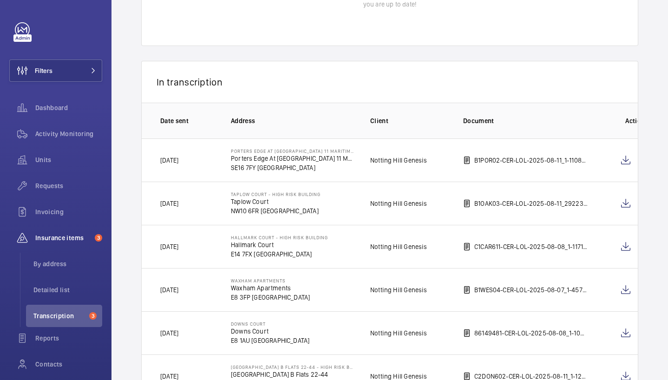
scroll to position [0, 0]
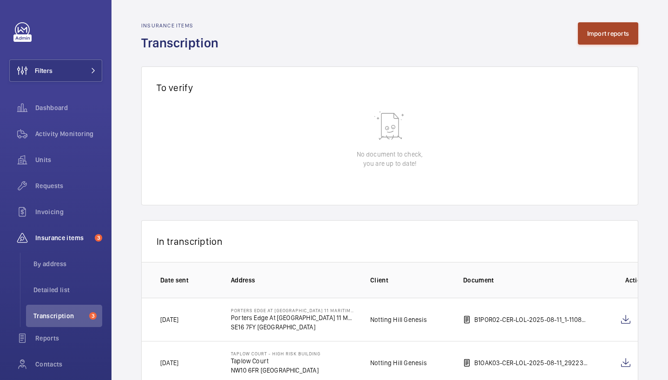
click at [618, 33] on button "Import reports" at bounding box center [608, 33] width 61 height 22
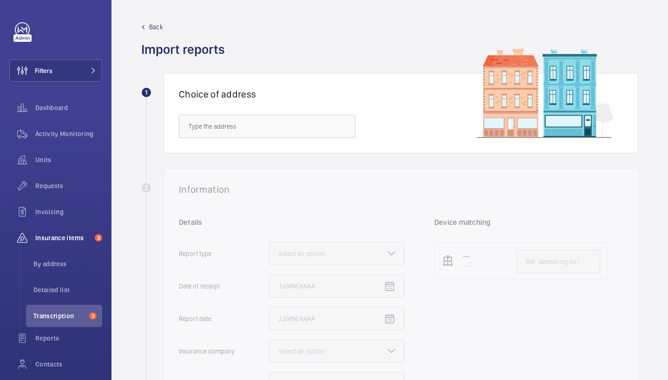
click at [157, 31] on span "Back" at bounding box center [156, 26] width 14 height 9
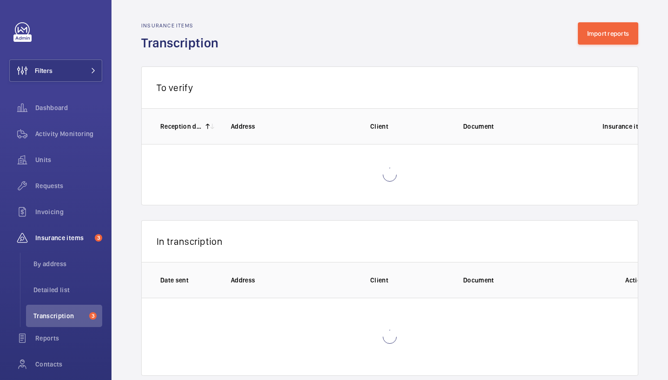
scroll to position [18, 0]
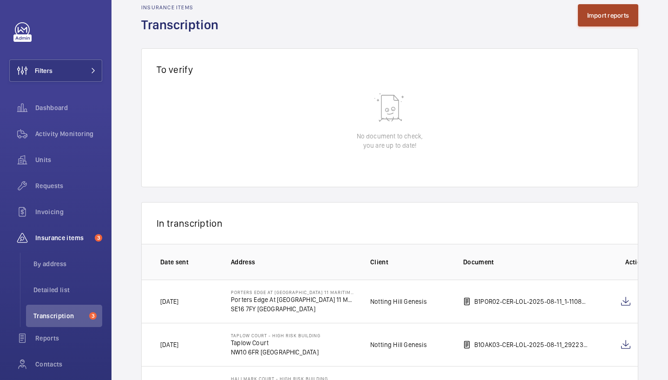
click at [599, 21] on button "Import reports" at bounding box center [608, 15] width 61 height 22
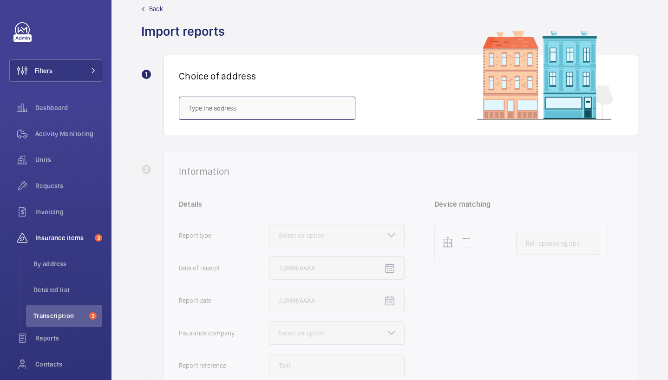
click at [300, 113] on input "text" at bounding box center [267, 108] width 177 height 23
paste input "E8 3RU"
type input "E8 3RU"
click at [208, 104] on input "E8 3RU" at bounding box center [267, 108] width 177 height 23
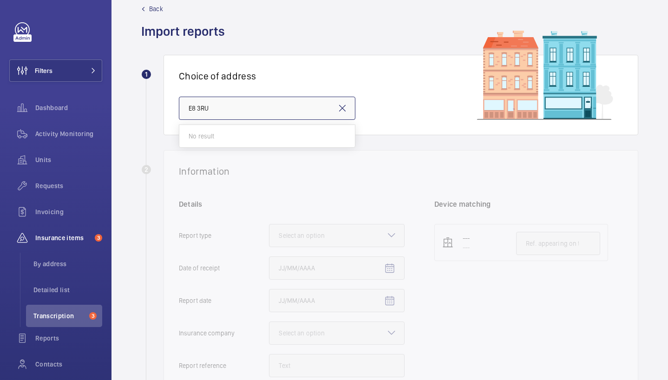
click at [208, 104] on input "E8 3RU" at bounding box center [267, 108] width 177 height 23
click at [259, 104] on input "text" at bounding box center [267, 108] width 177 height 23
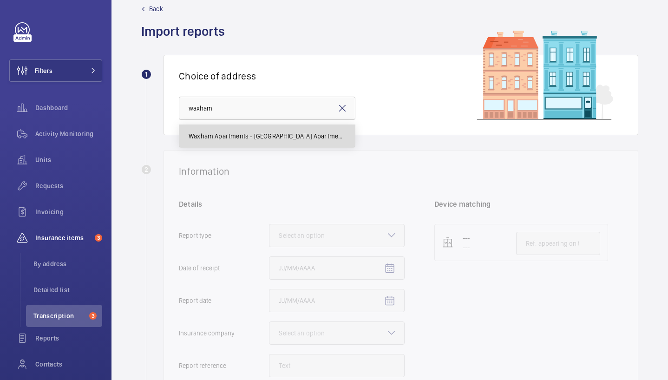
click at [256, 135] on span "Waxham Apartments - Waxham Apartments, LONDON E8 3FP" at bounding box center [267, 136] width 157 height 9
type input "Waxham Apartments - Waxham Apartments, LONDON E8 3FP"
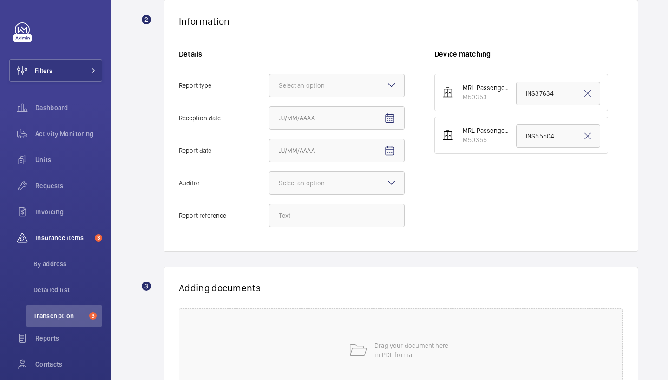
scroll to position [166, 0]
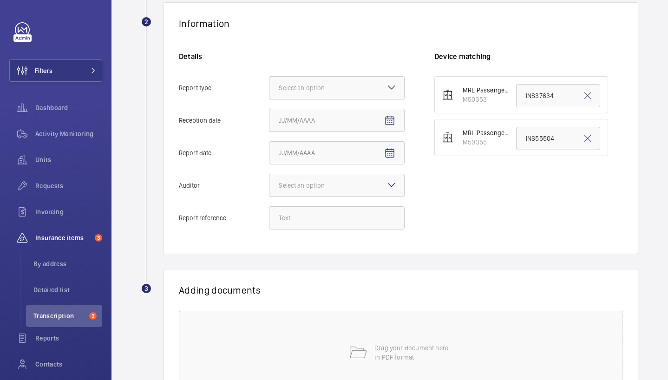
click at [377, 94] on div at bounding box center [337, 88] width 135 height 22
click at [270, 94] on input "Report type Select an option" at bounding box center [270, 88] width 0 height 22
click at [377, 117] on span "Insurance company" at bounding box center [337, 116] width 116 height 9
click at [270, 99] on input "Report type Select an option Insurance company Consultant" at bounding box center [270, 88] width 0 height 22
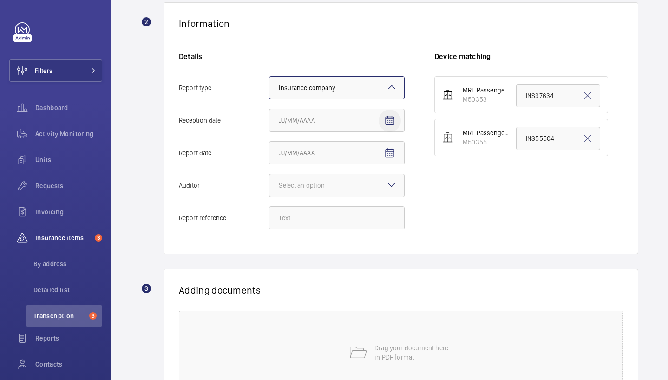
click at [392, 125] on mat-icon "Open calendar" at bounding box center [389, 120] width 11 height 11
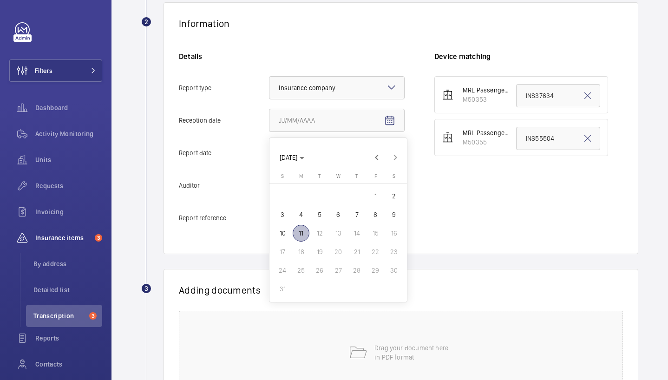
click at [309, 231] on span "11" at bounding box center [301, 233] width 17 height 17
type input "[DATE]"
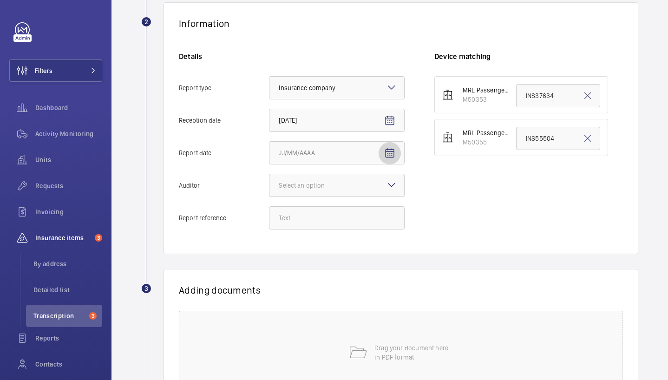
click at [391, 152] on mat-icon "Open calendar" at bounding box center [389, 153] width 11 height 11
click at [357, 250] on span "7" at bounding box center [357, 247] width 17 height 17
type input "8/7/2025"
click at [346, 176] on div at bounding box center [337, 185] width 135 height 22
click at [270, 176] on input "Auditor Select an option" at bounding box center [270, 185] width 0 height 22
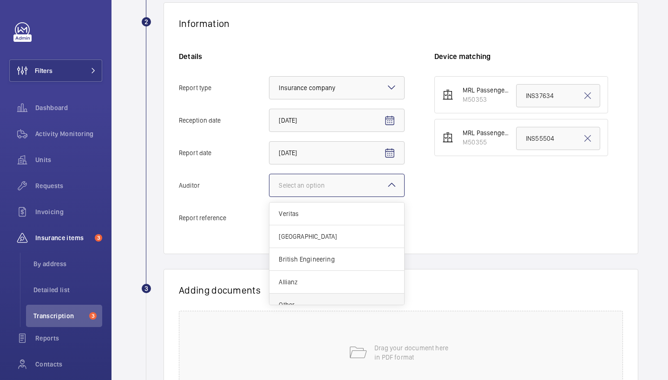
click at [310, 298] on div "Other" at bounding box center [337, 305] width 135 height 22
click at [270, 197] on input "Auditor Select an option Veritas Zurich British Engineering Allianz Other" at bounding box center [270, 185] width 0 height 22
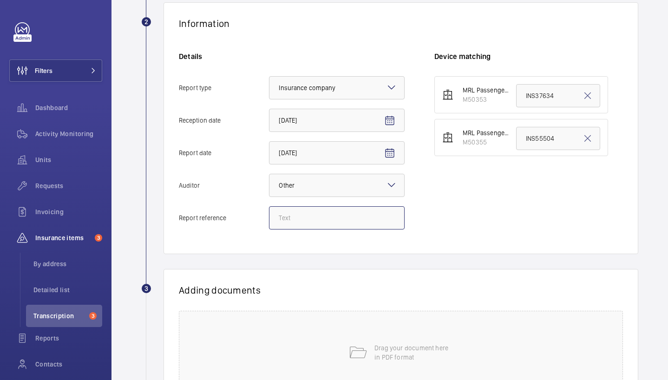
click at [321, 214] on input "Report reference" at bounding box center [337, 217] width 136 height 23
click at [330, 219] on input "Report reference" at bounding box center [337, 217] width 136 height 23
paste input "INS63744"
type input "INS63744"
click at [538, 149] on input "INS55504" at bounding box center [558, 138] width 84 height 23
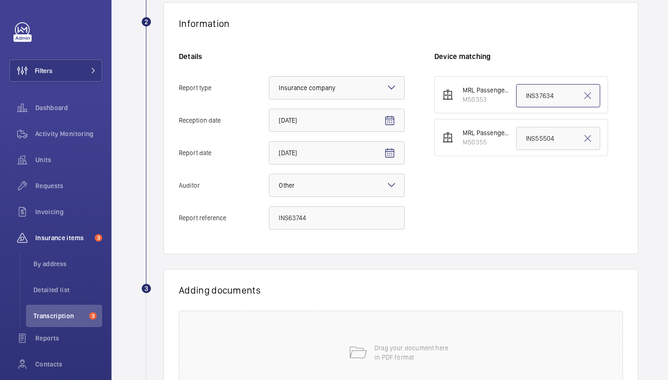
click at [533, 99] on input "INS37634" at bounding box center [558, 95] width 84 height 23
paste input "6374"
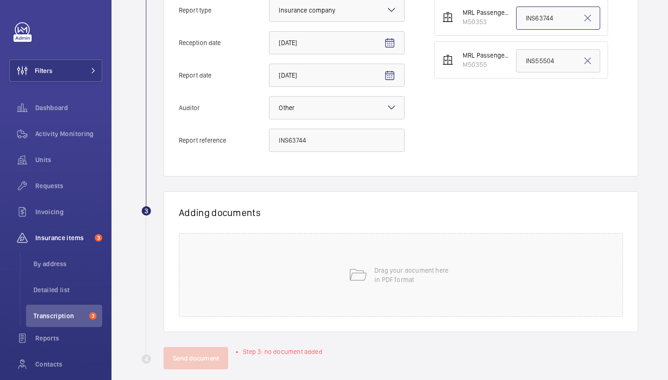
scroll to position [255, 0]
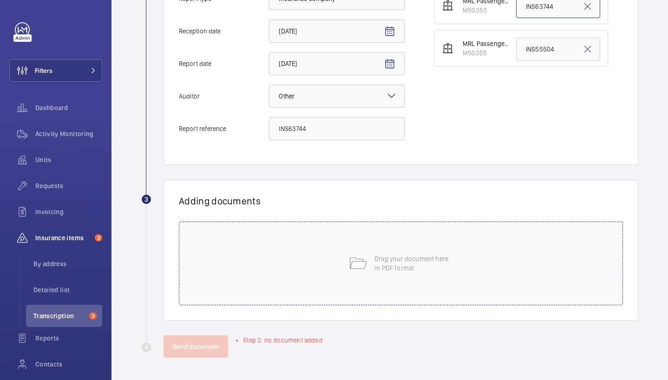
type input "INS63744"
click at [296, 245] on div "Drag your document here in PDF format" at bounding box center [401, 264] width 444 height 84
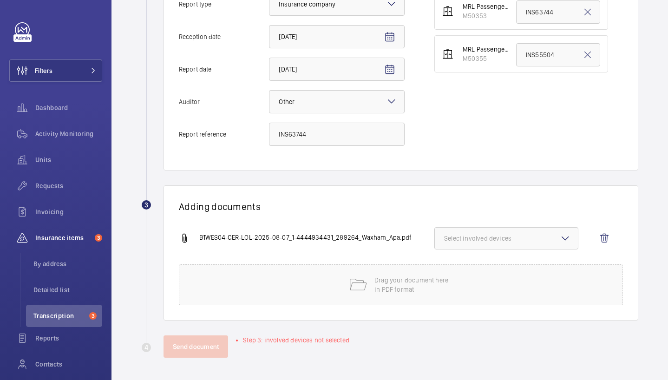
click at [524, 228] on button "Select involved devices" at bounding box center [507, 238] width 144 height 22
click at [490, 270] on span "M50353" at bounding box center [507, 267] width 95 height 9
click at [458, 270] on input "M50353" at bounding box center [448, 267] width 19 height 19
checkbox input "true"
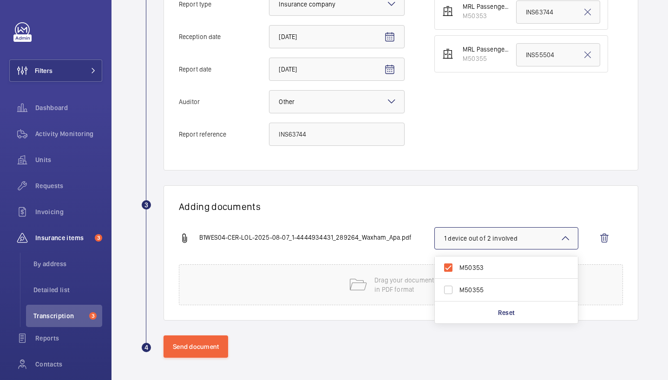
click at [397, 198] on div "Adding documents B1WES04-CER-LOL-2025-08-07_1-4444934431_289264_Waxham_Apa.pdf …" at bounding box center [401, 252] width 475 height 135
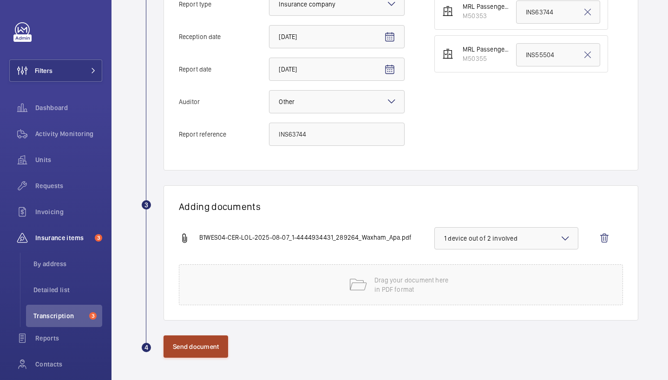
click at [185, 350] on button "Send document" at bounding box center [196, 347] width 65 height 22
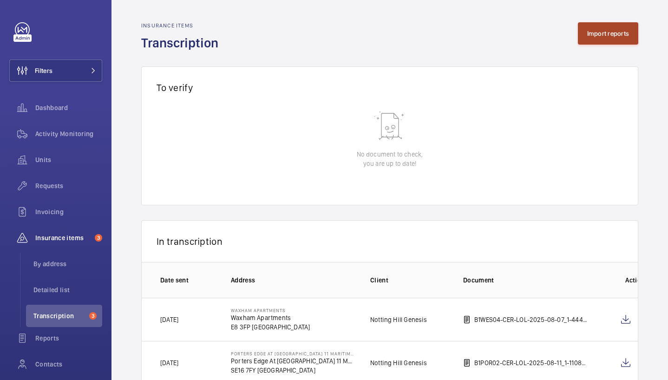
click at [585, 34] on button "Import reports" at bounding box center [608, 33] width 61 height 22
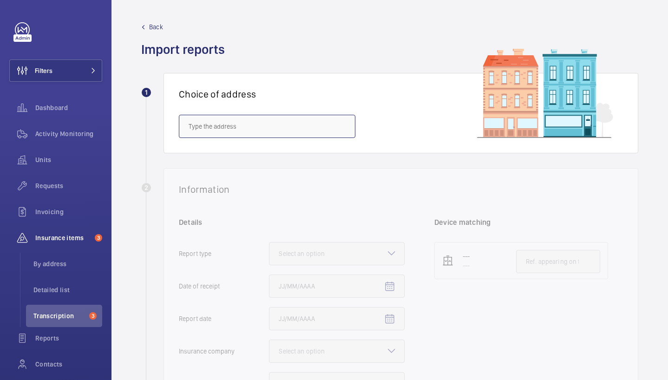
click at [303, 123] on input "text" at bounding box center [267, 126] width 177 height 23
paste input "55 Servi"
type input "5"
click at [225, 126] on input "text" at bounding box center [267, 126] width 177 height 23
paste input "E14 7FX"
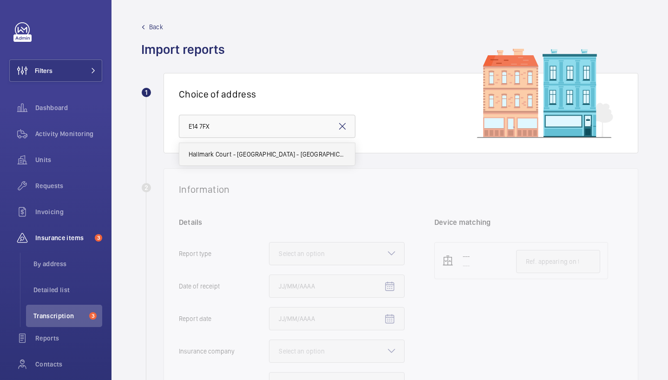
click at [226, 156] on span "Hallmark Court - High Risk Building - Hallmark Court, LONDON E14 7FX" at bounding box center [267, 154] width 157 height 9
type input "Hallmark Court - High Risk Building - Hallmark Court, LONDON E14 7FX"
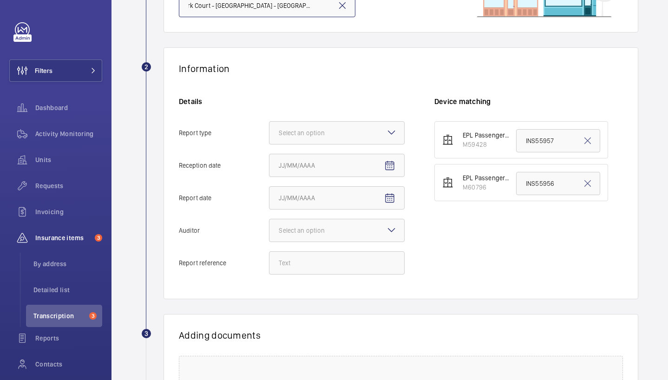
scroll to position [183, 0]
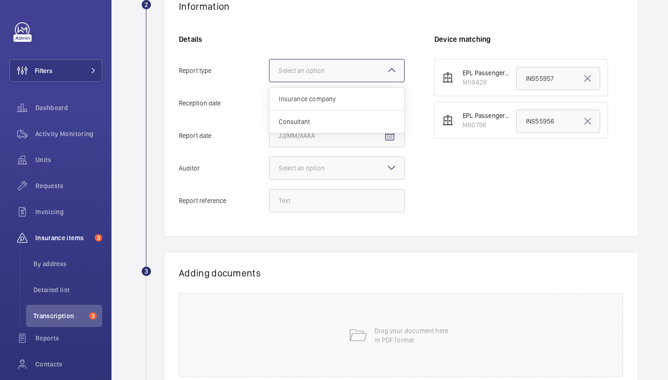
click at [314, 66] on div "Select an option" at bounding box center [313, 70] width 69 height 9
click at [270, 66] on input "Report type Select an option Insurance company Consultant" at bounding box center [270, 70] width 0 height 22
click at [341, 99] on span "Insurance company" at bounding box center [337, 98] width 116 height 9
click at [270, 82] on input "Report type Select an option Insurance company Consultant" at bounding box center [270, 70] width 0 height 22
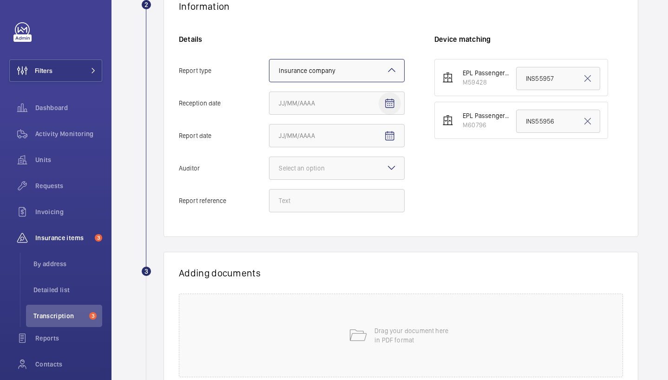
click at [388, 105] on mat-icon "Open calendar" at bounding box center [389, 103] width 11 height 11
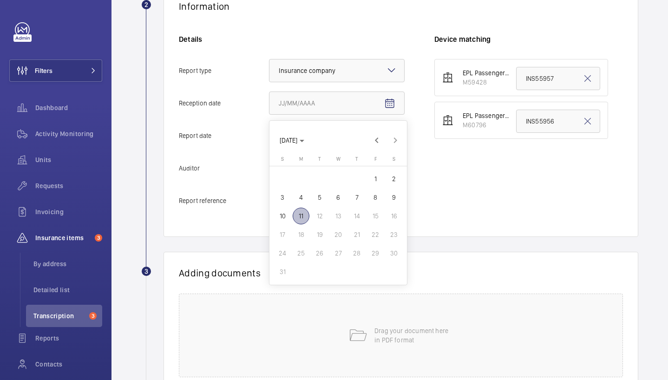
click at [300, 215] on span "11" at bounding box center [301, 216] width 17 height 17
type input "[DATE]"
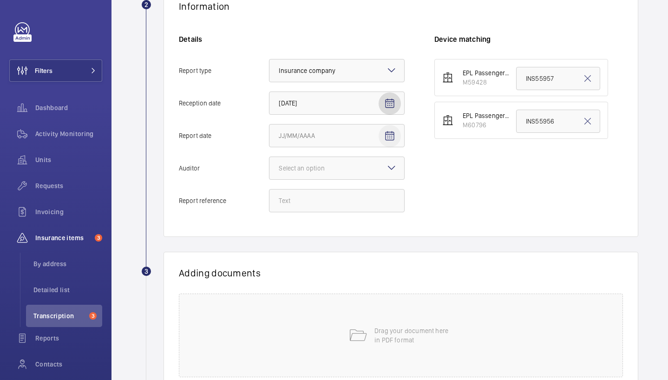
click at [393, 135] on mat-icon "Open calendar" at bounding box center [389, 136] width 11 height 11
click at [485, 266] on div at bounding box center [334, 190] width 668 height 380
click at [324, 199] on input "Report reference" at bounding box center [337, 200] width 136 height 23
click at [299, 198] on input "Report reference" at bounding box center [337, 200] width 136 height 23
click at [278, 204] on input "Report reference" at bounding box center [337, 200] width 136 height 23
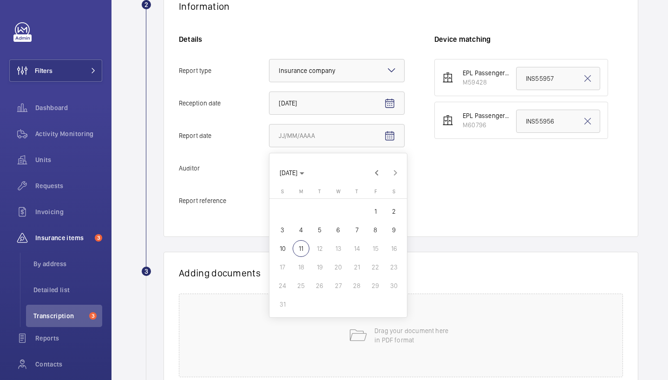
click at [321, 163] on div at bounding box center [337, 168] width 135 height 22
click at [270, 163] on input "Auditor Select an option" at bounding box center [270, 168] width 0 height 22
click at [322, 163] on div at bounding box center [337, 168] width 135 height 22
click at [270, 163] on input "Auditor Select an option" at bounding box center [270, 168] width 0 height 22
click at [322, 163] on div at bounding box center [337, 168] width 135 height 22
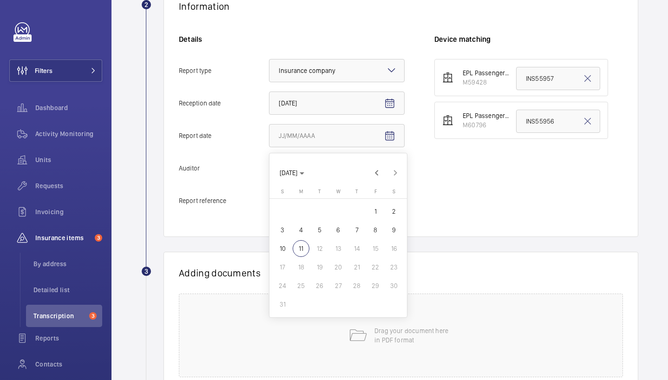
click at [270, 163] on input "Auditor Select an option" at bounding box center [270, 168] width 0 height 22
click at [322, 163] on div at bounding box center [337, 168] width 135 height 22
click at [270, 163] on input "Auditor Select an option" at bounding box center [270, 168] width 0 height 22
click at [394, 167] on mat-icon at bounding box center [391, 167] width 11 height 11
click at [270, 167] on input "Auditor Select an option" at bounding box center [270, 168] width 0 height 22
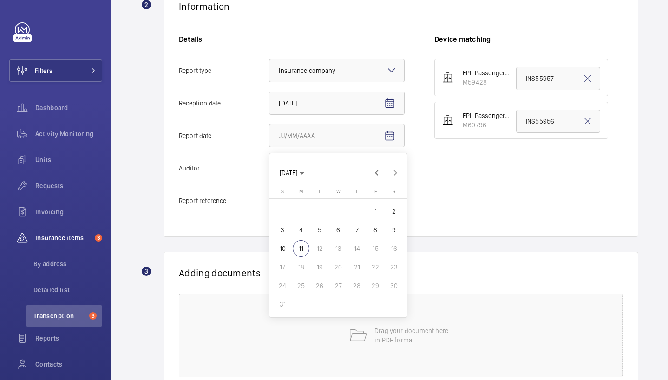
click at [367, 201] on input "Report reference" at bounding box center [337, 200] width 136 height 23
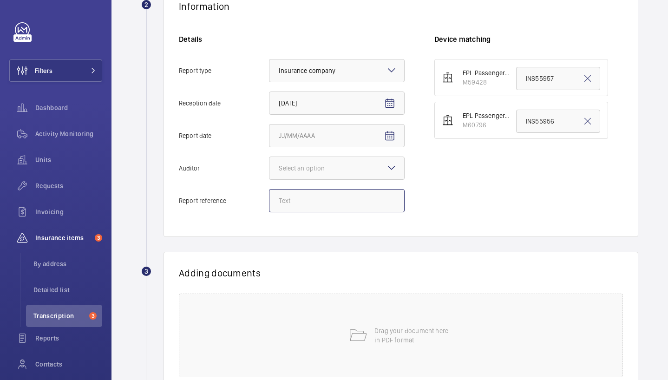
paste input "INS64355"
click at [281, 202] on input "INS64355" at bounding box center [337, 200] width 136 height 23
click at [327, 178] on div at bounding box center [337, 168] width 135 height 22
type input "INS64355"
click at [270, 178] on input "Auditor Select an option" at bounding box center [270, 168] width 0 height 22
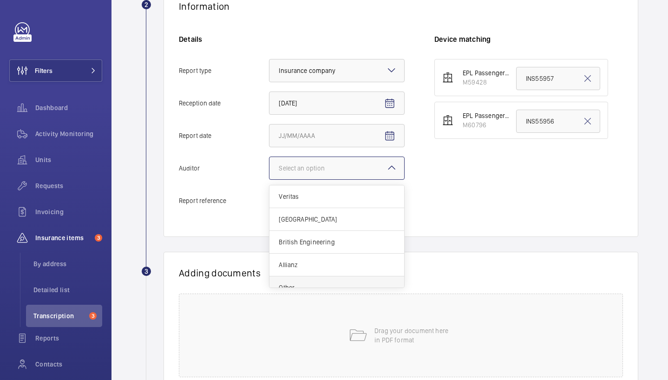
click at [303, 283] on span "Other" at bounding box center [337, 287] width 116 height 9
click at [270, 179] on input "Auditor Select an option Veritas Zurich British Engineering Allianz Other" at bounding box center [270, 168] width 0 height 22
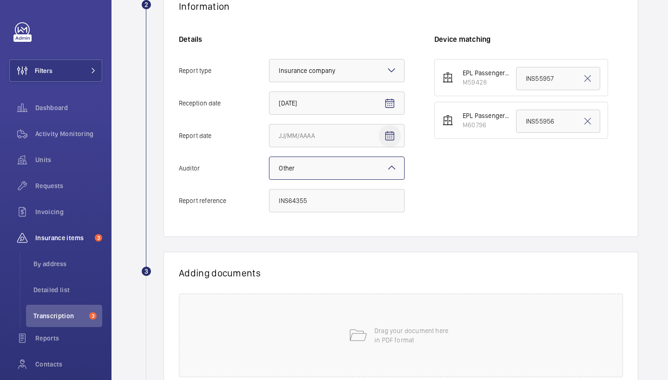
click at [380, 134] on span "Open calendar" at bounding box center [390, 136] width 22 height 22
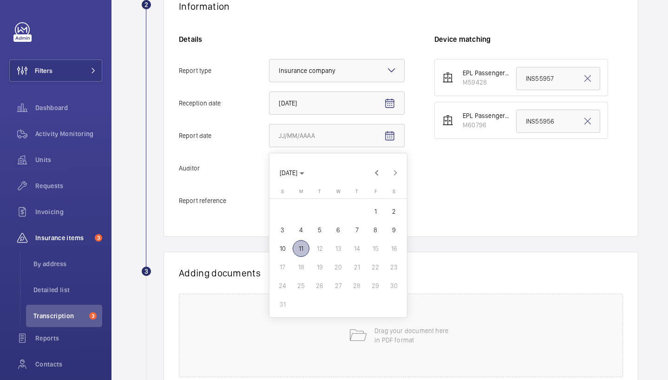
click at [374, 233] on span "8" at bounding box center [375, 230] width 17 height 17
type input "8/8/2025"
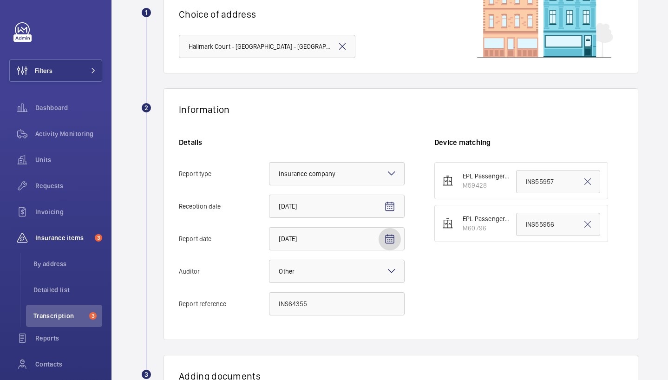
scroll to position [91, 0]
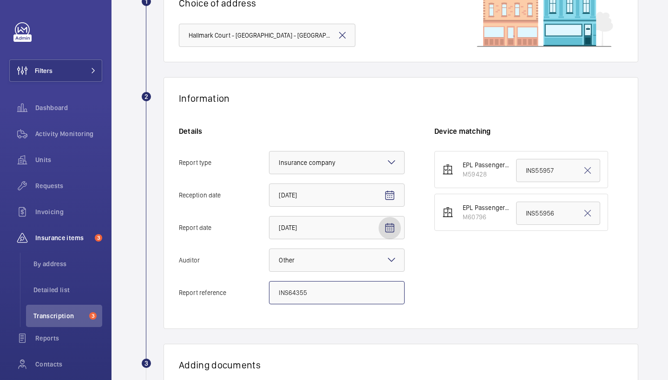
click at [301, 293] on input "INS64355" at bounding box center [337, 292] width 136 height 23
click at [529, 176] on input "INS55957" at bounding box center [558, 170] width 84 height 23
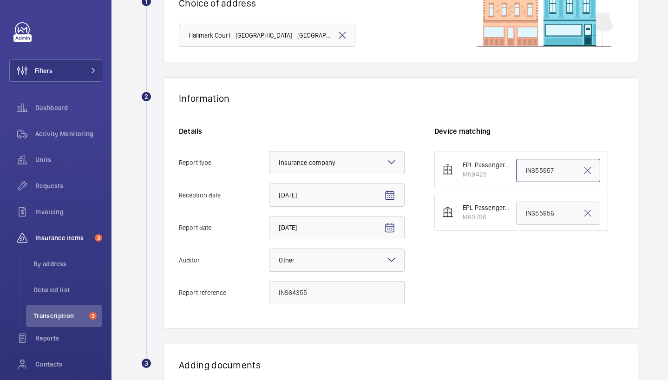
click at [529, 176] on input "INS55957" at bounding box center [558, 170] width 84 height 23
paste input "64355"
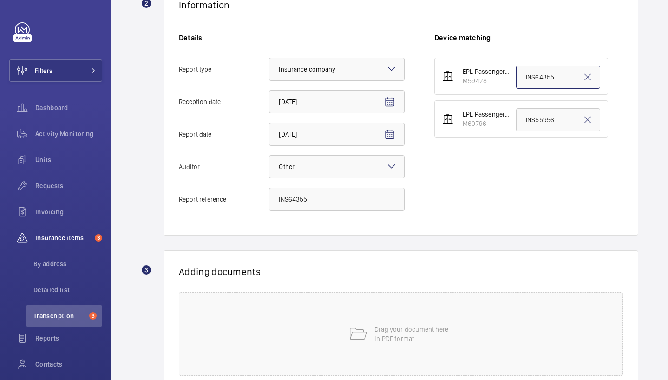
scroll to position [207, 0]
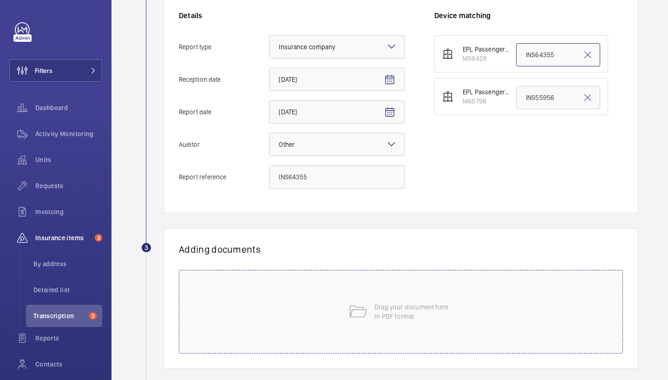
type input "INS64355"
click at [394, 293] on div "Drag your document here in PDF format" at bounding box center [401, 312] width 444 height 84
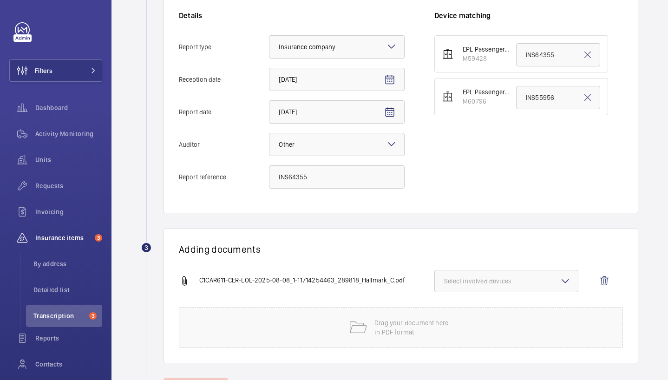
click at [483, 290] on button "Select involved devices" at bounding box center [507, 281] width 144 height 22
click at [472, 308] on span "M59428" at bounding box center [507, 310] width 95 height 9
click at [458, 308] on input "M59428" at bounding box center [448, 310] width 19 height 19
checkbox input "true"
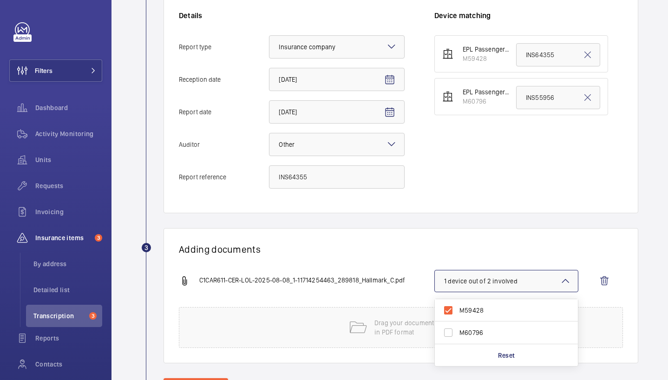
click at [416, 211] on div "Information Details Report type Select an option × Insurance company × Receptio…" at bounding box center [401, 87] width 475 height 252
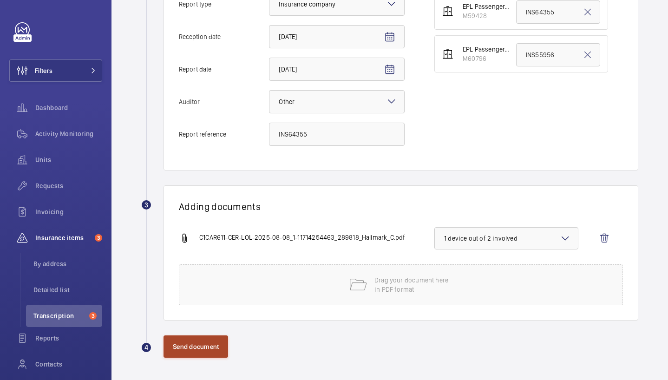
click at [181, 353] on button "Send document" at bounding box center [196, 347] width 65 height 22
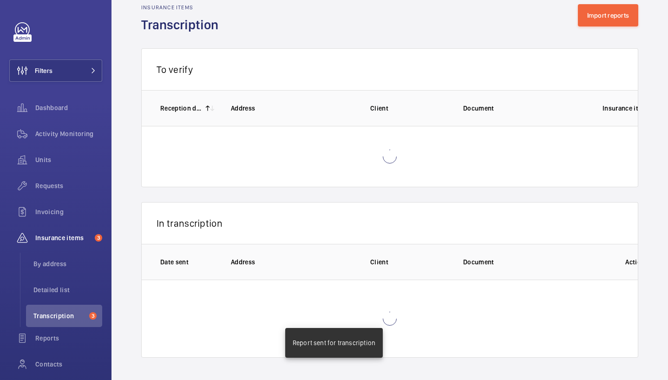
scroll to position [250, 0]
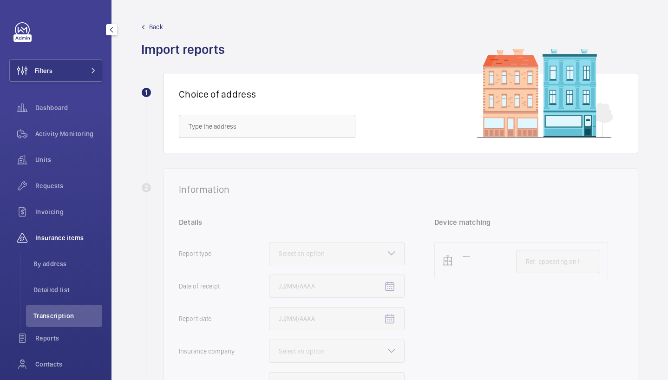
click at [51, 310] on li "Transcription" at bounding box center [64, 316] width 76 height 22
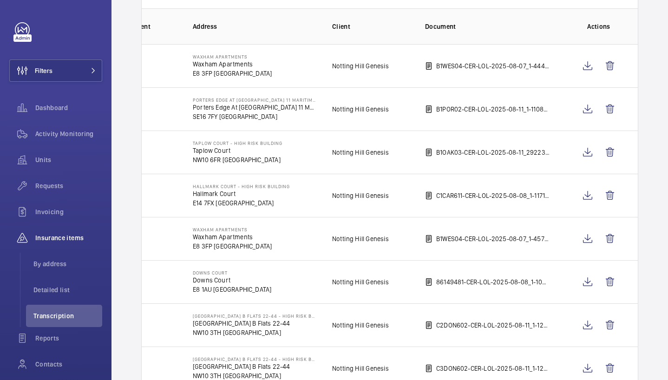
scroll to position [0, 39]
click at [585, 198] on wm-front-icon-button at bounding box center [587, 196] width 22 height 22
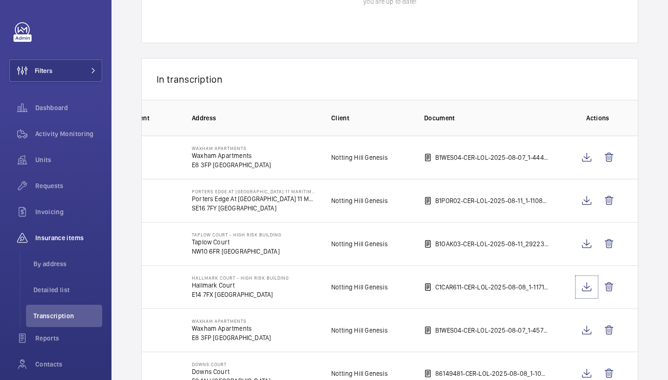
scroll to position [0, 0]
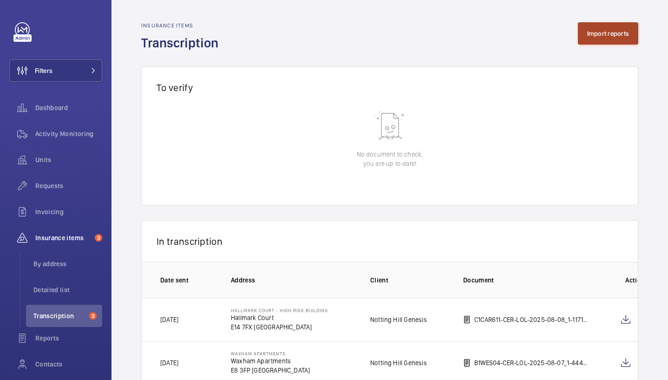
click at [603, 38] on button "Import reports" at bounding box center [608, 33] width 61 height 22
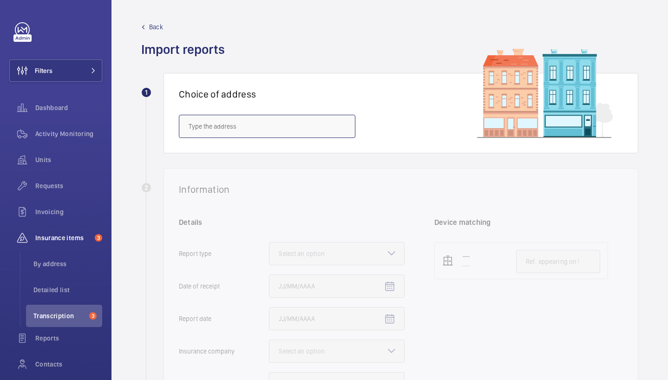
click at [215, 126] on input "text" at bounding box center [267, 126] width 177 height 23
paste input "NW10 6FR"
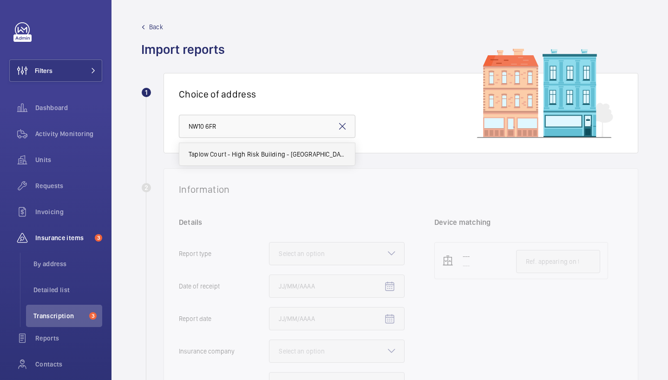
click at [244, 160] on mat-option "Taplow Court - High Risk Building - [GEOGRAPHIC_DATA]" at bounding box center [267, 154] width 176 height 22
type input "Taplow Court - High Risk Building - [GEOGRAPHIC_DATA]"
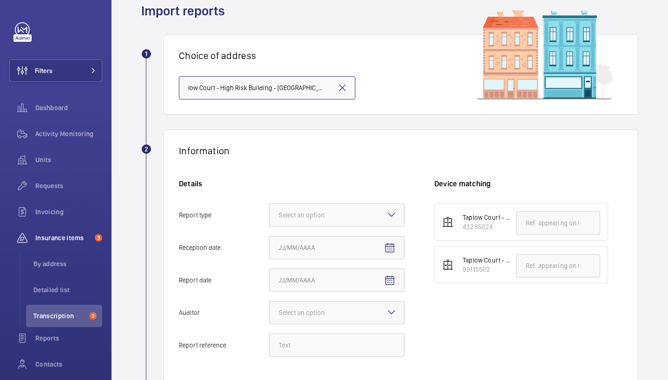
scroll to position [40, 0]
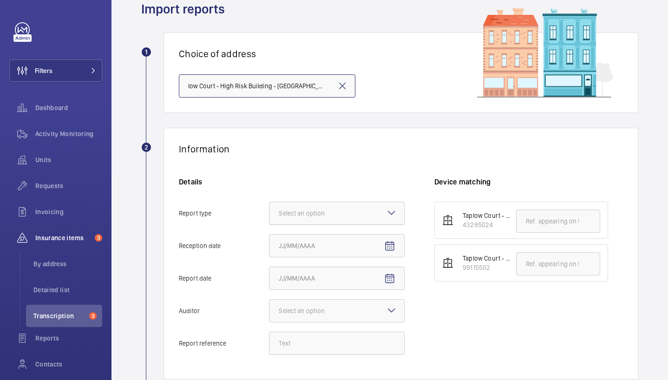
click at [339, 216] on div "Select an option" at bounding box center [313, 213] width 69 height 9
click at [270, 216] on input "Report type Select an option" at bounding box center [270, 213] width 0 height 22
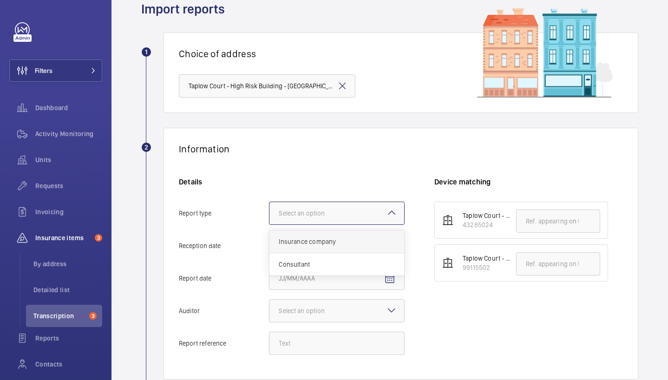
click at [344, 243] on span "Insurance company" at bounding box center [337, 241] width 116 height 9
click at [270, 224] on input "Report type Select an option Insurance company Consultant" at bounding box center [270, 213] width 0 height 22
click at [397, 252] on span "Open calendar" at bounding box center [390, 246] width 22 height 22
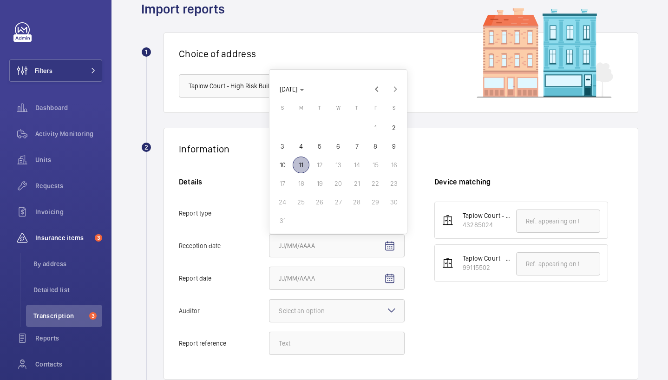
click at [301, 166] on span "11" at bounding box center [301, 165] width 17 height 17
type input "[DATE]"
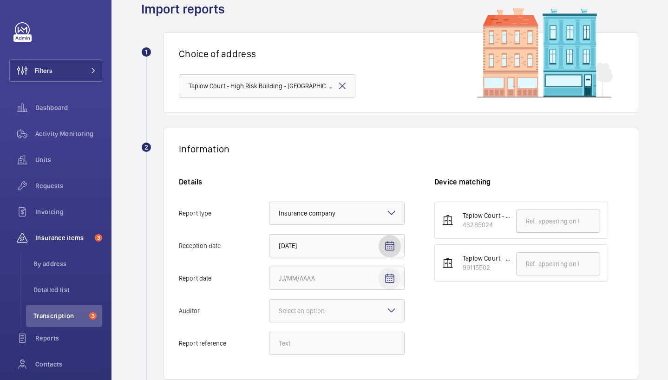
click at [392, 278] on mat-icon "Open calendar" at bounding box center [389, 278] width 11 height 11
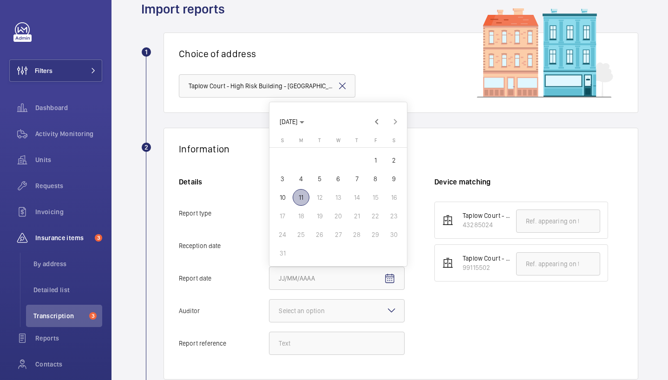
click at [303, 197] on span "11" at bounding box center [301, 197] width 17 height 17
type input "[DATE]"
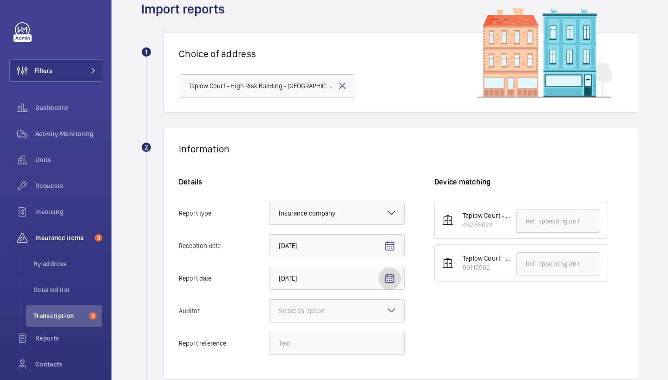
click at [300, 319] on div at bounding box center [337, 311] width 135 height 22
click at [270, 319] on input "Auditor Select an option" at bounding box center [270, 311] width 0 height 22
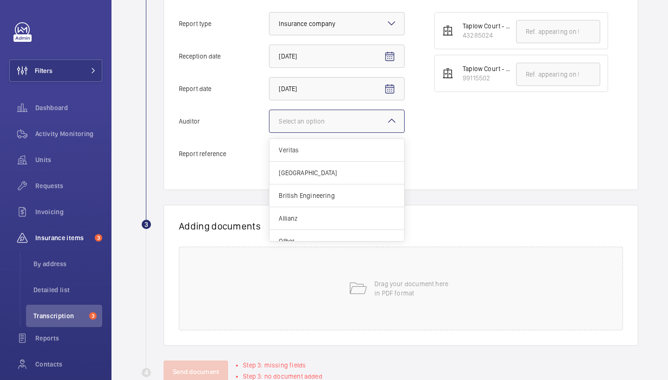
scroll to position [255, 0]
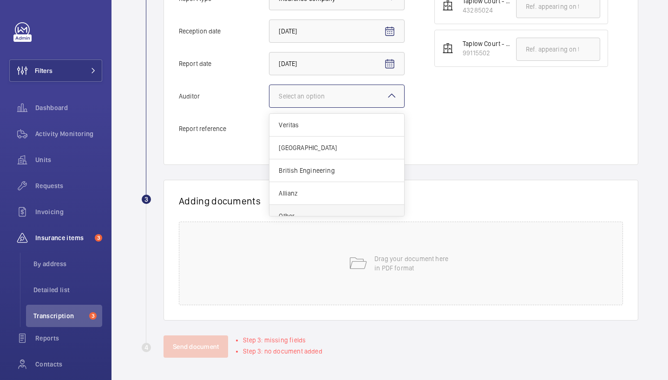
click at [321, 211] on div "Other" at bounding box center [337, 216] width 135 height 22
click at [270, 107] on input "Auditor Select an option Veritas Zurich British Engineering Allianz Other" at bounding box center [270, 96] width 0 height 22
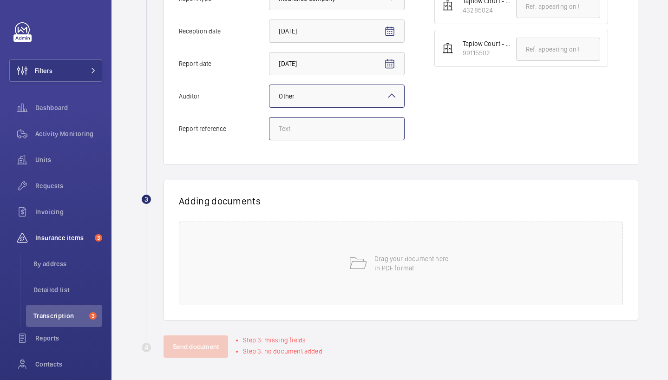
click at [333, 125] on input "Report reference" at bounding box center [337, 128] width 136 height 23
click at [329, 130] on input "Report reference" at bounding box center [337, 128] width 136 height 23
paste input "INS63826"
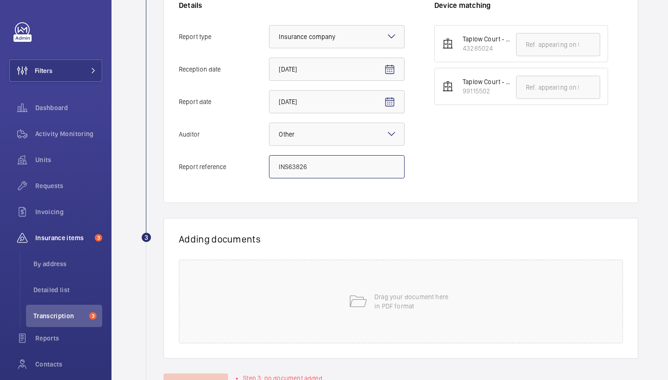
scroll to position [184, 0]
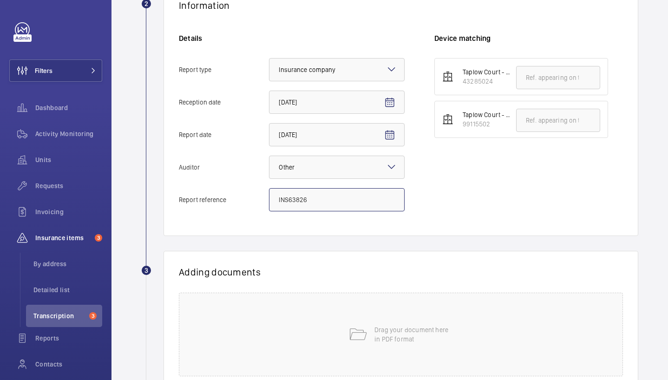
type input "INS63826"
click at [543, 114] on input "text" at bounding box center [558, 120] width 84 height 23
paste input "INS63826"
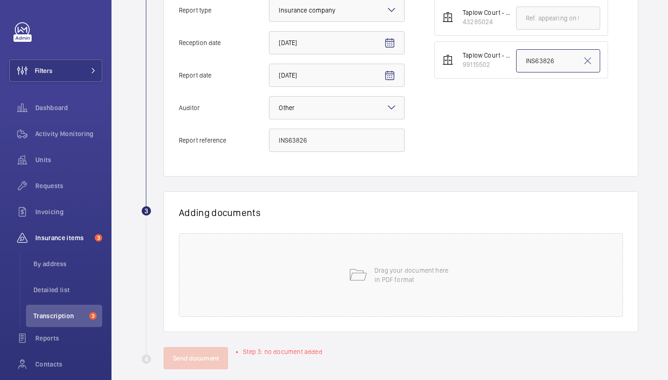
scroll to position [255, 0]
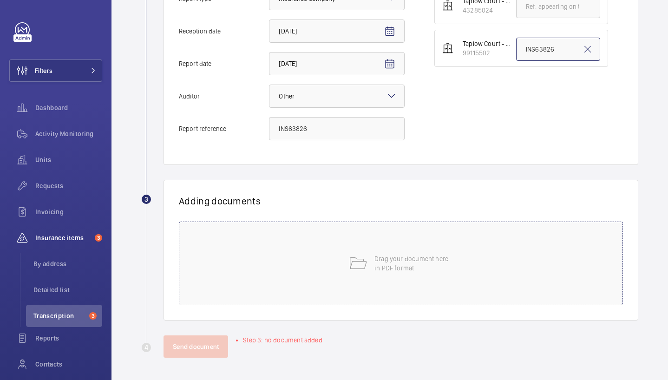
type input "INS63826"
click at [449, 241] on div "Drag your document here in PDF format" at bounding box center [401, 264] width 444 height 84
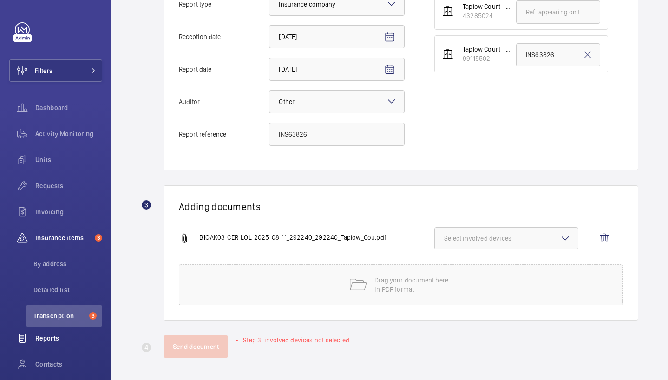
scroll to position [250, 0]
click at [488, 239] on span "Select involved devices" at bounding box center [506, 238] width 125 height 9
click at [482, 299] on label "99115502" at bounding box center [499, 290] width 129 height 22
click at [458, 299] on input "99115502" at bounding box center [448, 290] width 19 height 19
checkbox input "true"
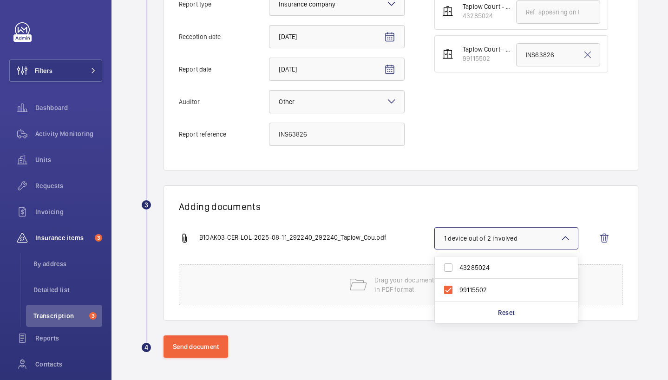
click at [379, 181] on wm-front-report-upload-form "2 Information Details Report type Select an option × Insurance company × Recept…" at bounding box center [389, 138] width 497 height 439
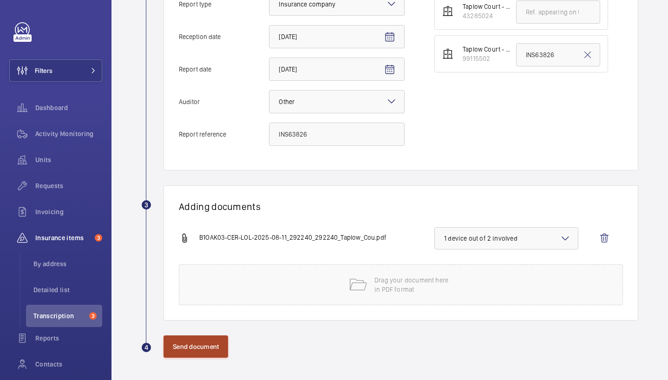
click at [212, 355] on button "Send document" at bounding box center [196, 347] width 65 height 22
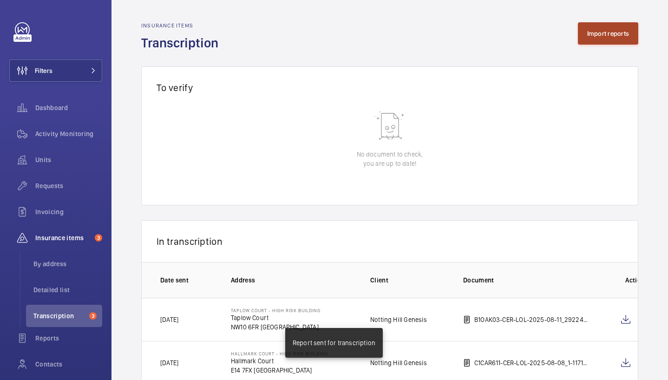
click at [608, 27] on button "Import reports" at bounding box center [608, 33] width 61 height 22
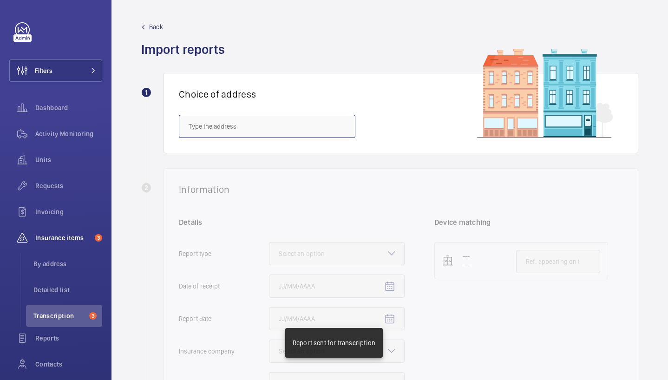
click at [257, 124] on input "text" at bounding box center [267, 126] width 177 height 23
paste input "SE16 7FY"
type input "S"
paste input "SE16 7FY"
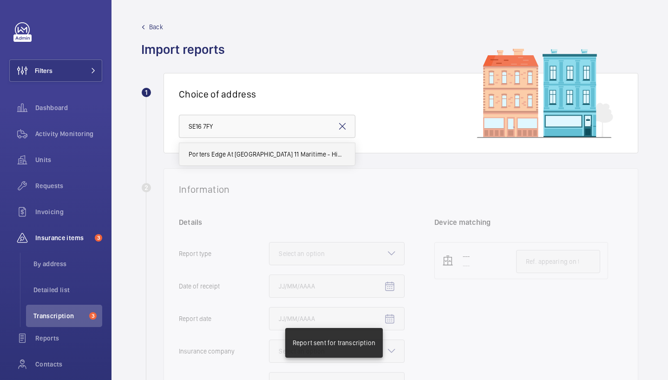
click at [315, 150] on span "Porters Edge At [GEOGRAPHIC_DATA] 11 Maritime - High Risk Building - [GEOGRAPHI…" at bounding box center [267, 154] width 157 height 9
type input "Porters Edge At [GEOGRAPHIC_DATA] 11 Maritime - High Risk Building - [GEOGRAPHI…"
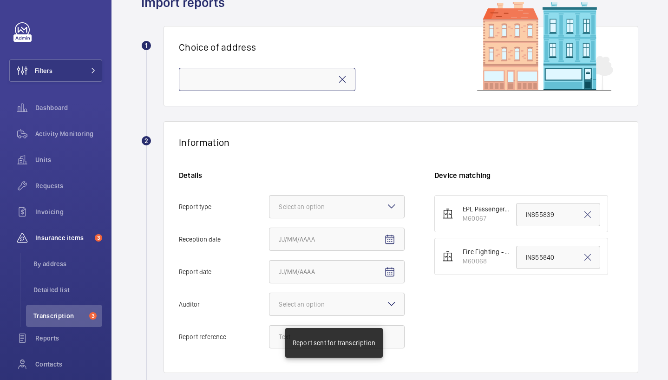
scroll to position [75, 0]
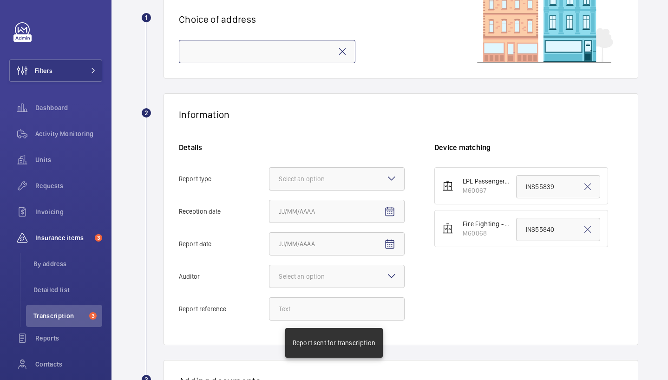
click at [310, 173] on div at bounding box center [337, 179] width 135 height 22
click at [270, 173] on input "Report type Select an option" at bounding box center [270, 179] width 0 height 22
click at [316, 211] on span "Insurance company" at bounding box center [337, 207] width 116 height 9
click at [270, 190] on input "Report type Select an option Insurance company Consultant" at bounding box center [270, 179] width 0 height 22
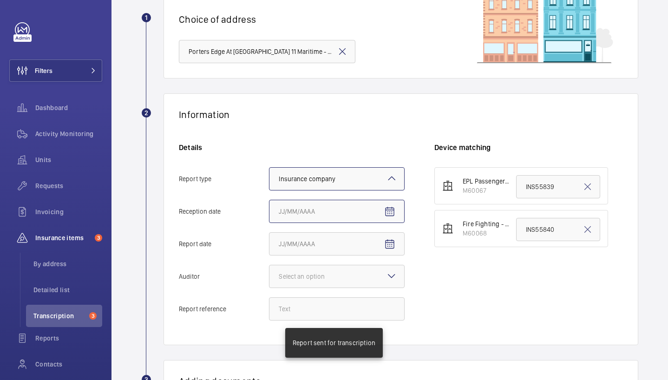
click at [358, 215] on input "Reception date" at bounding box center [337, 211] width 136 height 23
click at [392, 209] on mat-icon "Open calendar" at bounding box center [389, 211] width 11 height 11
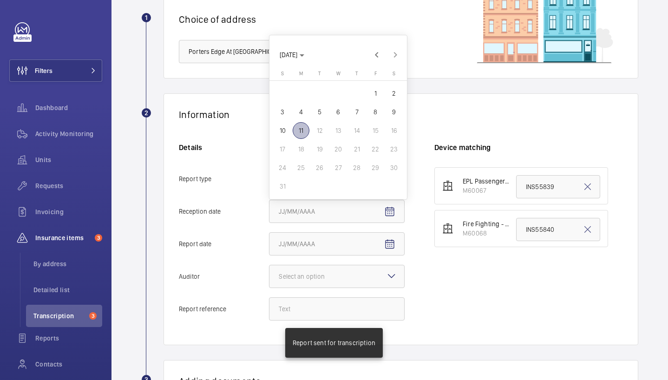
click at [303, 128] on span "11" at bounding box center [301, 130] width 17 height 17
type input "[DATE]"
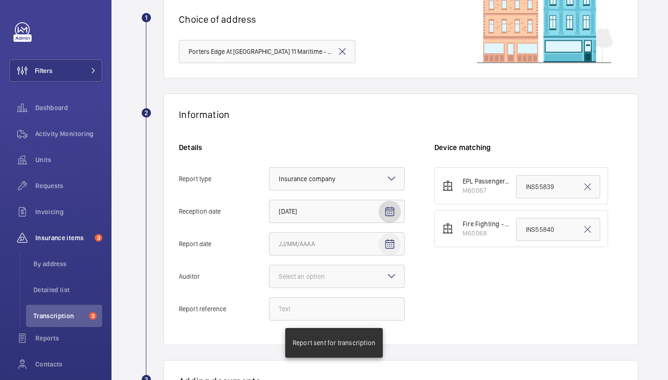
click at [389, 248] on mat-icon "Open calendar" at bounding box center [389, 244] width 11 height 11
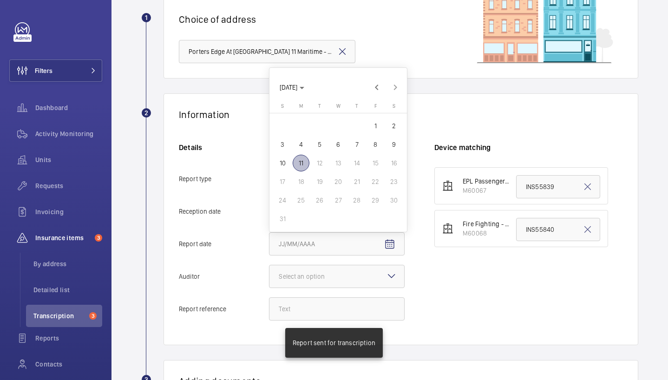
click at [299, 159] on span "11" at bounding box center [301, 163] width 17 height 17
type input "[DATE]"
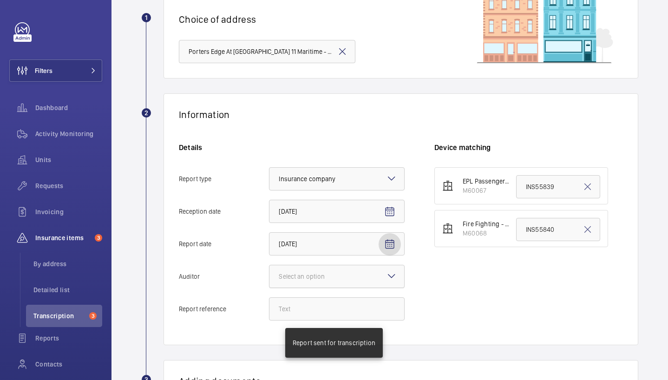
click at [326, 272] on div "Select an option" at bounding box center [313, 276] width 69 height 9
click at [270, 272] on input "Auditor Select an option" at bounding box center [270, 276] width 0 height 22
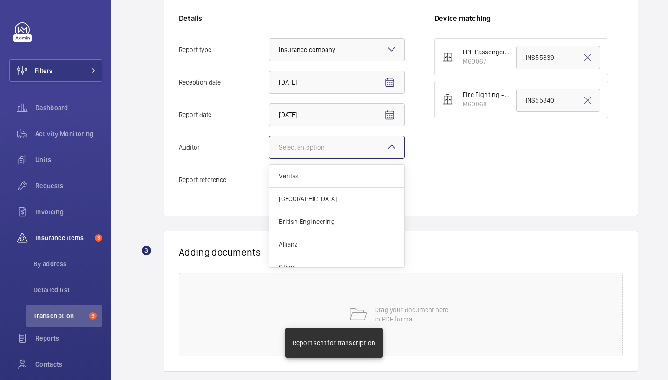
scroll to position [217, 0]
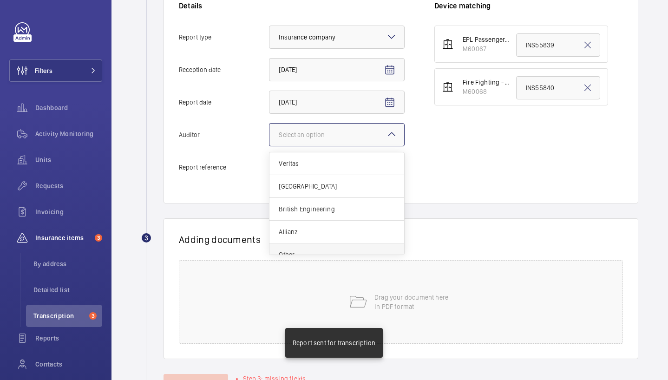
click at [374, 247] on div "Other" at bounding box center [337, 255] width 135 height 22
click at [270, 146] on input "Auditor Select an option Veritas Zurich British Engineering Allianz Other" at bounding box center [270, 135] width 0 height 22
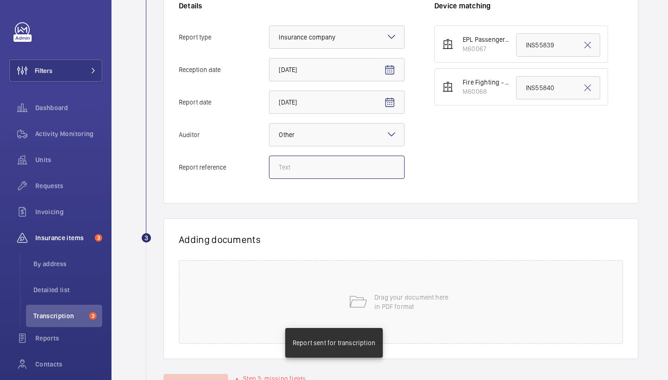
click at [314, 160] on input "Report reference" at bounding box center [337, 167] width 136 height 23
click at [294, 167] on input "Report reference" at bounding box center [337, 167] width 136 height 23
paste input "INS63827"
type input "INS63827"
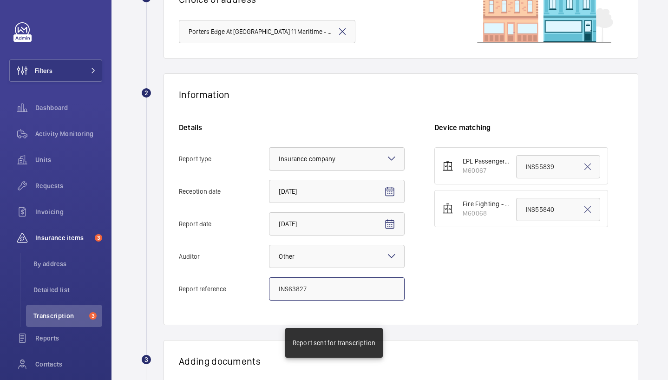
scroll to position [95, 0]
click at [298, 281] on input "INS63827" at bounding box center [337, 288] width 136 height 23
click at [297, 281] on input "INS63827" at bounding box center [337, 288] width 136 height 23
click at [564, 208] on input "INS55840" at bounding box center [558, 209] width 84 height 23
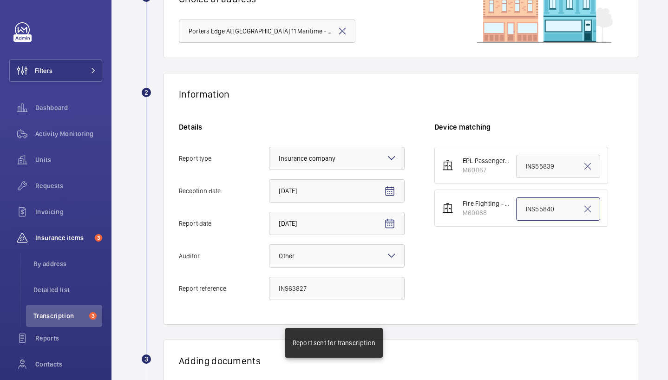
click at [564, 208] on input "INS55840" at bounding box center [558, 209] width 84 height 23
paste input "INS63827"
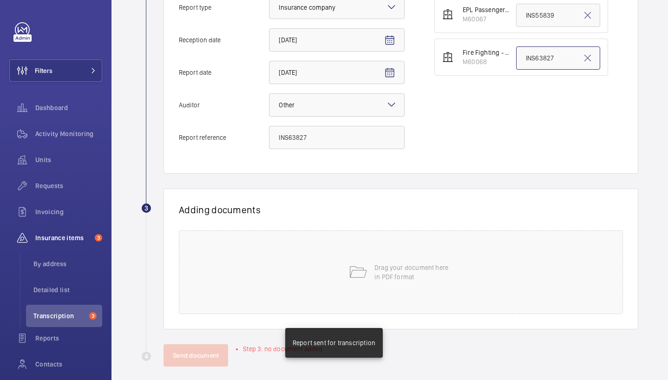
scroll to position [255, 0]
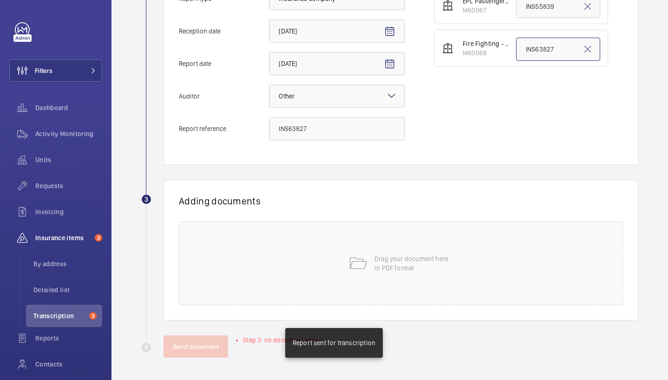
type input "INS63827"
click at [467, 245] on div "Drag your document here in PDF format" at bounding box center [401, 264] width 444 height 84
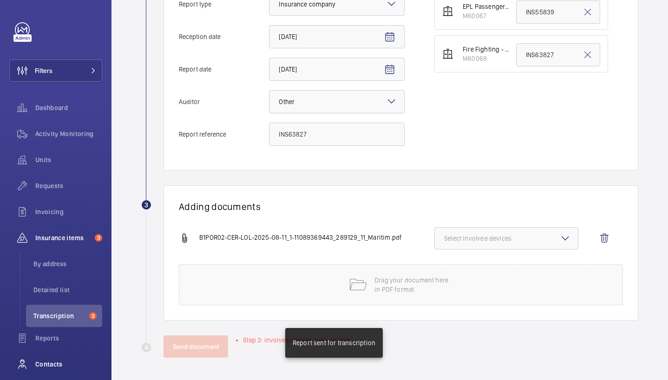
scroll to position [250, 0]
click at [539, 234] on span "Select involved devices" at bounding box center [506, 238] width 125 height 9
click at [492, 295] on label "M60068" at bounding box center [499, 290] width 129 height 22
click at [458, 295] on input "M60068" at bounding box center [448, 290] width 19 height 19
checkbox input "true"
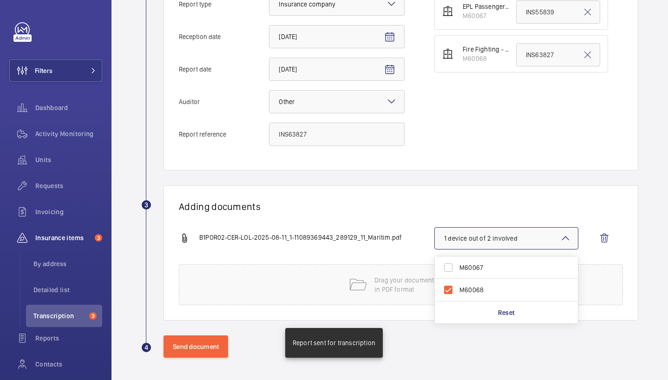
click at [396, 202] on h1 "Adding documents" at bounding box center [401, 207] width 444 height 12
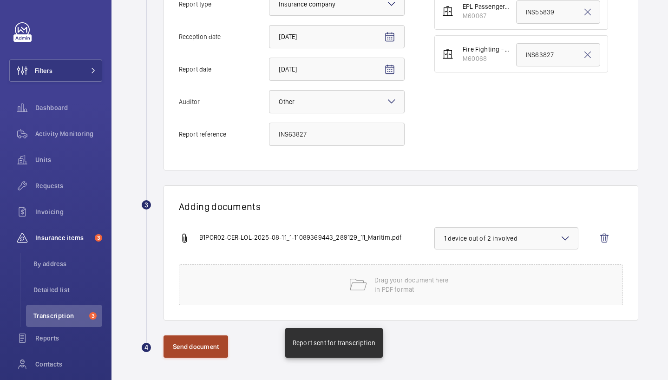
click at [201, 342] on button "Send document" at bounding box center [196, 347] width 65 height 22
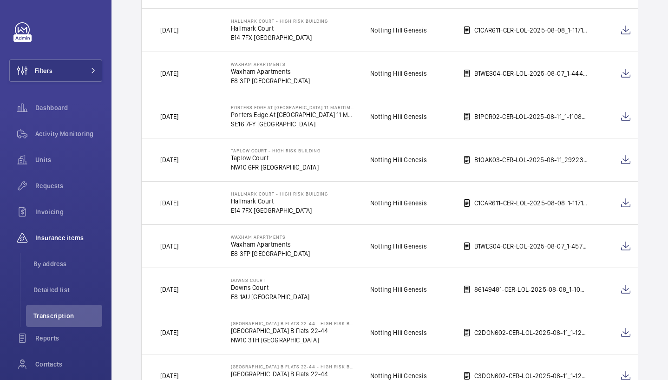
scroll to position [334, 0]
